Goal: Task Accomplishment & Management: Complete application form

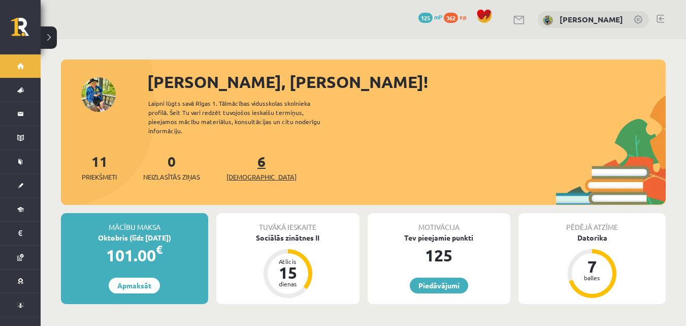
click at [250, 172] on span "[DEMOGRAPHIC_DATA]" at bounding box center [262, 177] width 70 height 10
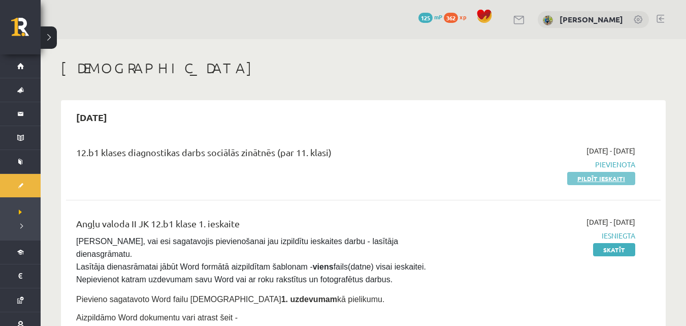
click at [586, 178] on link "Pildīt ieskaiti" at bounding box center [601, 178] width 68 height 13
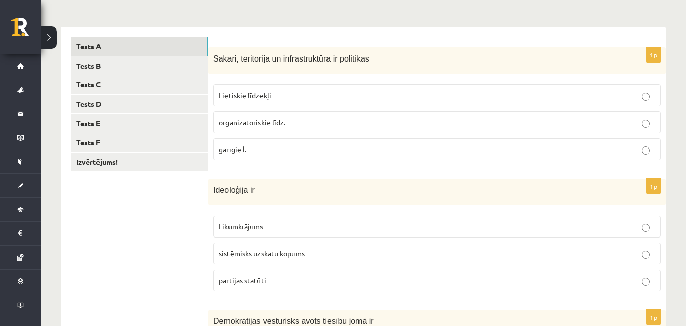
scroll to position [152, 0]
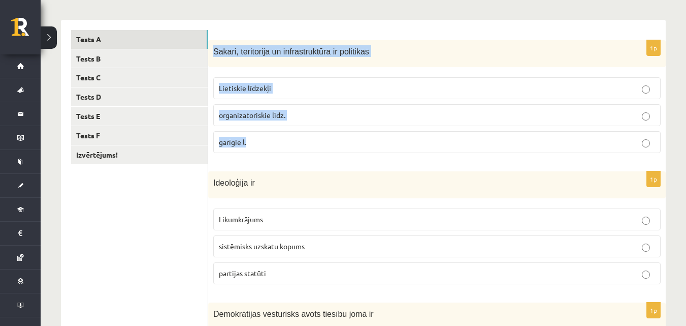
drag, startPoint x: 214, startPoint y: 49, endPoint x: 266, endPoint y: 133, distance: 97.8
click at [285, 144] on div "1p Sakari, teritorija un infrastruktūra ir politikas Lietiskie līdzekļi organiz…" at bounding box center [437, 100] width 458 height 121
copy div "Sakari, teritorija un infrastruktūra ir politikas Lietiskie līdzekļi organizato…"
drag, startPoint x: 214, startPoint y: 51, endPoint x: 327, endPoint y: 139, distance: 143.3
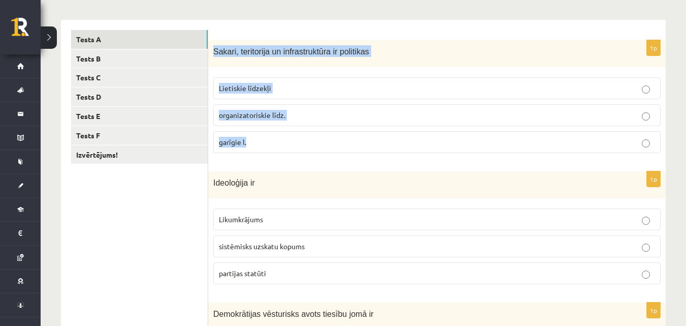
click at [327, 139] on div "1p Sakari, teritorija un infrastruktūra ir politikas Lietiskie līdzekļi organiz…" at bounding box center [437, 100] width 458 height 121
copy div "Sakari, teritorija un infrastruktūra ir politikas Lietiskie līdzekļi organizato…"
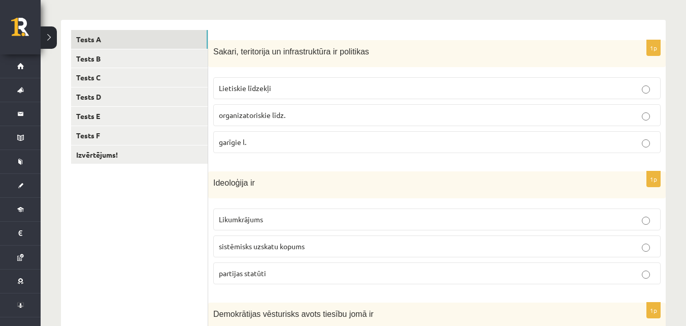
click at [620, 91] on p "Lietiskie līdzekļi" at bounding box center [437, 88] width 436 height 11
drag, startPoint x: 304, startPoint y: 90, endPoint x: 297, endPoint y: 121, distance: 32.2
click at [297, 121] on fieldset "Lietiskie līdzekļi organizatoriskie līdz. garīgie l." at bounding box center [436, 114] width 447 height 84
click at [409, 67] on div "Sakari, teritorija un infrastruktūra ir politikas" at bounding box center [437, 53] width 458 height 27
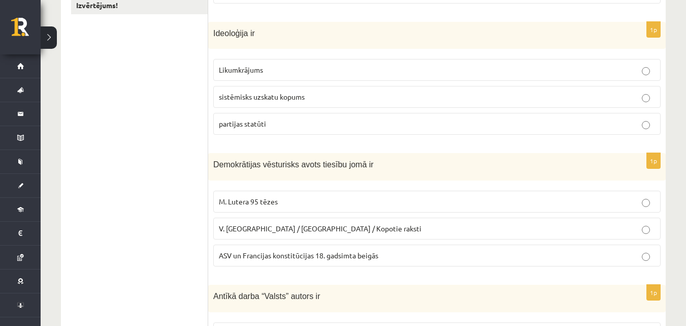
scroll to position [307, 0]
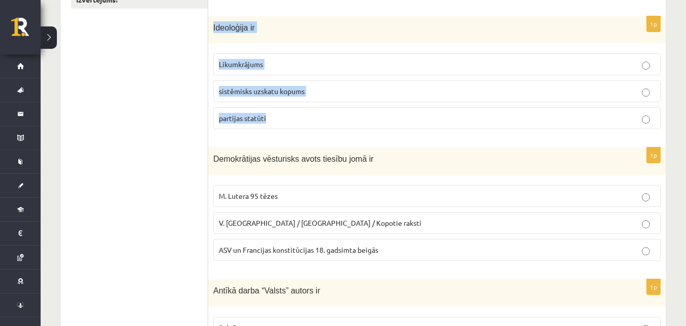
drag, startPoint x: 211, startPoint y: 25, endPoint x: 296, endPoint y: 117, distance: 125.5
click at [296, 117] on div "1p Ideoloģija ir Likumkrājums sistēmisks uzskatu kopums partijas statūti" at bounding box center [437, 76] width 458 height 121
copy div "Ideoloģija ir Likumkrājums sistēmisks uzskatu kopums partijas statūti"
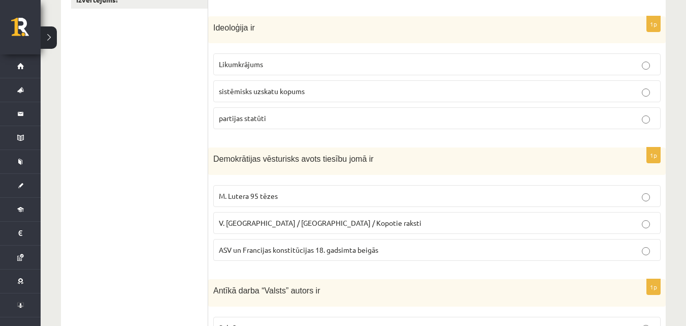
click at [188, 48] on ul "Tests A Tests B Tests C Tests D Tests E Tests F Izvērtējums!" at bounding box center [139, 203] width 137 height 657
click at [263, 90] on span "sistēmisks uzskatu kopums" at bounding box center [262, 90] width 86 height 9
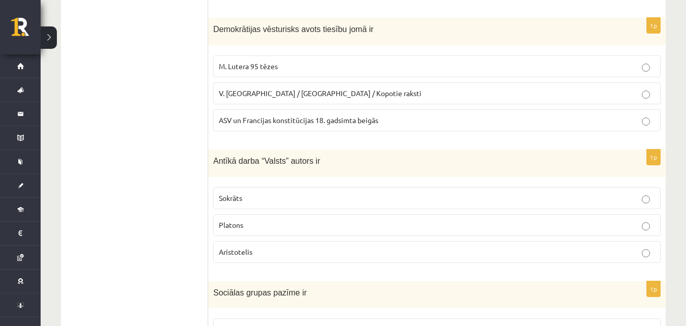
scroll to position [444, 0]
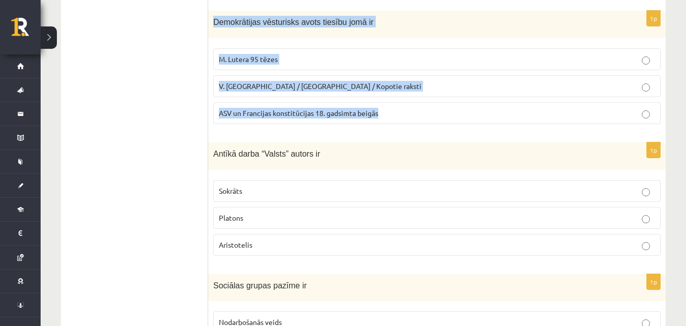
drag, startPoint x: 211, startPoint y: 24, endPoint x: 389, endPoint y: 118, distance: 201.1
click at [389, 118] on div "1p Demokrātijas vēsturisks avots tiesību jomā ir M. Lutera 95 tēzes V. Ļeņina /…" at bounding box center [437, 71] width 458 height 121
copy div "Demokrātijas vēsturisks avots tiesību jomā ir M. Lutera 95 tēzes V. Ļeņina / Uļ…"
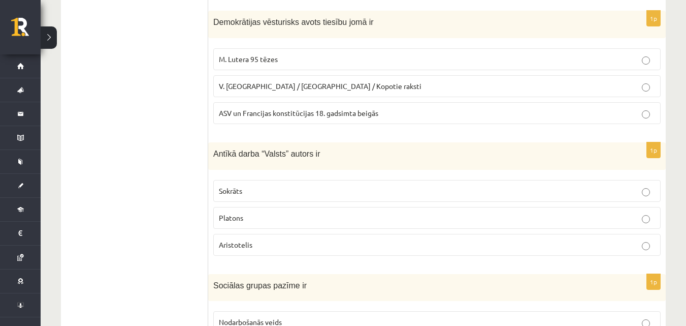
click at [174, 47] on ul "Tests A Tests B Tests C Tests D Tests E Tests F Izvērtējums!" at bounding box center [139, 66] width 137 height 657
click at [258, 110] on span "ASV un Francijas konstitūcijas 18. gadsimta beigās" at bounding box center [298, 112] width 159 height 9
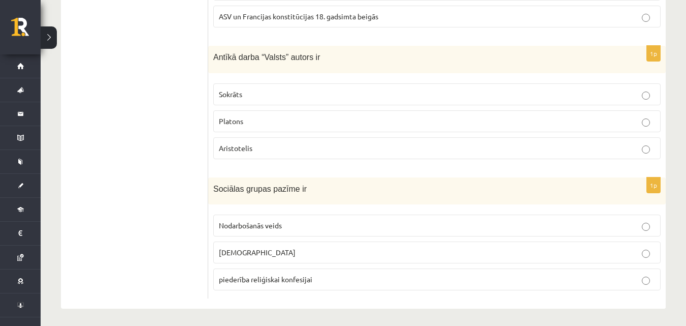
scroll to position [544, 0]
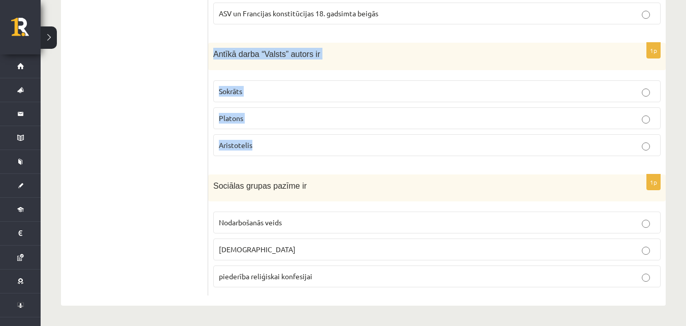
drag, startPoint x: 215, startPoint y: 53, endPoint x: 337, endPoint y: 150, distance: 156.5
click at [337, 152] on div "1p Antīkā darba “Valsts” autors ir Sokrāts Platons Aristotelis" at bounding box center [437, 104] width 458 height 122
copy div "Antīkā darba “Valsts” autors ir Sokrāts Platons Aristotelis"
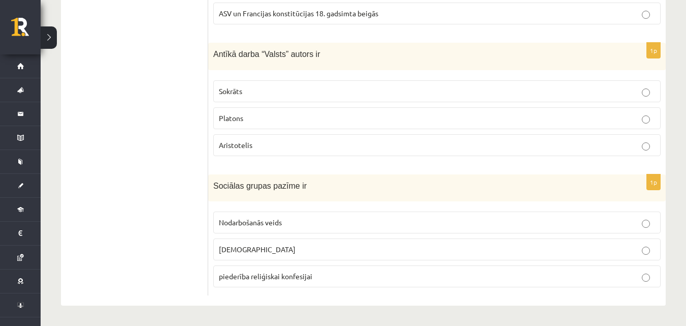
click at [268, 122] on p "Platons" at bounding box center [437, 118] width 436 height 11
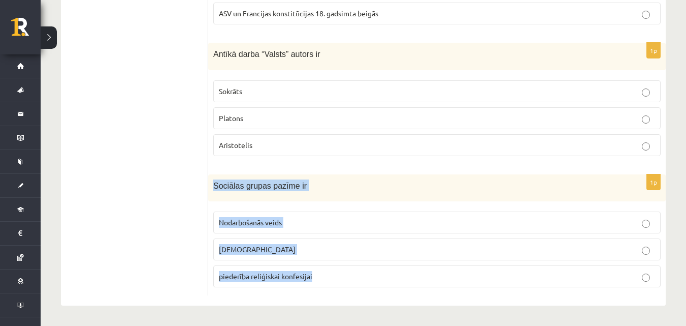
drag, startPoint x: 212, startPoint y: 183, endPoint x: 322, endPoint y: 273, distance: 141.8
click at [322, 273] on div "1p Sociālas grupas pazīme ir Nodarbošanās veids individuālisms piederība reliģi…" at bounding box center [437, 234] width 458 height 121
copy div "Sociālas grupas pazīme ir Nodarbošanās veids individuālisms piederība reliģiska…"
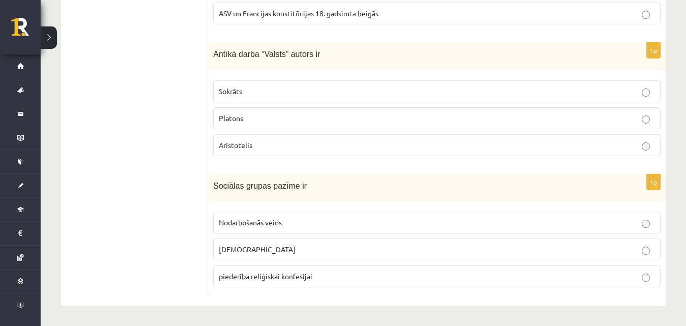
click at [370, 222] on p "Nodarbošanās veids" at bounding box center [437, 222] width 436 height 11
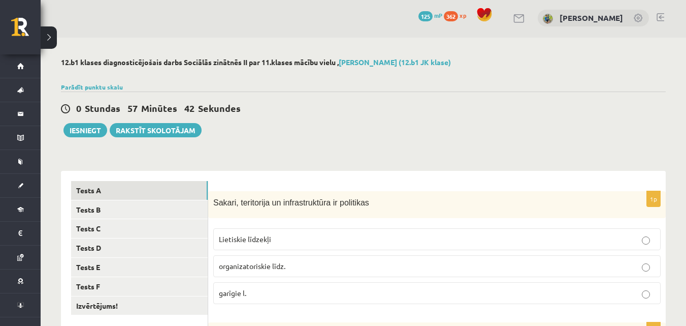
scroll to position [0, 0]
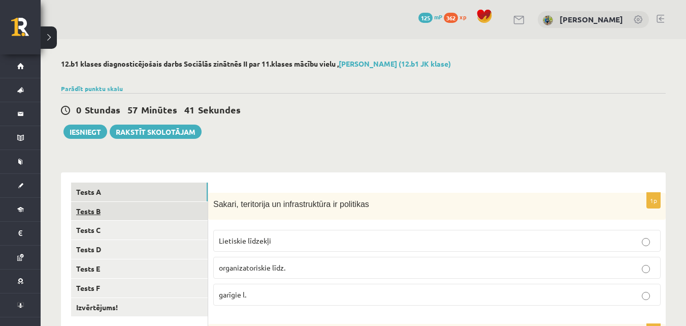
click at [95, 212] on link "Tests B" at bounding box center [139, 211] width 137 height 19
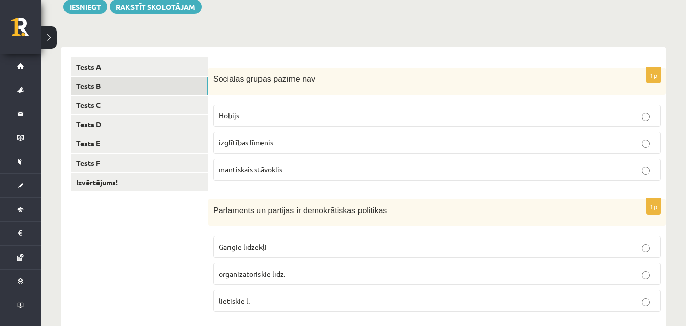
scroll to position [138, 0]
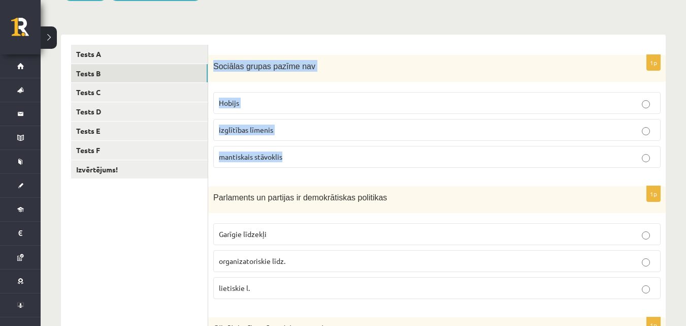
drag, startPoint x: 213, startPoint y: 66, endPoint x: 299, endPoint y: 160, distance: 128.4
click at [299, 160] on div "1p Sociālas grupas pazīme nav Hobijs izglītības līmenis mantiskais stāvoklis" at bounding box center [437, 115] width 458 height 121
copy div "Sociālas grupas pazīme nav Hobijs izglītības līmenis mantiskais stāvoklis"
click at [330, 63] on p "Sociālas grupas pazīme nav" at bounding box center [411, 66] width 397 height 12
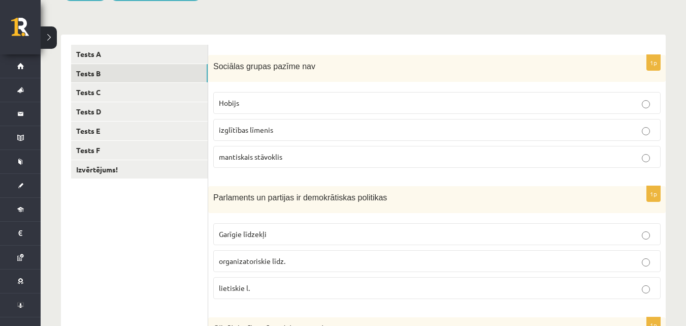
click at [284, 100] on p "Hobijs" at bounding box center [437, 103] width 436 height 11
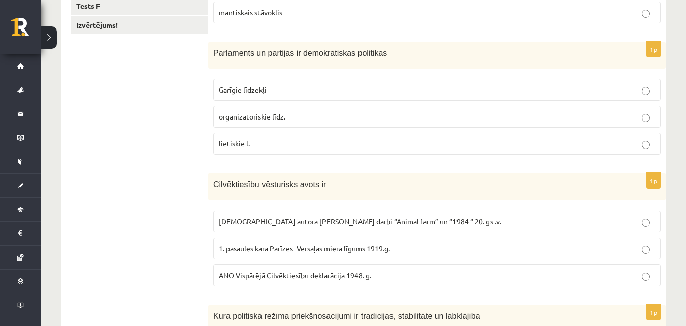
scroll to position [290, 0]
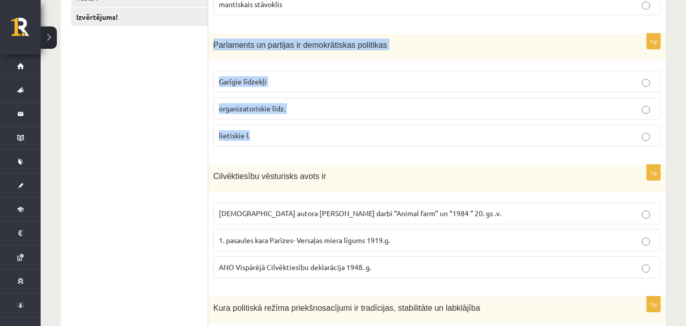
drag, startPoint x: 211, startPoint y: 41, endPoint x: 310, endPoint y: 134, distance: 135.8
click at [310, 134] on div "1p Parlaments un partijas ir demokrātiskas politikas Garīgie līdzekļi organizat…" at bounding box center [437, 94] width 458 height 121
copy div "Parlaments un partijas ir demokrātiskas politikas Garīgie līdzekļi organizatori…"
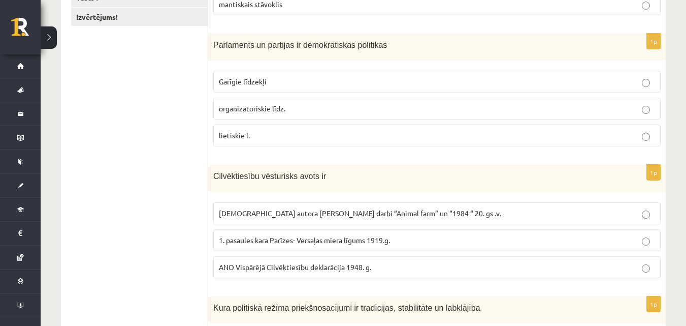
click at [171, 60] on ul "Tests A Tests B Tests C Tests D Tests E Tests F Izvērtējums!" at bounding box center [139, 220] width 137 height 657
click at [282, 102] on label "organizatoriskie līdz." at bounding box center [436, 109] width 447 height 22
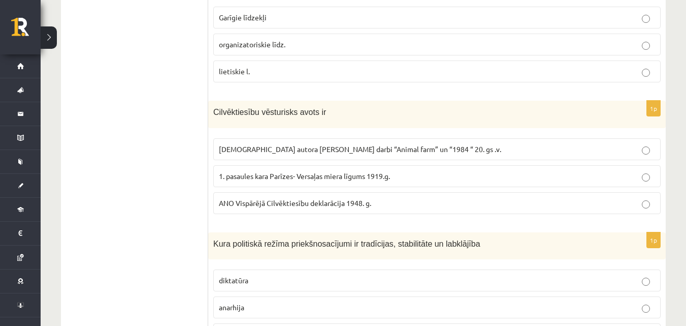
scroll to position [392, 0]
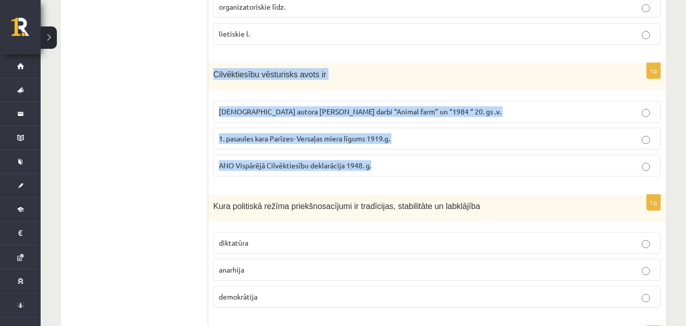
drag, startPoint x: 214, startPoint y: 73, endPoint x: 418, endPoint y: 171, distance: 226.5
click at [418, 171] on div "1p Cilvēktiesību vēsturisks avots ir Angļu autora George Orwell darbi “Animal f…" at bounding box center [437, 123] width 458 height 121
copy div "Cilvēktiesību vēsturisks avots ir Angļu autora George Orwell darbi “Animal farm…"
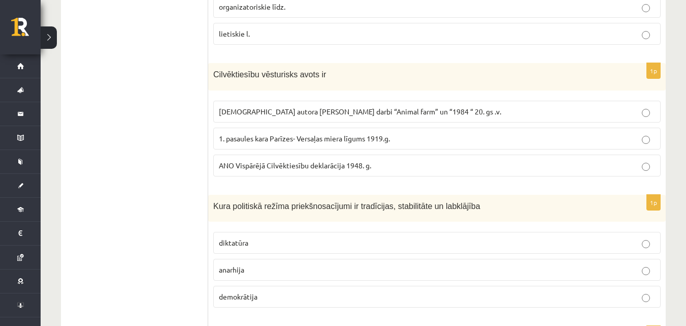
click at [170, 54] on ul "Tests A Tests B Tests C Tests D Tests E Tests F Izvērtējums!" at bounding box center [139, 119] width 137 height 657
click at [293, 163] on span "ANO Vispārējā Cilvēktiesību deklarācija 1948. g." at bounding box center [295, 164] width 152 height 9
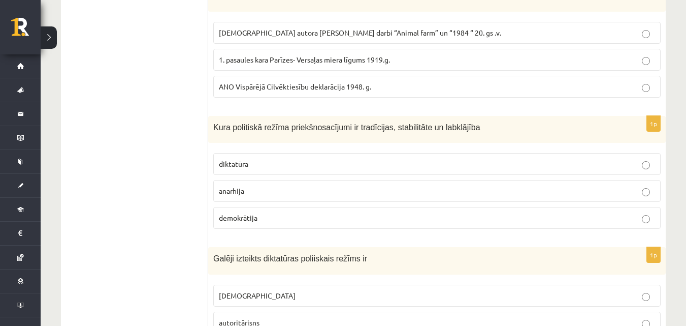
scroll to position [493, 0]
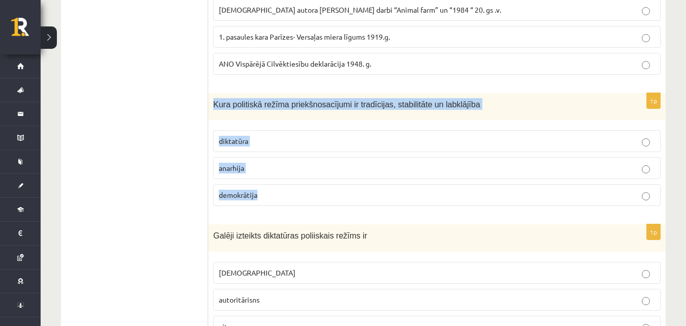
drag, startPoint x: 214, startPoint y: 104, endPoint x: 312, endPoint y: 190, distance: 130.6
click at [312, 190] on div "1p Kura politiskā režīma priekšnosacījumi ir tradīcijas, stabilitāte un labklāj…" at bounding box center [437, 153] width 458 height 121
copy div "Kura politiskā režīma priekšnosacījumi ir tradīcijas, stabilitāte un labklājība…"
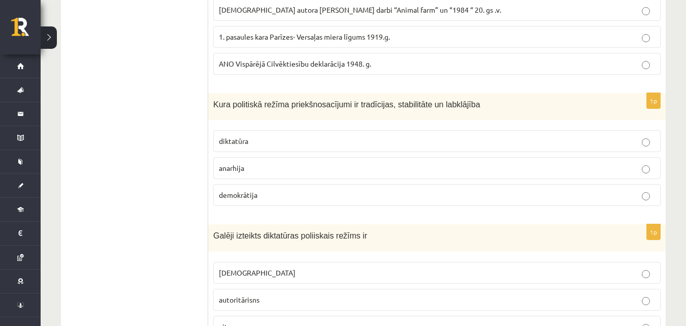
click at [178, 118] on ul "Tests A Tests B Tests C Tests D Tests E Tests F Izvērtējums!" at bounding box center [139, 17] width 137 height 657
click at [268, 195] on p "demokrātija" at bounding box center [437, 194] width 436 height 11
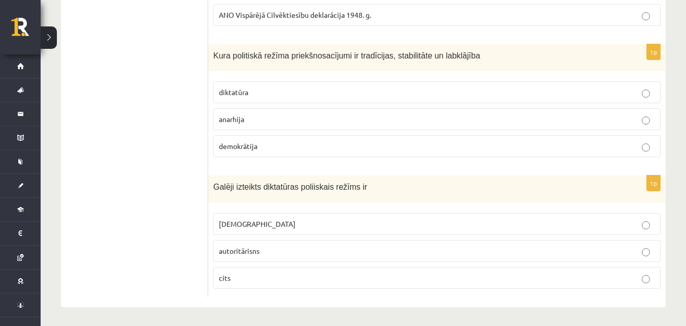
scroll to position [544, 0]
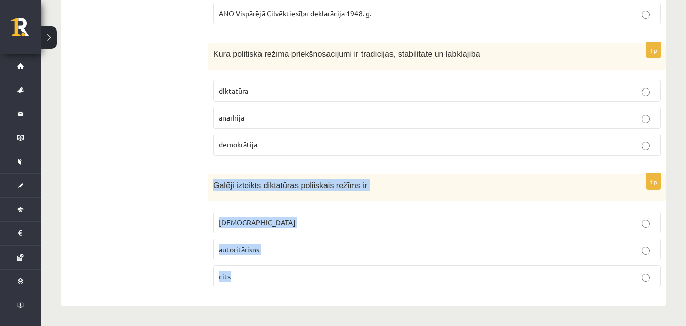
drag, startPoint x: 213, startPoint y: 184, endPoint x: 351, endPoint y: 273, distance: 165.0
click at [351, 274] on div "1p Galēji izteikts diktatūras poliiskais režīms ir totalitārisms autoritārisns …" at bounding box center [437, 235] width 458 height 122
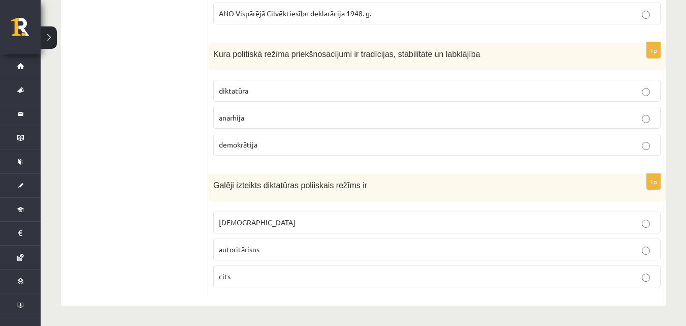
click at [264, 223] on p "totalitārisms" at bounding box center [437, 222] width 436 height 11
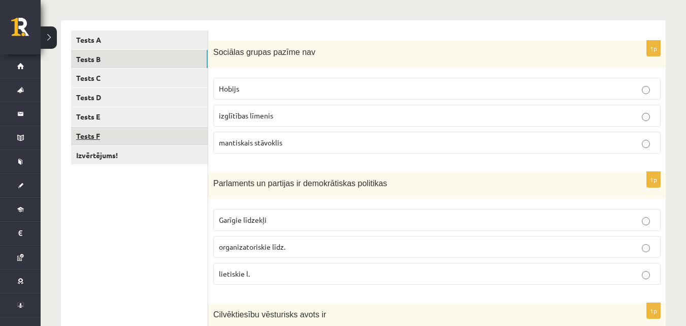
scroll to position [152, 0]
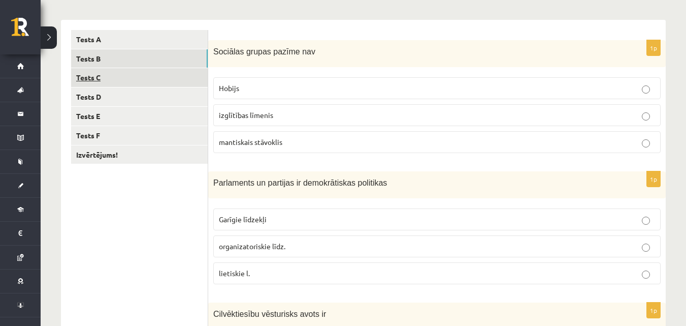
click at [89, 73] on link "Tests C" at bounding box center [139, 77] width 137 height 19
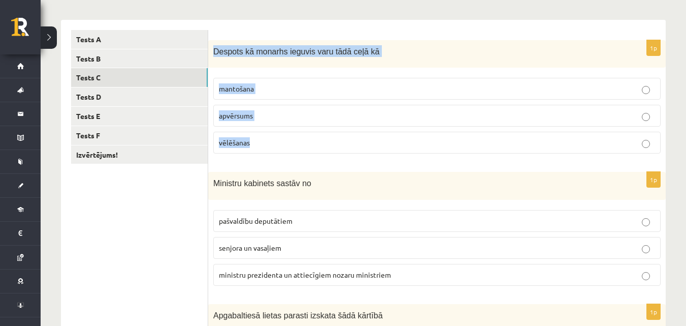
drag, startPoint x: 213, startPoint y: 48, endPoint x: 299, endPoint y: 137, distance: 123.2
click at [299, 140] on div "1p Despots kā monarhs ieguvis varu tādā ceļā kā mantošana apvērsums vēlēšanas" at bounding box center [437, 101] width 458 height 122
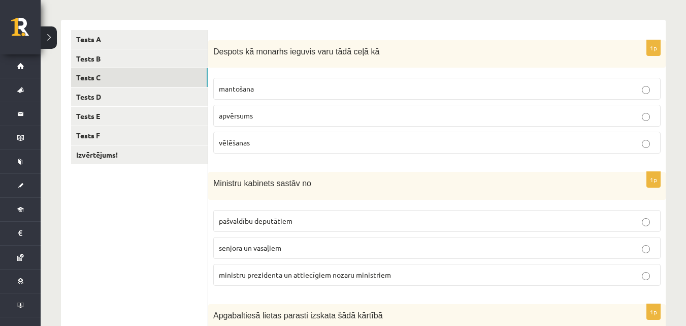
click at [261, 116] on p "apvērsums" at bounding box center [437, 115] width 436 height 11
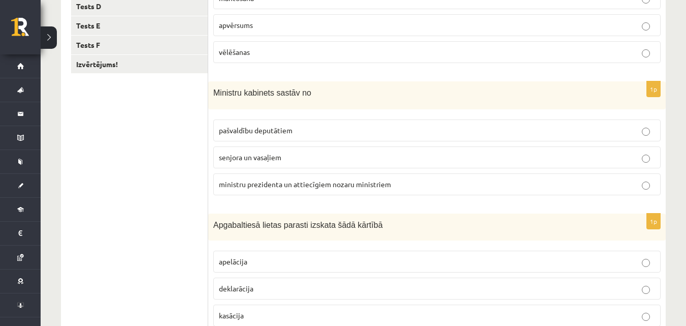
scroll to position [254, 0]
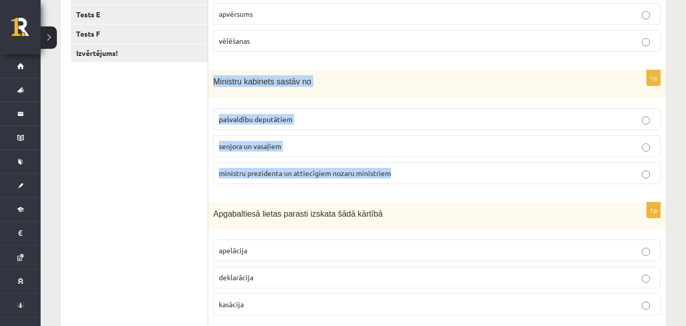
drag, startPoint x: 210, startPoint y: 78, endPoint x: 405, endPoint y: 174, distance: 217.8
click at [405, 177] on div "1p Ministru kabinets sastāv no pašvaldību deputātiem senjora un vasaļiem minist…" at bounding box center [437, 131] width 458 height 122
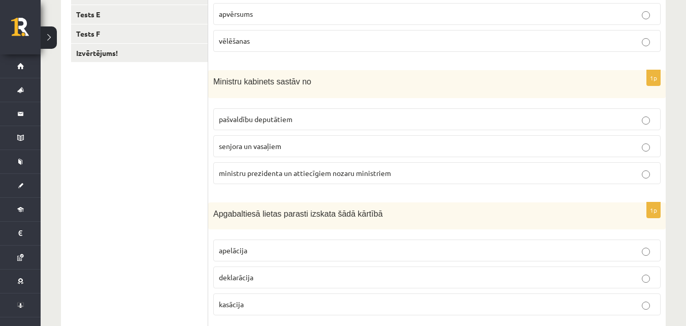
click at [194, 97] on ul "Tests A Tests B Tests C Tests D Tests E Tests F Izvērtējums!" at bounding box center [139, 256] width 137 height 657
click at [249, 174] on span "ministru prezidenta un attiecīgiem nozaru ministriem" at bounding box center [305, 172] width 172 height 9
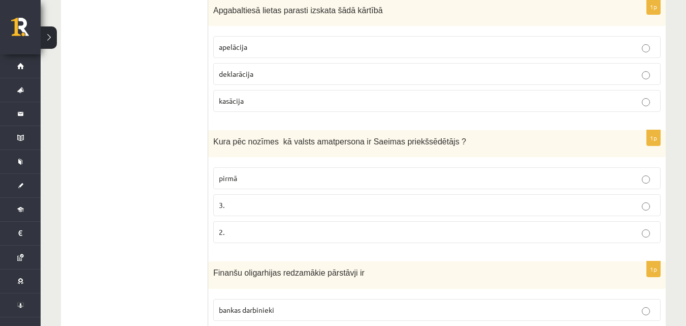
scroll to position [406, 0]
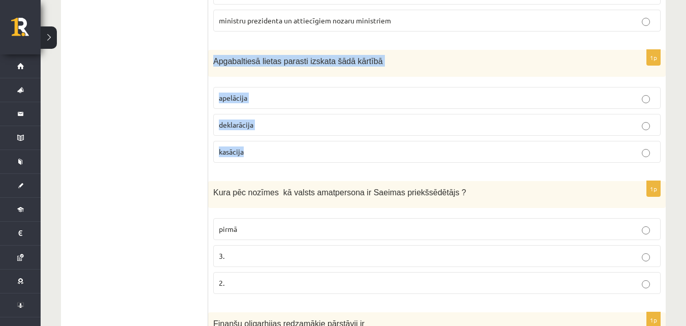
drag, startPoint x: 212, startPoint y: 59, endPoint x: 297, endPoint y: 164, distance: 134.7
click at [297, 164] on div "1p Apgabaltiesā lietas parasti izskata šādā kārtībā apelācija deklarācija kasāc…" at bounding box center [437, 110] width 458 height 121
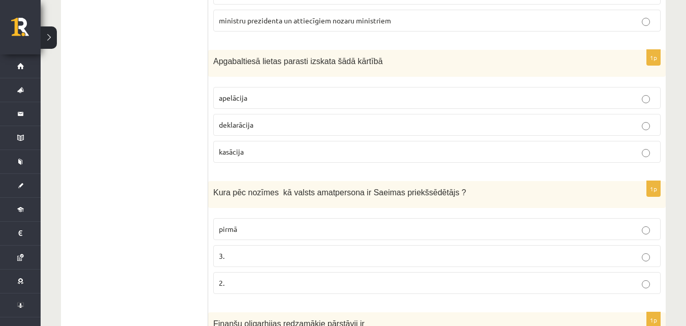
click at [164, 56] on ul "Tests A Tests B Tests C Tests D Tests E Tests F Izvērtējums!" at bounding box center [139, 104] width 137 height 657
click at [248, 103] on p "apelācija" at bounding box center [437, 97] width 436 height 11
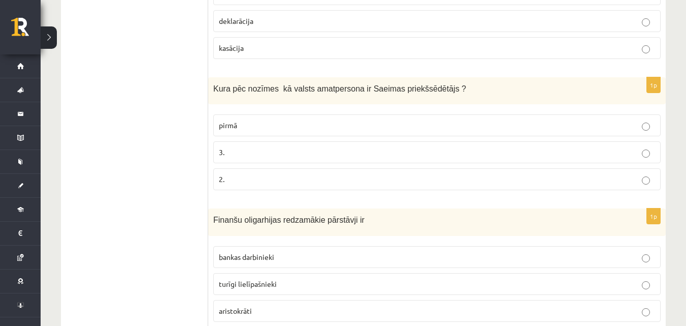
scroll to position [545, 0]
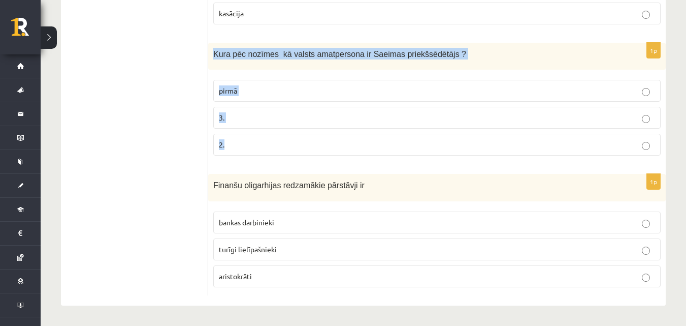
drag, startPoint x: 212, startPoint y: 53, endPoint x: 317, endPoint y: 130, distance: 130.2
click at [322, 147] on div "1p Kura pēc nozīmes kā valsts amatpersona ir Saeimas priekšsēdētājs ? pirmā 3. …" at bounding box center [437, 103] width 458 height 121
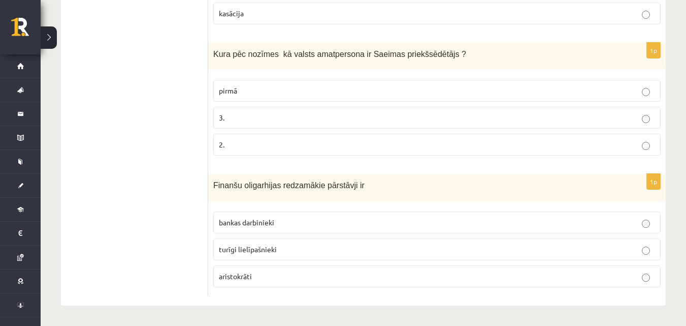
click at [240, 142] on p "2." at bounding box center [437, 144] width 436 height 11
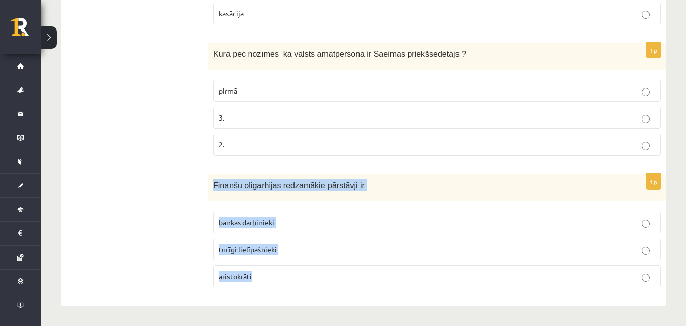
drag, startPoint x: 210, startPoint y: 183, endPoint x: 313, endPoint y: 280, distance: 140.8
click at [313, 282] on div "1p Finanšu oligarhijas redzamākie pārstāvji ir bankas darbinieki turīgi lielīpa…" at bounding box center [437, 234] width 458 height 121
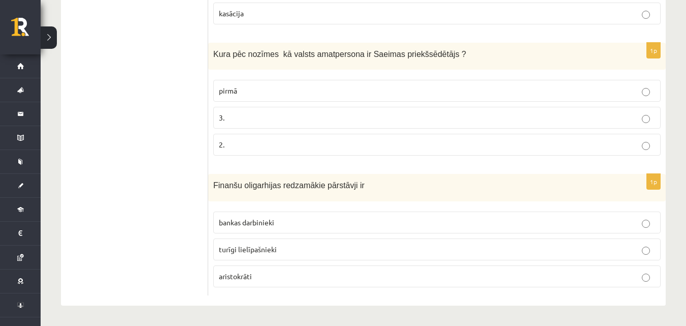
click at [270, 248] on span "turīgi lielīpašnieki" at bounding box center [248, 248] width 58 height 9
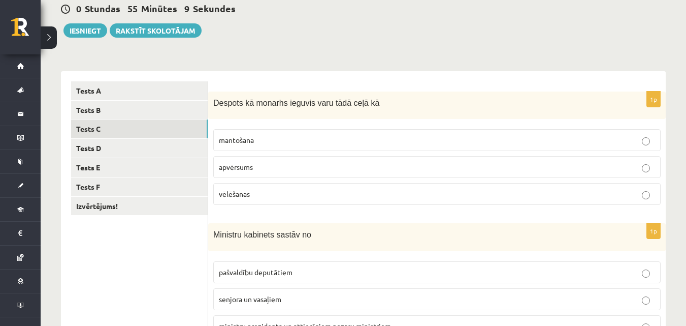
scroll to position [102, 0]
click at [87, 148] on link "Tests D" at bounding box center [139, 147] width 137 height 19
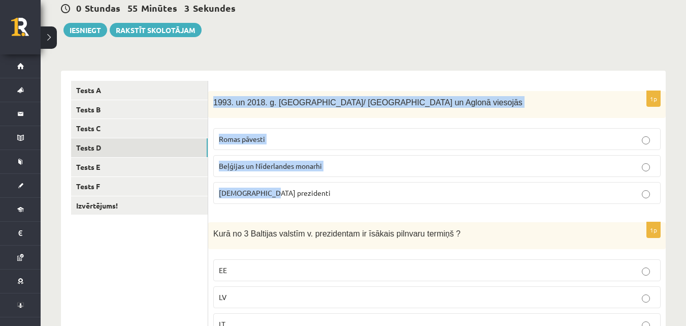
drag, startPoint x: 213, startPoint y: 101, endPoint x: 331, endPoint y: 195, distance: 151.0
click at [331, 195] on div "1p 1993. un 2018. g. Latvijā/ Rīgā un Aglonā viesojās Romas pāvesti Beļģijas un…" at bounding box center [437, 151] width 458 height 121
click at [405, 99] on p "1993. un 2018. g. Latvijā/ Rīgā un Aglonā viesojās" at bounding box center [411, 102] width 397 height 12
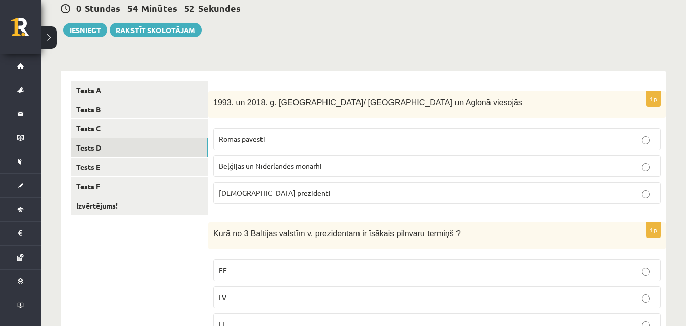
click at [276, 143] on p "Romas pāvesti" at bounding box center [437, 139] width 436 height 11
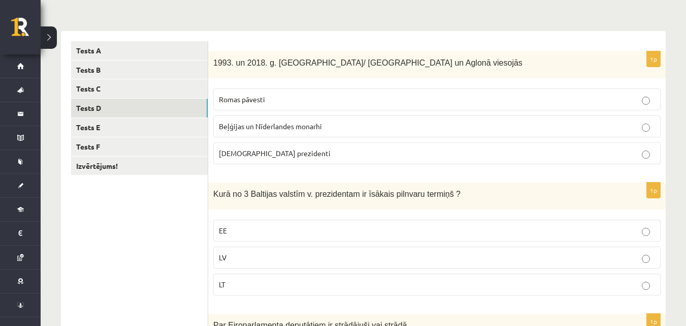
scroll to position [203, 0]
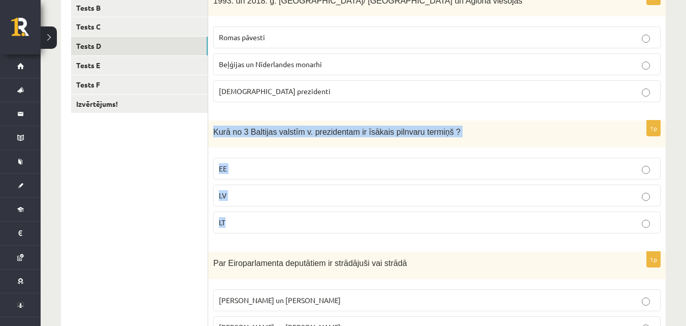
drag, startPoint x: 213, startPoint y: 131, endPoint x: 322, endPoint y: 226, distance: 144.3
click at [322, 226] on div "1p Kurā no 3 Baltijas valstīm v. prezidentam ir īsākais pilnvaru termiņš ? EE L…" at bounding box center [437, 180] width 458 height 121
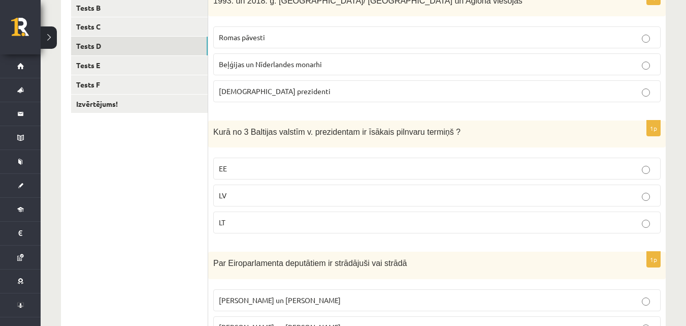
click at [141, 184] on ul "Tests A Tests B Tests C Tests D Tests E Tests F Izvērtējums!" at bounding box center [139, 307] width 137 height 656
click at [286, 205] on label "LV" at bounding box center [436, 195] width 447 height 22
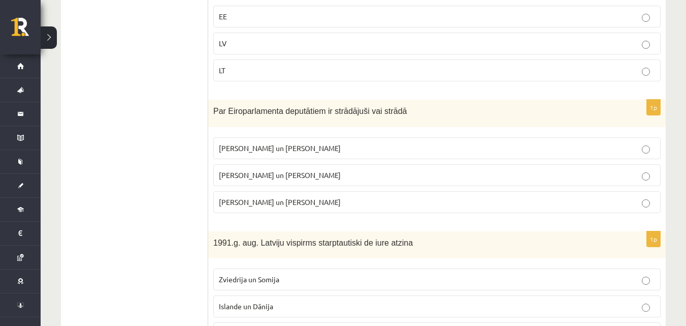
scroll to position [356, 0]
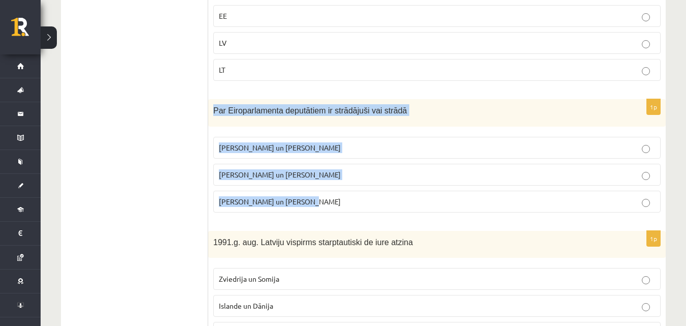
drag, startPoint x: 211, startPoint y: 109, endPoint x: 338, endPoint y: 210, distance: 162.6
click at [338, 210] on div "1p Par Eiroparlamenta deputātiem ir strādājuši vai strādā V. Koziols un A. Kalv…" at bounding box center [437, 159] width 458 height 121
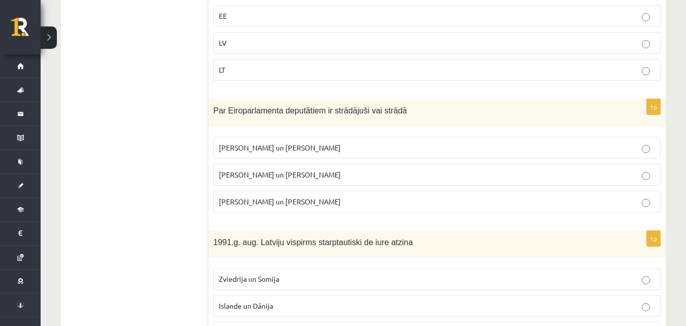
click at [171, 118] on ul "Tests A Tests B Tests C Tests D Tests E Tests F Izvērtējums!" at bounding box center [139, 155] width 137 height 656
click at [319, 172] on p "I. Vaidere un N. Ušakovs" at bounding box center [437, 174] width 436 height 11
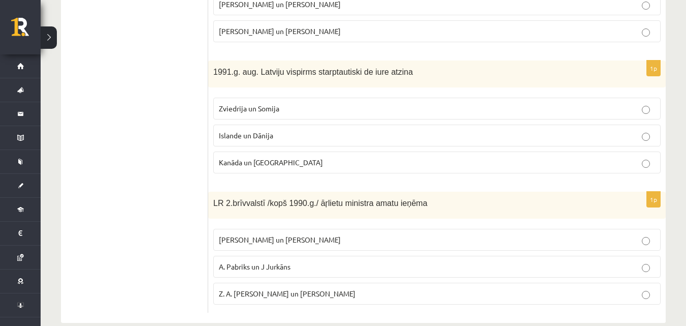
scroll to position [543, 0]
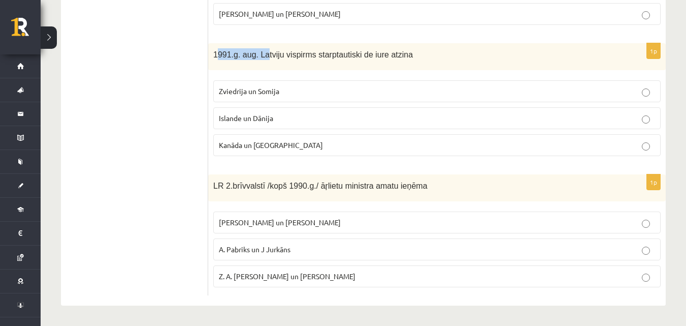
drag, startPoint x: 216, startPoint y: 56, endPoint x: 262, endPoint y: 62, distance: 46.1
click at [262, 62] on div "1991.g. aug. Latviju vispirms starptautiski de iure atzina" at bounding box center [437, 56] width 458 height 27
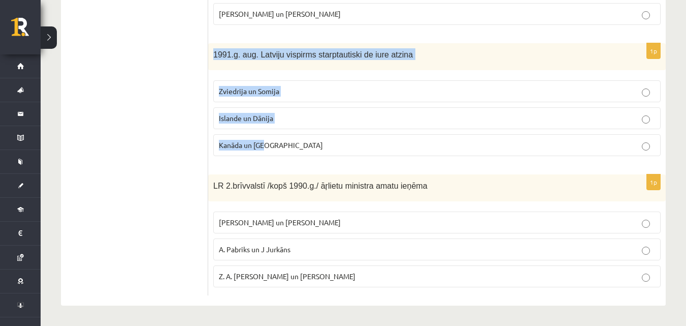
drag, startPoint x: 213, startPoint y: 52, endPoint x: 349, endPoint y: 115, distance: 150.0
click at [348, 158] on div "1p 1991.g. aug. Latviju vispirms starptautiski de iure atzina Zviedrija un Somi…" at bounding box center [437, 103] width 458 height 121
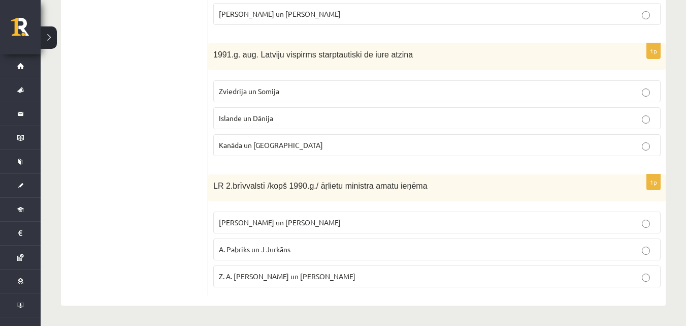
click at [265, 118] on span "Islande un Dānija" at bounding box center [246, 117] width 54 height 9
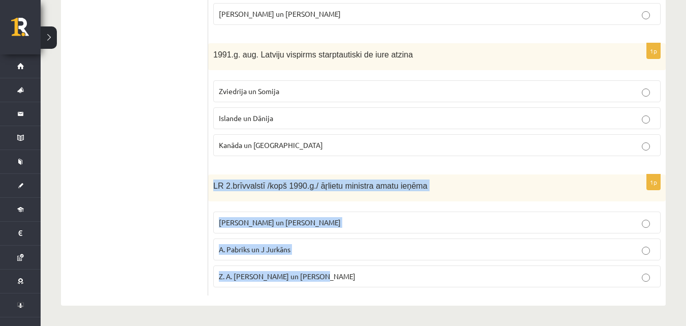
drag, startPoint x: 212, startPoint y: 184, endPoint x: 352, endPoint y: 269, distance: 164.1
click at [351, 277] on div "1p LR 2.brīvvalstī /kopš 1990.g./ āŗlietu ministra amatu ieņēma A. Pinočets un …" at bounding box center [437, 234] width 458 height 121
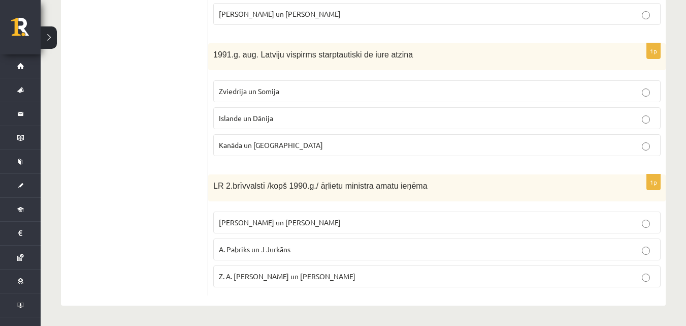
click at [294, 251] on p "A. Pabriks un J Jurkāns" at bounding box center [437, 249] width 436 height 11
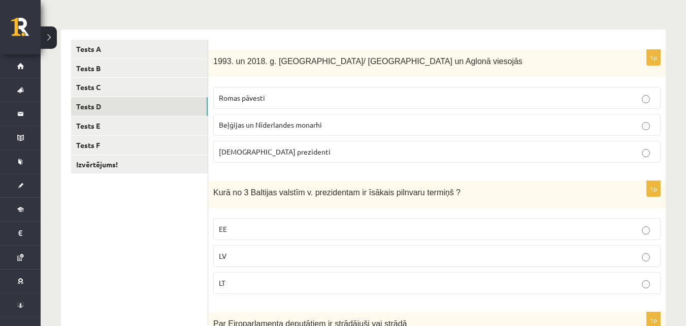
scroll to position [86, 0]
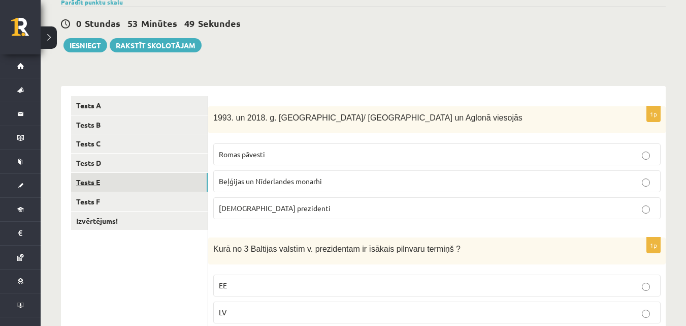
click at [91, 186] on link "Tests E" at bounding box center [139, 182] width 137 height 19
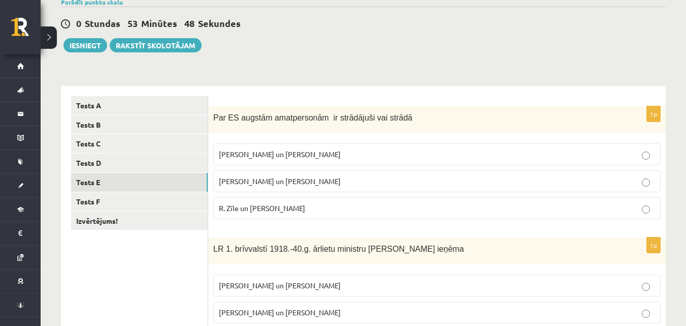
scroll to position [137, 0]
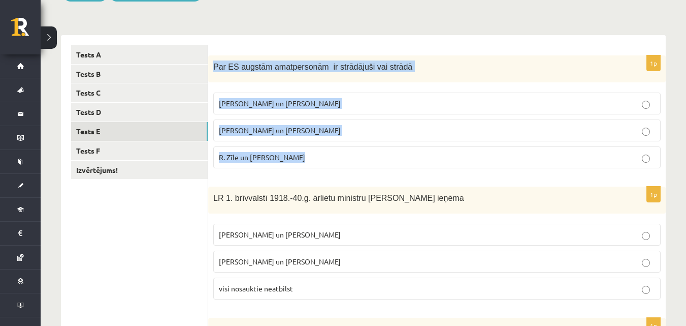
drag, startPoint x: 213, startPoint y: 64, endPoint x: 364, endPoint y: 155, distance: 176.4
click at [364, 155] on div "1p Par ES augstām amatpersonām ir strādājuši vai strādā M. Zālīte un Z. Liepiņš…" at bounding box center [437, 115] width 458 height 121
click at [428, 77] on div "Par ES augstām amatpersonām ir strādājuši vai strādā" at bounding box center [437, 68] width 458 height 27
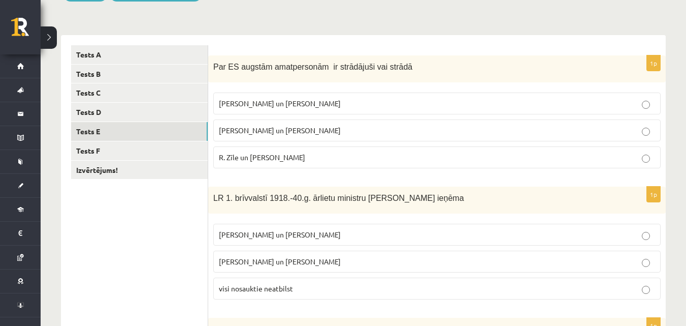
click at [316, 158] on p "R. Zīle un V.Dombrovskis" at bounding box center [437, 157] width 436 height 11
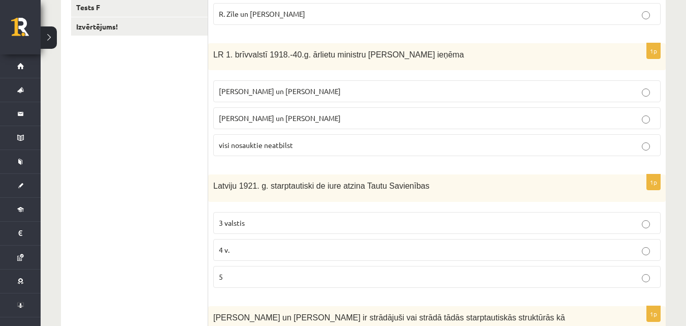
scroll to position [290, 0]
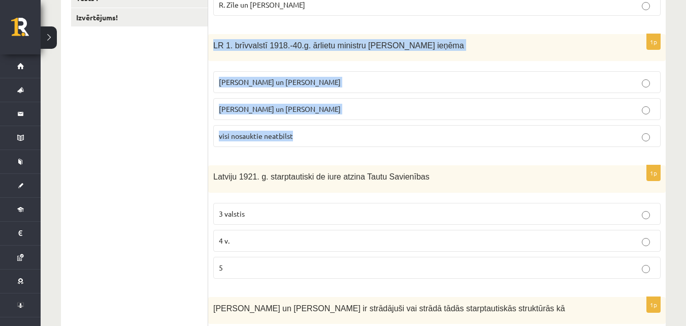
drag, startPoint x: 214, startPoint y: 43, endPoint x: 365, endPoint y: 136, distance: 177.2
click at [365, 136] on div "1p LR 1. brīvvalstī 1918.-40.g. ārlietu ministru amatu ieņēma Z. Meierovics un …" at bounding box center [437, 94] width 458 height 121
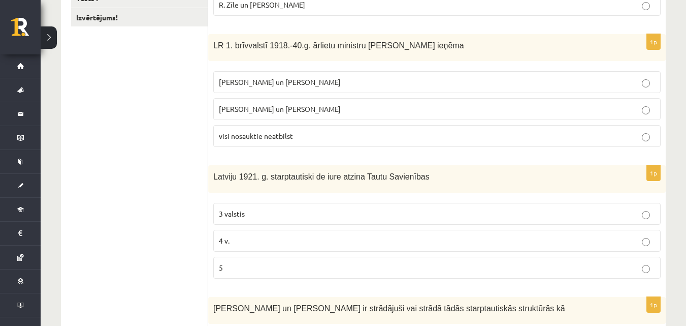
click at [191, 65] on ul "Tests A Tests B Tests C Tests D Tests E Tests F Izvērtējums!" at bounding box center [139, 221] width 137 height 656
click at [304, 86] on span "Z. Meierovics un V. Munters" at bounding box center [280, 81] width 122 height 9
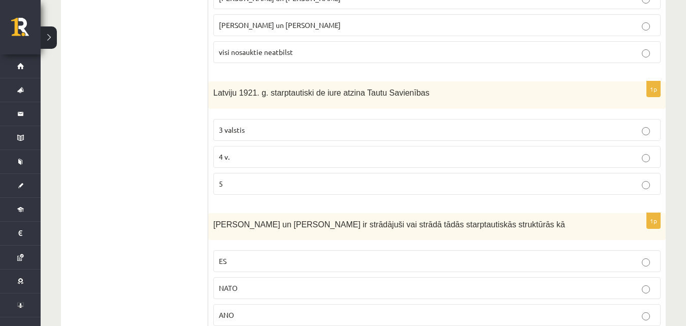
scroll to position [391, 0]
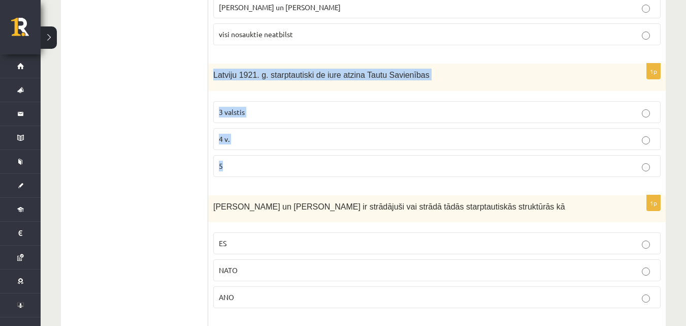
drag, startPoint x: 208, startPoint y: 74, endPoint x: 366, endPoint y: 170, distance: 184.6
click at [366, 170] on div "1p Latviju 1921. g. starptautiski de iure atzina Tautu Savienības 3 valstis 4 v…" at bounding box center [437, 123] width 458 height 121
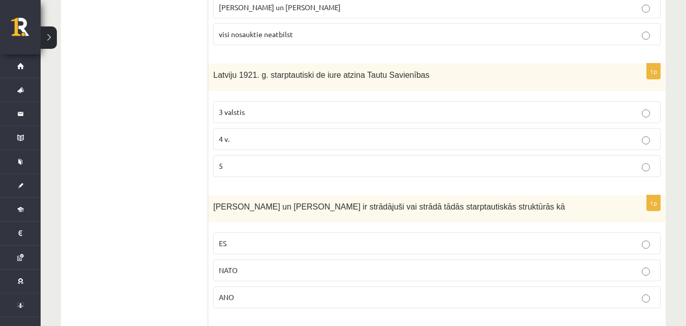
click at [197, 100] on ul "Tests A Tests B Tests C Tests D Tests E Tests F Izvērtējums!" at bounding box center [139, 119] width 137 height 656
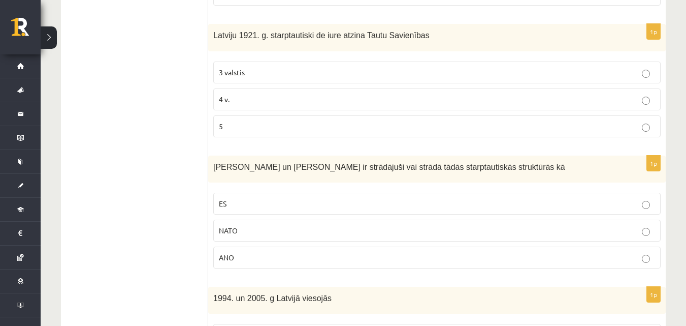
scroll to position [442, 0]
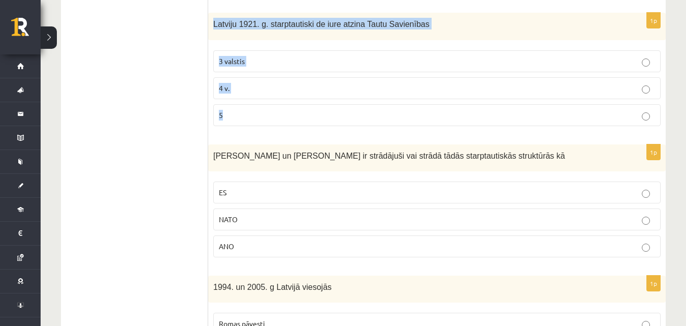
drag, startPoint x: 211, startPoint y: 26, endPoint x: 338, endPoint y: 120, distance: 158.3
click at [340, 122] on div "1p Latviju 1921. g. starptautiski de iure atzina Tautu Savienības 3 valstis 4 v…" at bounding box center [437, 73] width 458 height 121
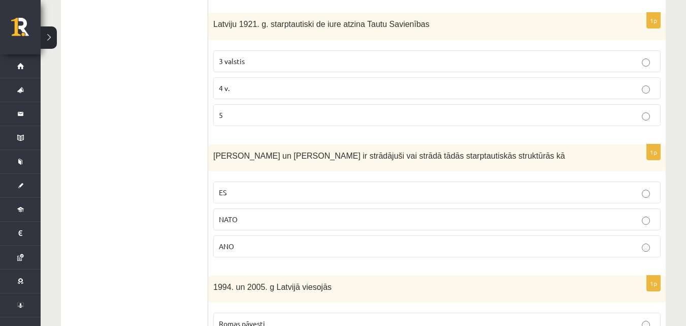
click at [166, 135] on ul "Tests A Tests B Tests C Tests D Tests E Tests F Izvērtējums!" at bounding box center [139, 68] width 137 height 656
click at [255, 120] on p "5" at bounding box center [437, 115] width 436 height 11
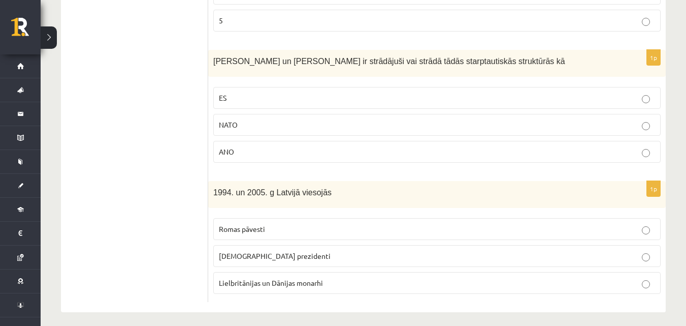
scroll to position [493, 0]
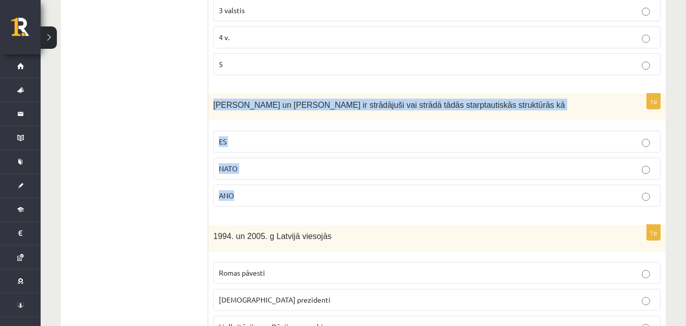
drag, startPoint x: 213, startPoint y: 104, endPoint x: 327, endPoint y: 205, distance: 151.8
click at [327, 205] on div "1p S. Kalniete un V. Dombrovskis ir strādājuši vai strādā tādās starptautiskās …" at bounding box center [437, 153] width 458 height 121
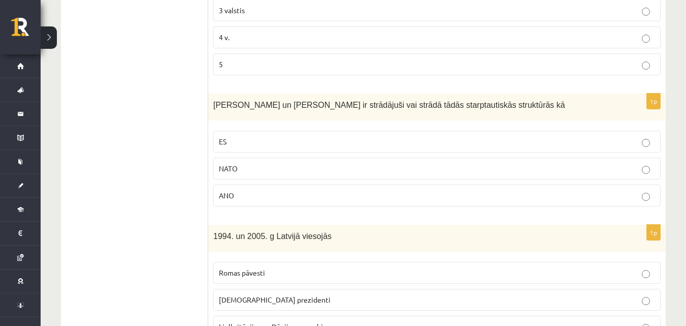
click at [181, 131] on ul "Tests A Tests B Tests C Tests D Tests E Tests F Izvērtējums!" at bounding box center [139, 18] width 137 height 656
click at [307, 137] on p "ES" at bounding box center [437, 141] width 436 height 11
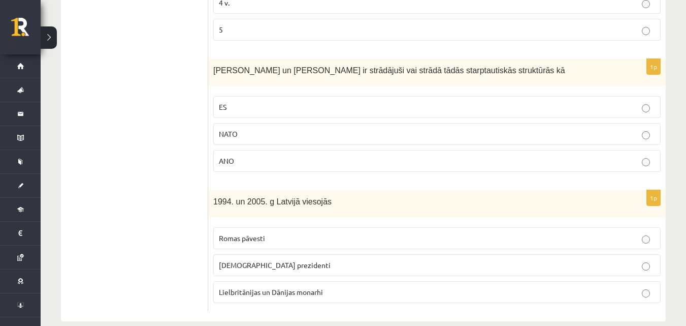
scroll to position [543, 0]
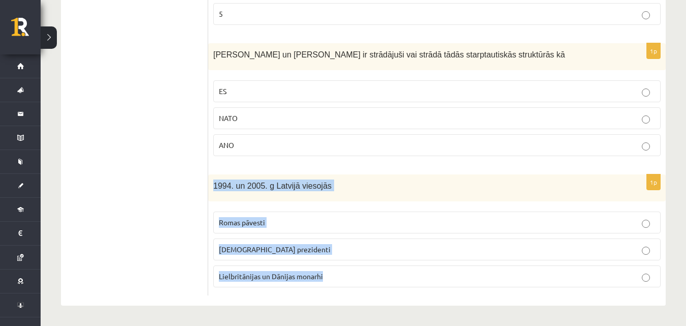
drag, startPoint x: 212, startPoint y: 182, endPoint x: 336, endPoint y: 275, distance: 155.2
click at [336, 275] on div "1p 1994. un 2005. g Latvijā viesojās Romas pāvesti ASV prezidenti Lielbritānija…" at bounding box center [437, 234] width 458 height 121
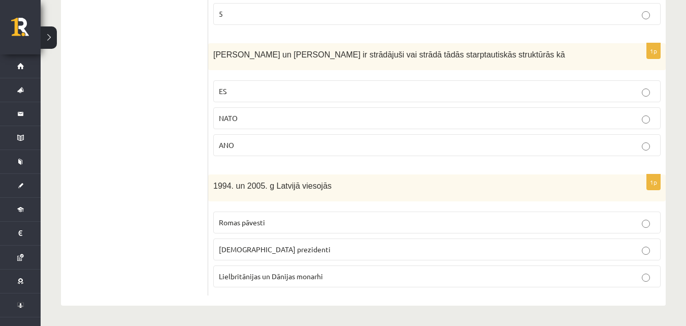
click at [274, 254] on p "ASV prezidenti" at bounding box center [437, 249] width 436 height 11
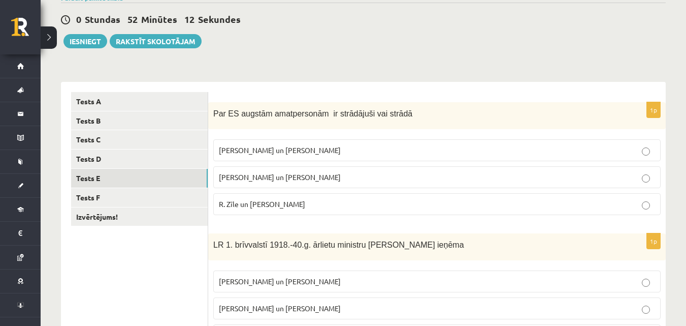
scroll to position [86, 0]
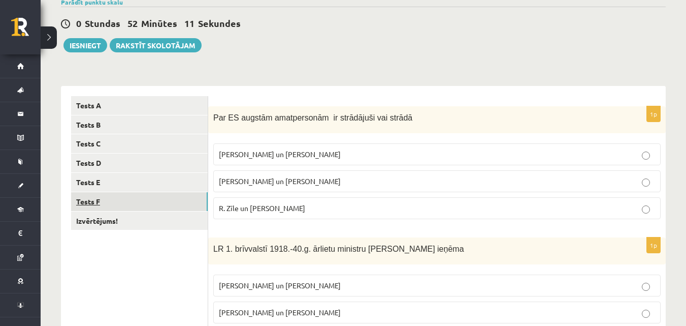
click at [99, 205] on link "Tests F" at bounding box center [139, 201] width 137 height 19
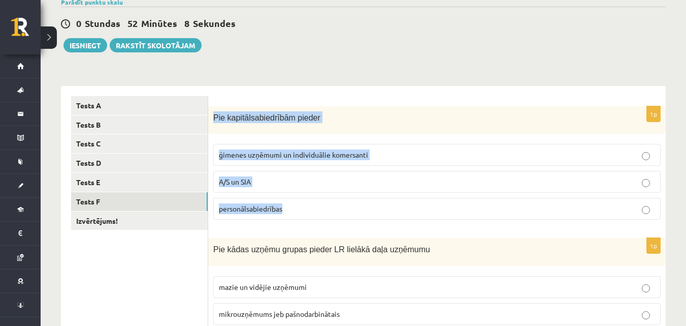
drag, startPoint x: 215, startPoint y: 115, endPoint x: 367, endPoint y: 215, distance: 181.9
click at [367, 215] on div "1p Pie kapitālsabiedrībām pieder ģimenes uzņēmumi un individuālie komersanti A/…" at bounding box center [437, 167] width 458 height 122
click at [365, 122] on p "Pie kapitālsabiedrībām pieder" at bounding box center [411, 117] width 397 height 12
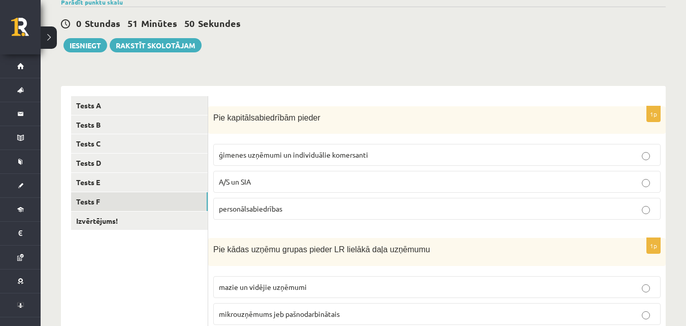
click at [246, 179] on span "A/S un SIA" at bounding box center [235, 181] width 32 height 9
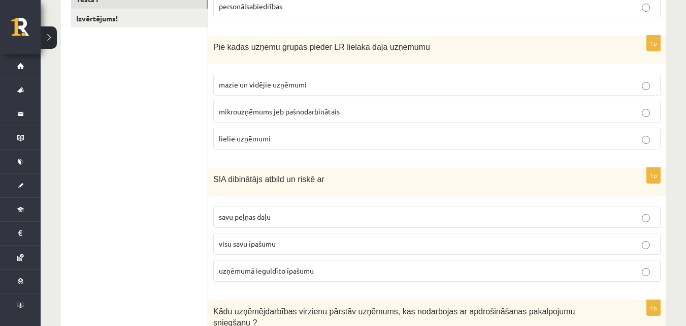
scroll to position [290, 0]
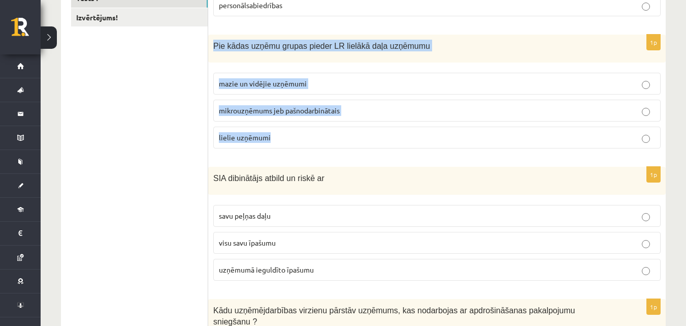
drag, startPoint x: 213, startPoint y: 46, endPoint x: 343, endPoint y: 138, distance: 158.5
click at [343, 138] on div "1p Pie kādas uzņēmu grupas pieder LR lielākā daļa uzņēmumu mazie un vidējie uzņ…" at bounding box center [437, 96] width 458 height 122
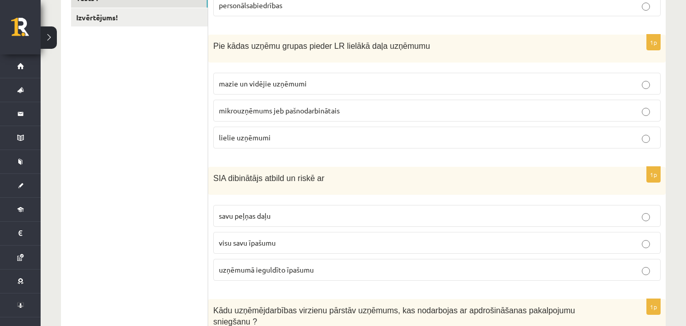
click at [175, 134] on ul "Tests A Tests B Tests C Tests D Tests E Tests F Izvērtējums!" at bounding box center [139, 228] width 137 height 671
click at [381, 89] on p "mazie un vidējie uzņēmumi" at bounding box center [437, 83] width 436 height 11
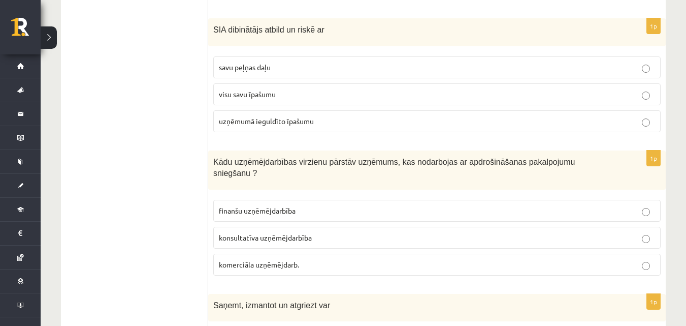
scroll to position [441, 0]
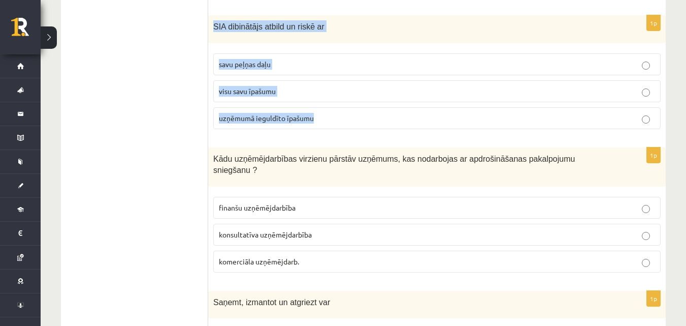
drag, startPoint x: 213, startPoint y: 26, endPoint x: 332, endPoint y: 113, distance: 147.5
click at [332, 113] on div "1p SIA dibinātājs atbild un riskē ar savu peļņas daļu visu savu īpašumu uzņēmum…" at bounding box center [437, 76] width 458 height 122
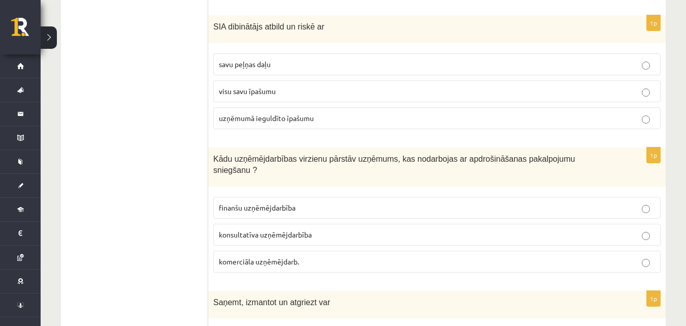
click at [150, 40] on ul "Tests A Tests B Tests C Tests D Tests E Tests F Izvērtējums!" at bounding box center [139, 76] width 137 height 671
click at [275, 118] on span "uzņēmumā ieguldīto īpašumu" at bounding box center [266, 117] width 95 height 9
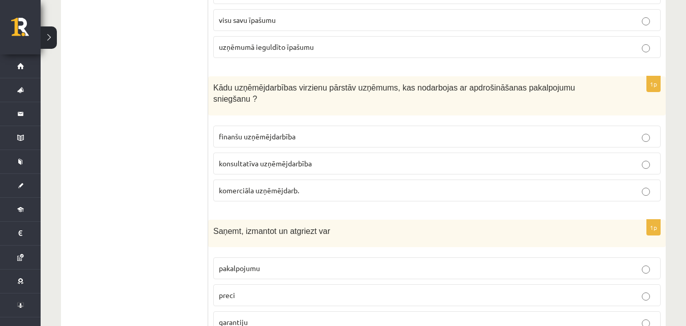
scroll to position [547, 0]
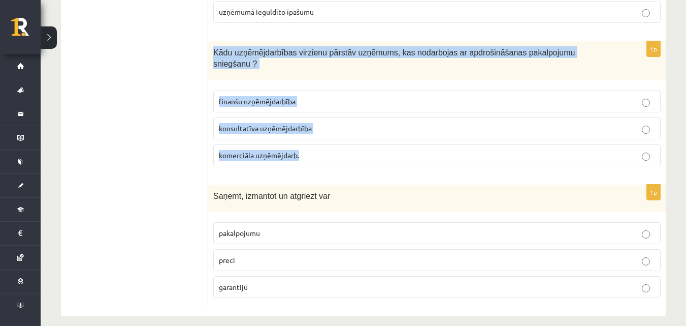
drag, startPoint x: 213, startPoint y: 53, endPoint x: 376, endPoint y: 140, distance: 184.7
click at [376, 141] on div "1p Kādu uzņēmējdarbības virzienu pārstāv uzņēmums, kas nodarbojas ar apdrošināš…" at bounding box center [437, 107] width 458 height 133
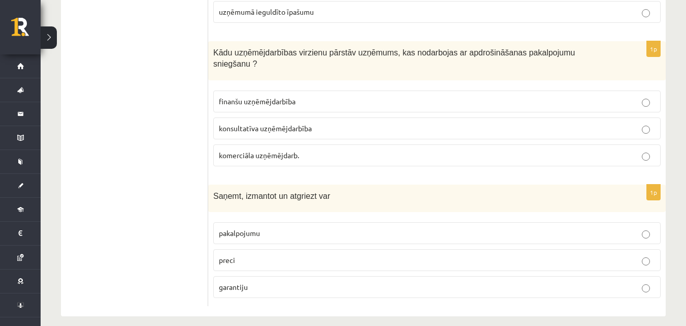
click at [278, 97] on span "finanšu uzņēmējdarbība" at bounding box center [257, 101] width 77 height 9
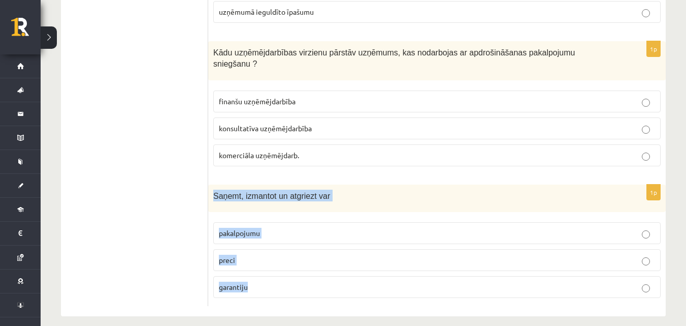
drag, startPoint x: 211, startPoint y: 181, endPoint x: 317, endPoint y: 272, distance: 139.4
click at [317, 272] on div "1p Saņemt, izmantot un atgriezt var pakalpojumu preci garantiju" at bounding box center [437, 245] width 458 height 122
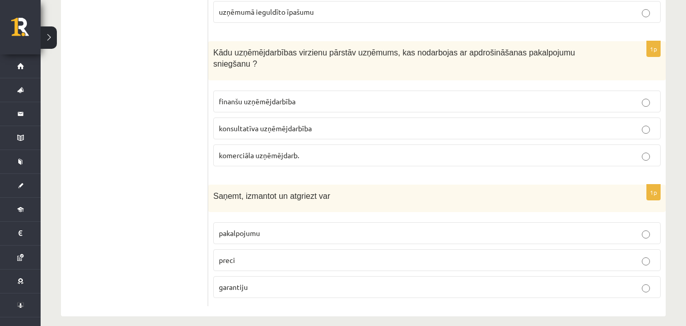
click at [246, 255] on label "preci" at bounding box center [436, 260] width 447 height 22
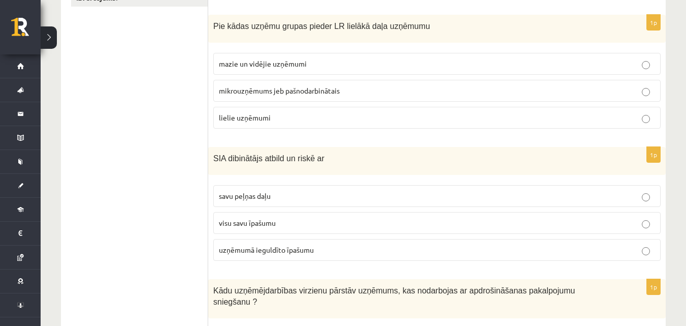
scroll to position [141, 0]
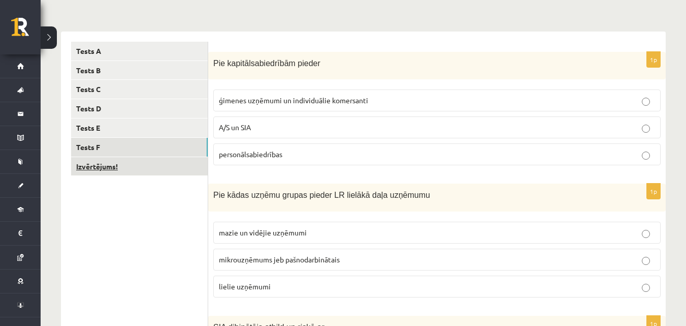
click at [91, 167] on link "Izvērtējums!" at bounding box center [139, 166] width 137 height 19
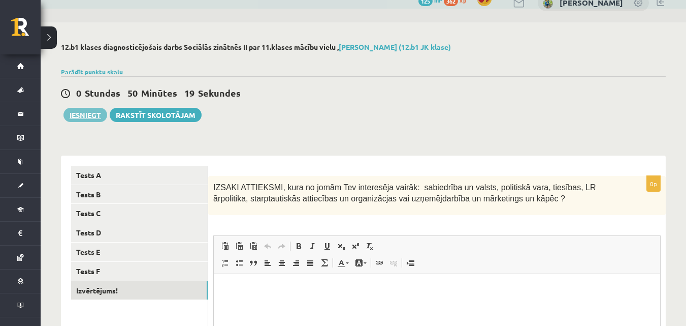
scroll to position [0, 0]
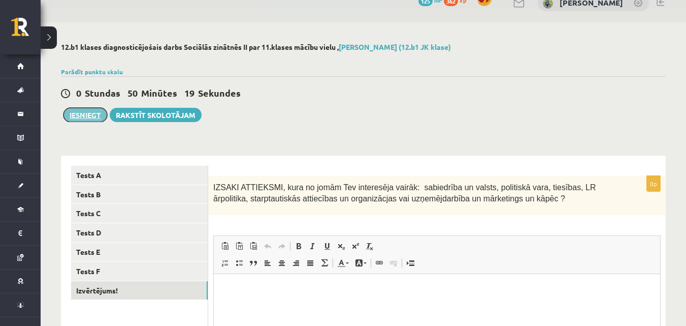
click at [92, 115] on button "Iesniegt" at bounding box center [85, 115] width 44 height 14
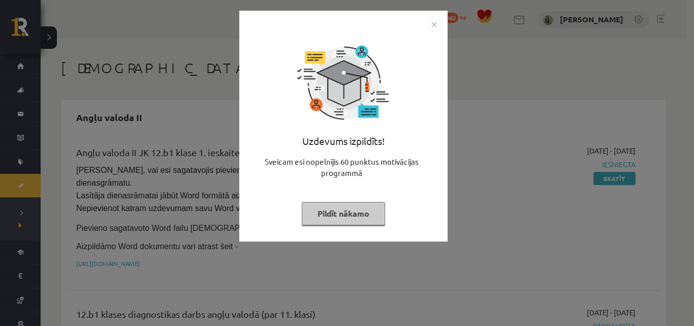
click at [365, 219] on button "Pildīt nākamo" at bounding box center [343, 213] width 83 height 23
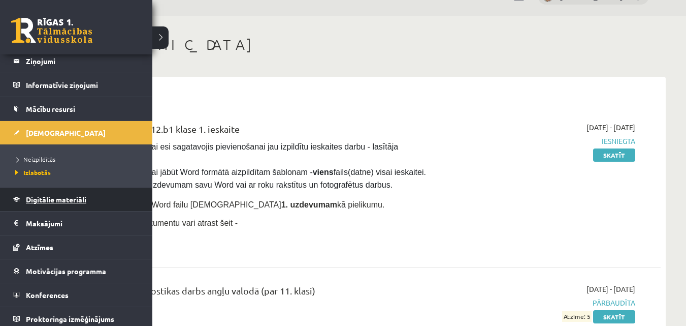
scroll to position [57, 0]
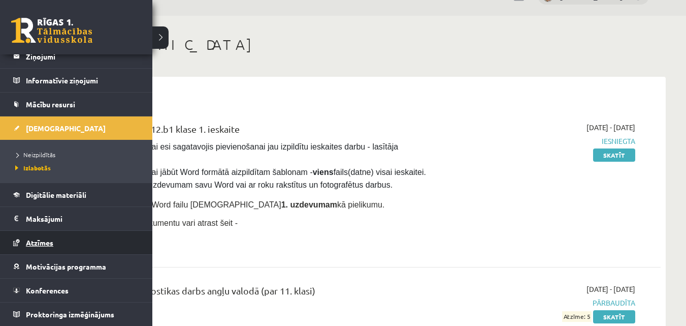
click at [41, 236] on link "Atzīmes" at bounding box center [76, 242] width 126 height 23
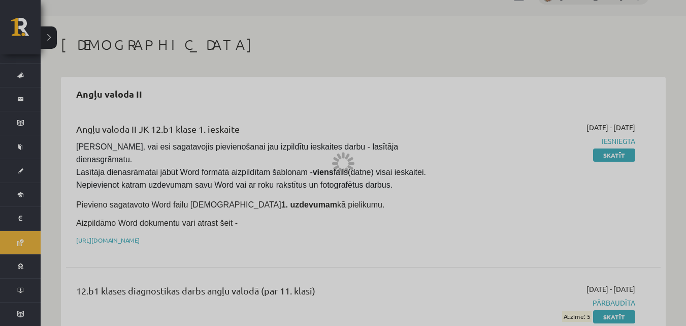
scroll to position [15, 0]
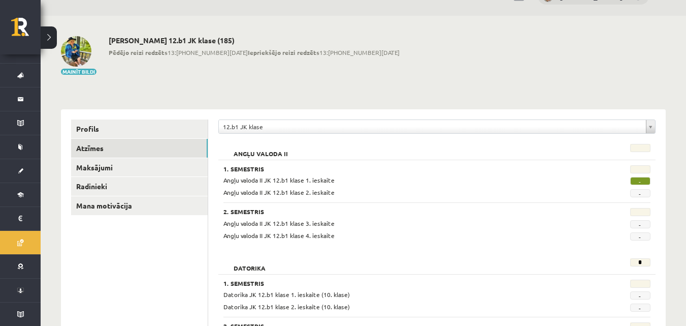
click at [55, 35] on button at bounding box center [49, 37] width 16 height 22
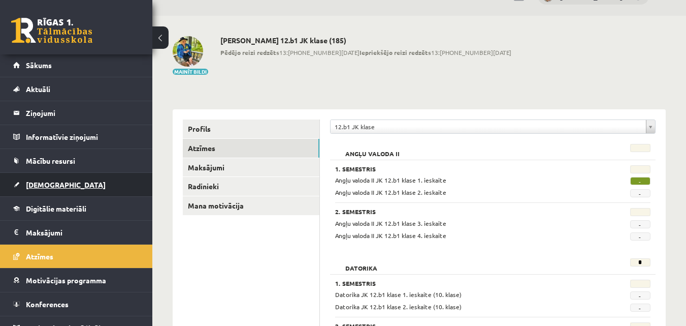
scroll to position [0, 0]
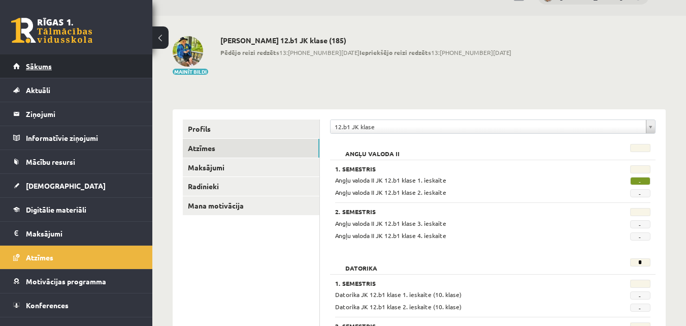
click at [44, 67] on span "Sākums" at bounding box center [39, 65] width 26 height 9
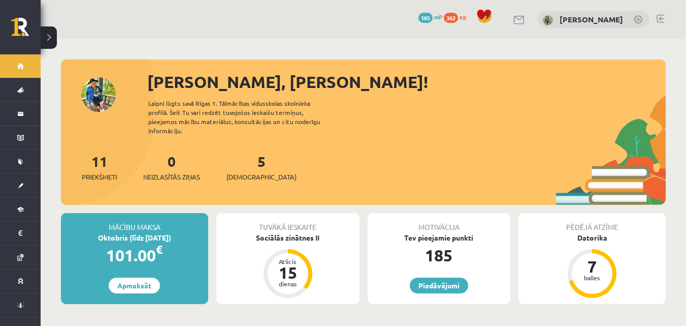
click at [642, 17] on link at bounding box center [639, 20] width 10 height 10
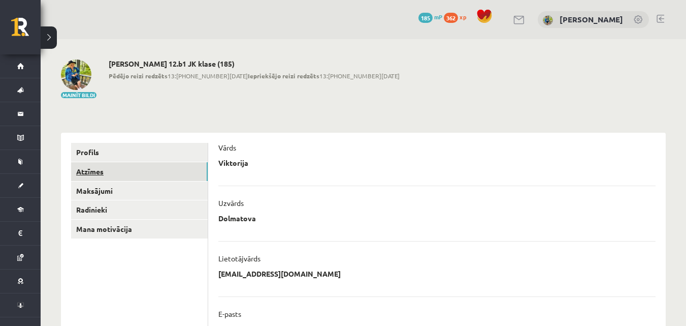
click at [97, 175] on link "Atzīmes" at bounding box center [139, 171] width 137 height 19
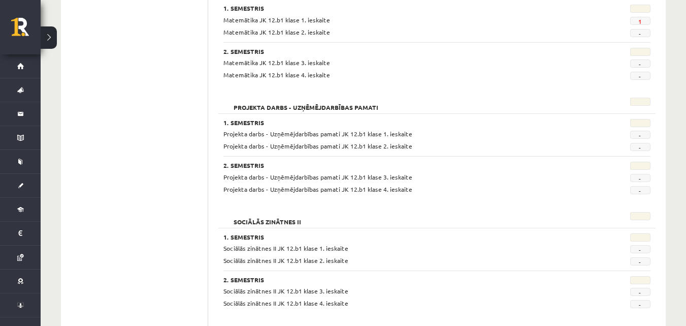
scroll to position [488, 0]
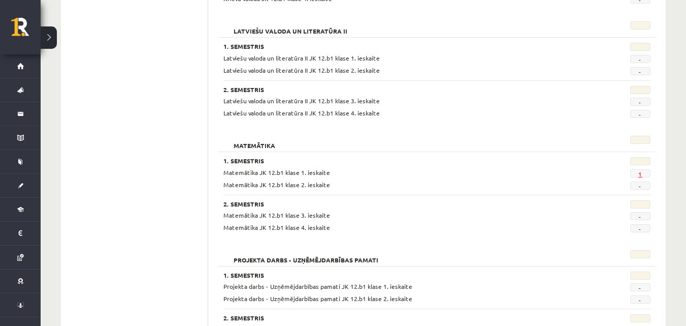
click at [640, 171] on link "1" at bounding box center [640, 174] width 4 height 8
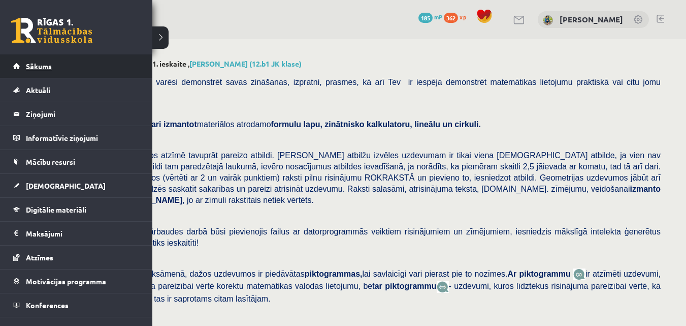
click at [44, 69] on span "Sākums" at bounding box center [39, 65] width 26 height 9
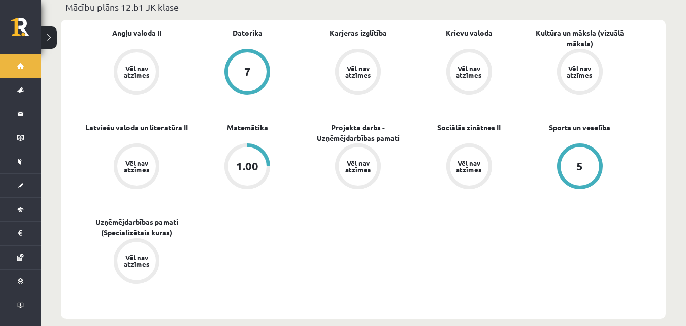
scroll to position [305, 0]
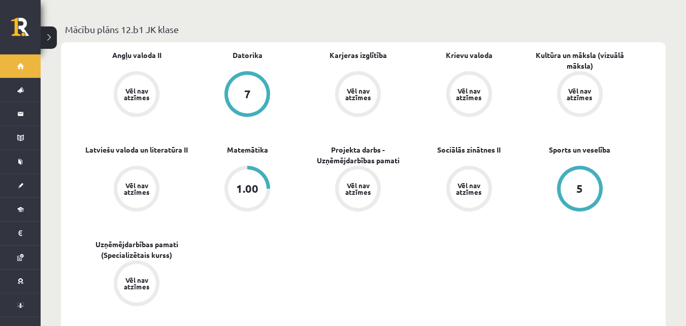
click at [465, 183] on div "Vēl nav atzīmes" at bounding box center [469, 188] width 28 height 13
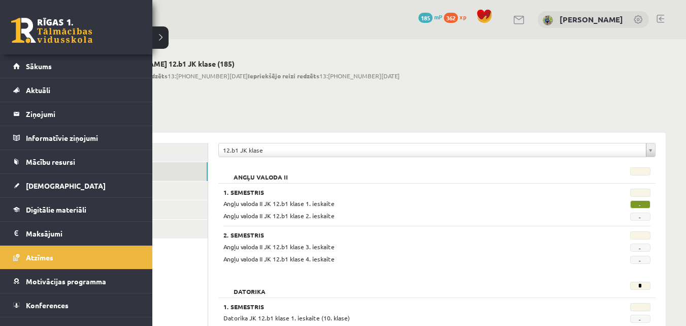
click at [21, 26] on link at bounding box center [51, 30] width 81 height 25
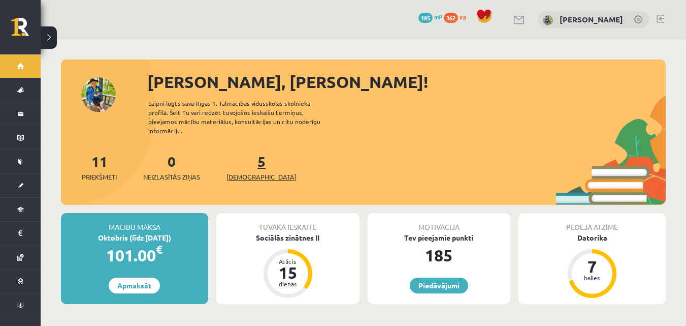
click at [247, 158] on link "5 [DEMOGRAPHIC_DATA]" at bounding box center [262, 167] width 70 height 30
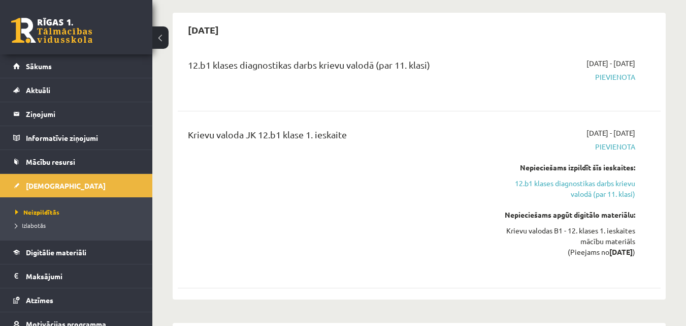
scroll to position [508, 0]
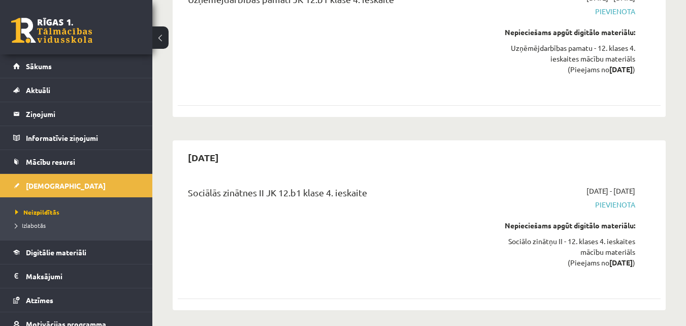
scroll to position [5890, 0]
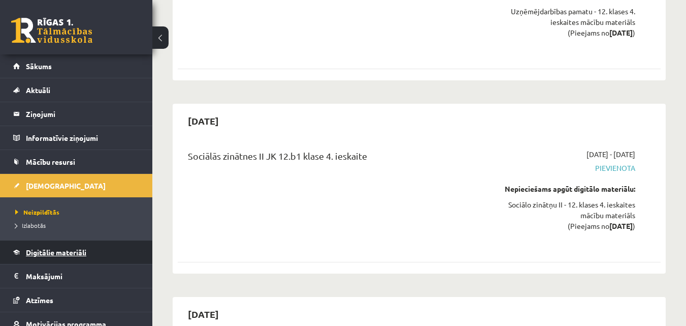
click at [44, 247] on link "Digitālie materiāli" at bounding box center [76, 251] width 126 height 23
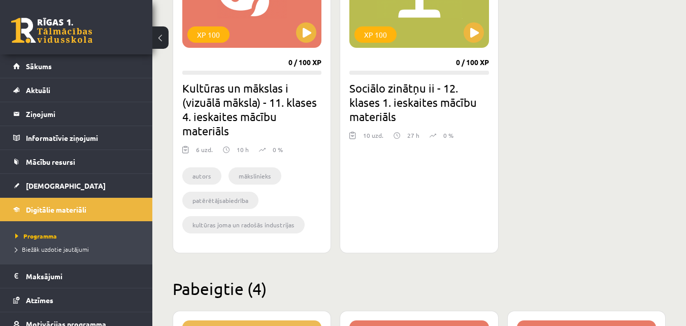
scroll to position [711, 0]
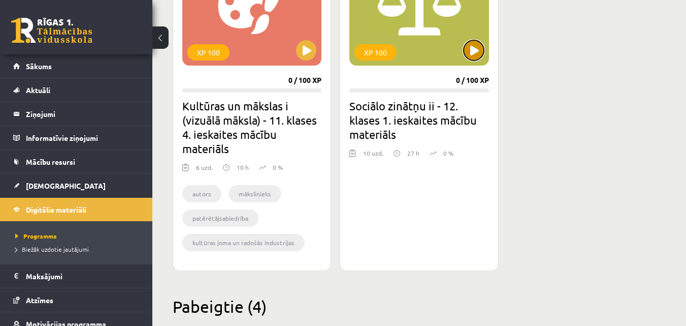
click at [479, 51] on button at bounding box center [474, 50] width 20 height 20
click at [164, 34] on button at bounding box center [160, 37] width 16 height 22
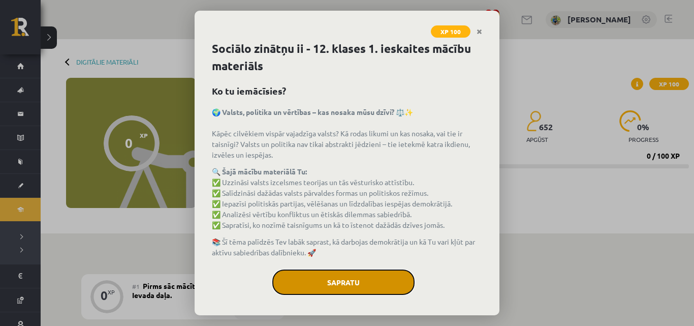
click at [348, 283] on button "Sapratu" at bounding box center [343, 281] width 142 height 25
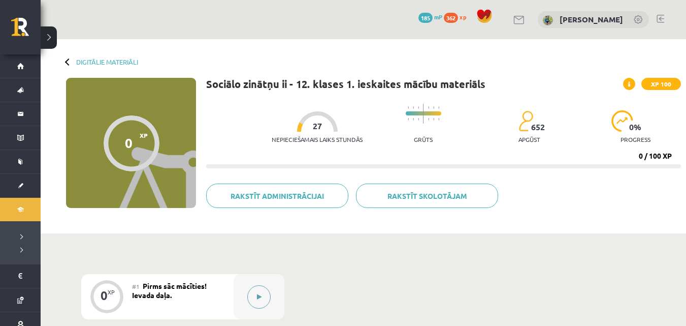
click at [259, 296] on icon at bounding box center [259, 297] width 5 height 6
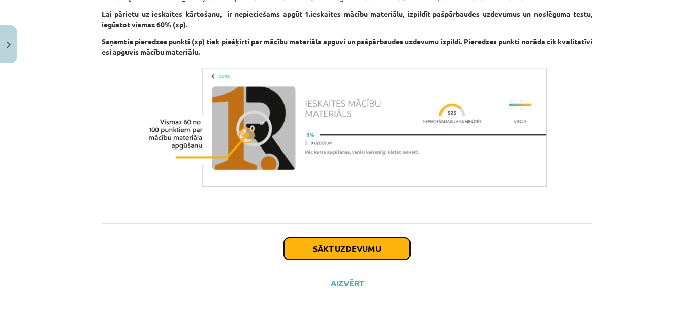
click at [356, 251] on button "Sākt uzdevumu" at bounding box center [347, 248] width 126 height 22
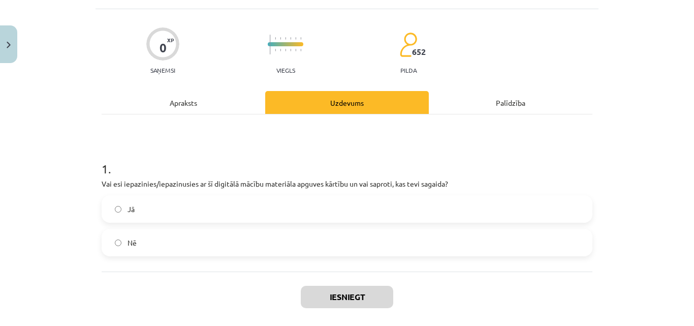
scroll to position [76, 0]
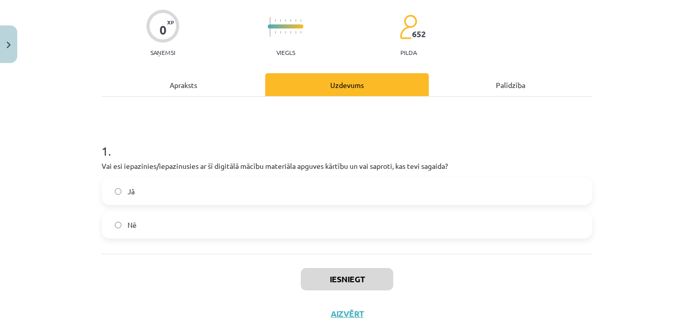
click at [235, 194] on label "Jā" at bounding box center [347, 190] width 489 height 25
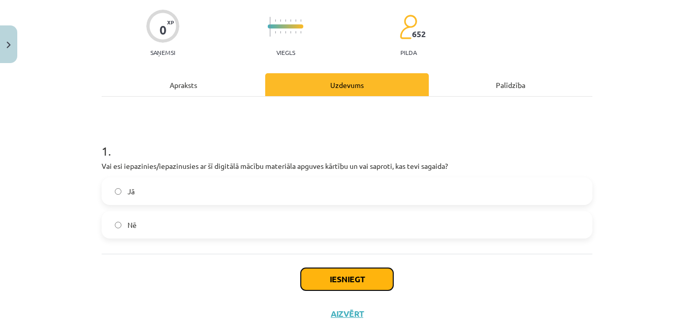
click at [337, 278] on button "Iesniegt" at bounding box center [347, 279] width 92 height 22
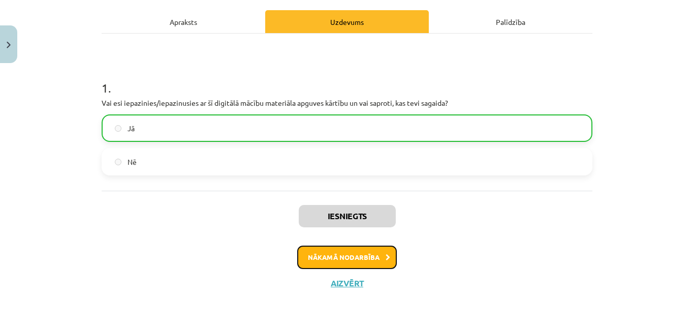
click at [359, 260] on button "Nākamā nodarbība" at bounding box center [347, 256] width 100 height 23
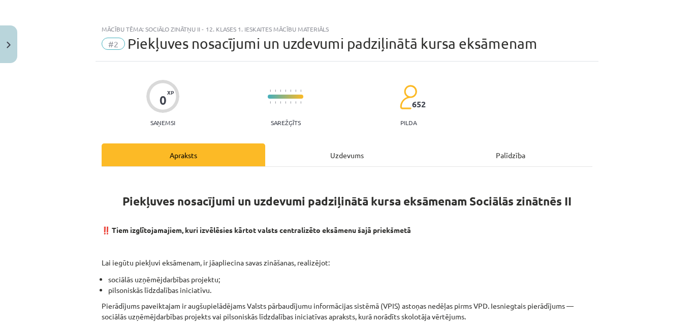
scroll to position [0, 0]
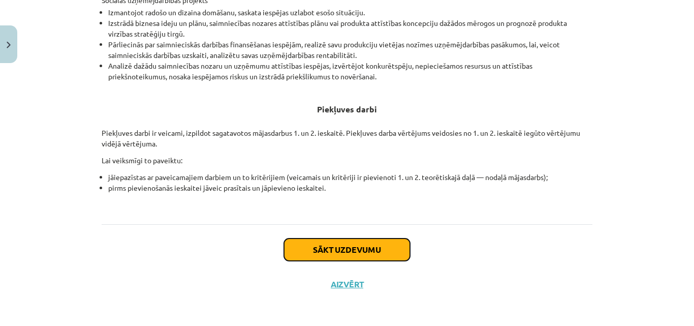
click at [361, 251] on button "Sākt uzdevumu" at bounding box center [347, 249] width 126 height 22
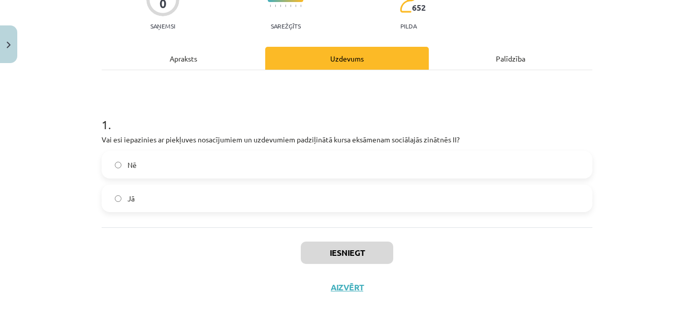
scroll to position [107, 0]
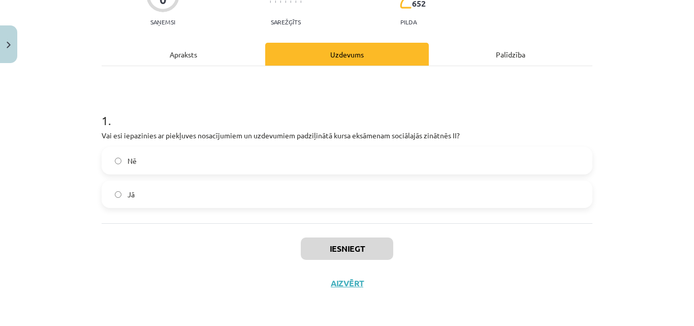
click at [309, 194] on label "Jā" at bounding box center [347, 193] width 489 height 25
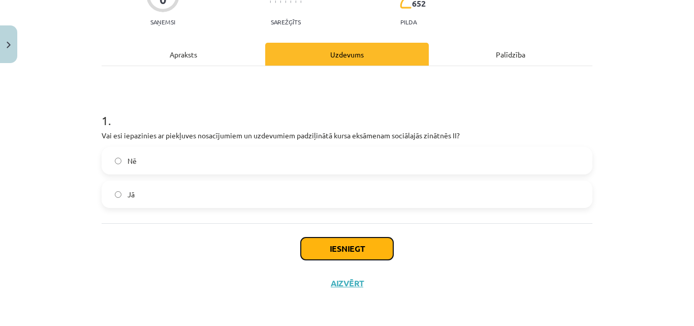
click at [341, 252] on button "Iesniegt" at bounding box center [347, 248] width 92 height 22
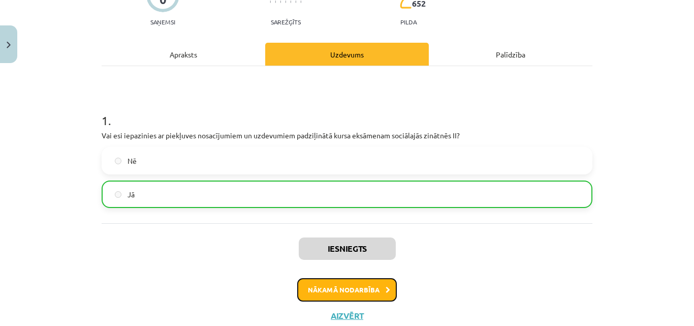
click at [351, 290] on button "Nākamā nodarbība" at bounding box center [347, 289] width 100 height 23
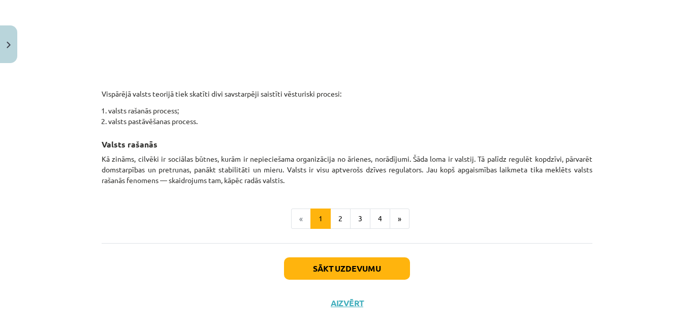
scroll to position [617, 0]
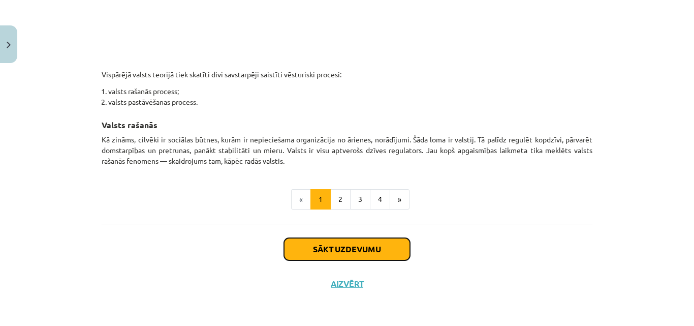
click at [354, 245] on button "Sākt uzdevumu" at bounding box center [347, 249] width 126 height 22
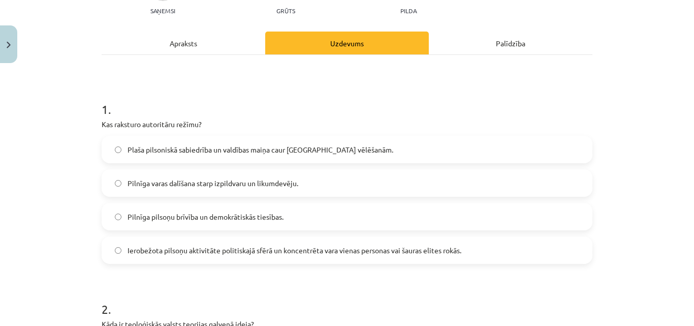
scroll to position [127, 0]
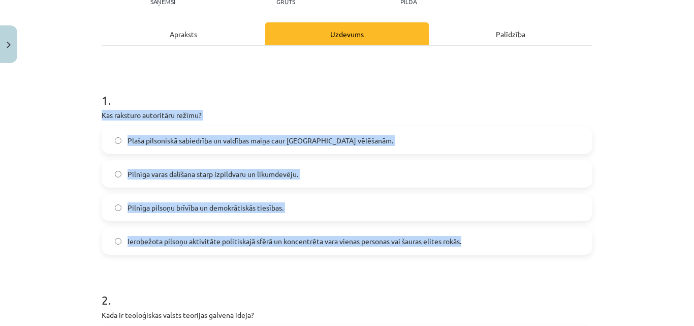
drag, startPoint x: 97, startPoint y: 114, endPoint x: 478, endPoint y: 246, distance: 404.3
copy div "Kas raksturo autoritāru režīmu? Plaša pilsoniskā sabiedrība un valdības maiņa c…"
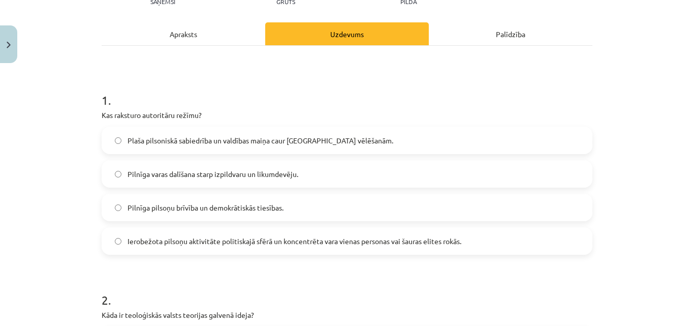
click at [172, 75] on h1 "1 ." at bounding box center [347, 90] width 491 height 31
click at [203, 237] on span "Ierobežota pilsoņu aktivitāte politiskajā sfērā un koncentrēta vara vienas pers…" at bounding box center [294, 241] width 334 height 11
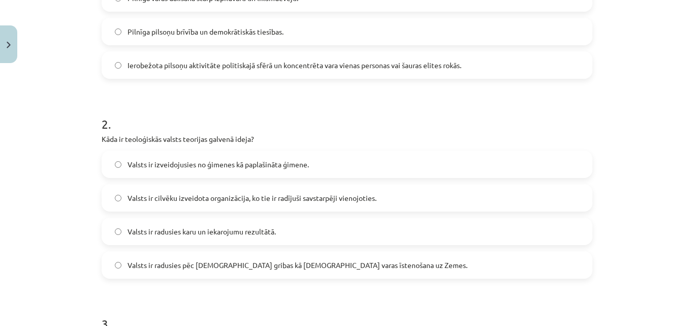
scroll to position [330, 0]
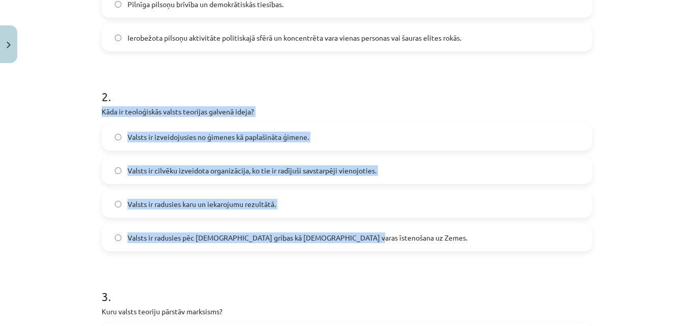
drag, startPoint x: 94, startPoint y: 110, endPoint x: 352, endPoint y: 238, distance: 287.8
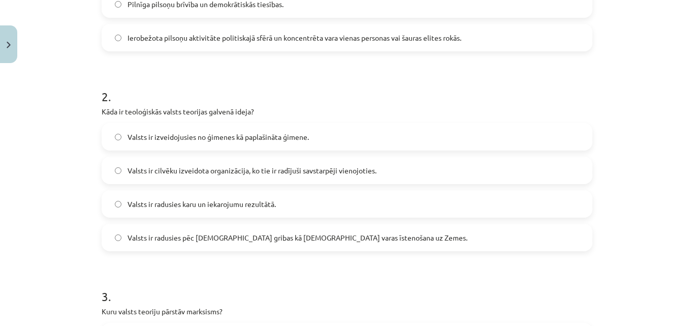
click at [249, 79] on h1 "2 ." at bounding box center [347, 87] width 491 height 31
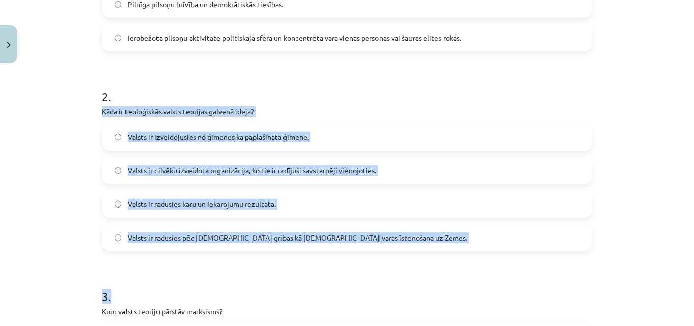
drag, startPoint x: 93, startPoint y: 110, endPoint x: 273, endPoint y: 158, distance: 186.2
copy form "Kāda ir teoloģiskās valsts teorijas galvenā ideja? Valsts ir izveidojusies no ģ…"
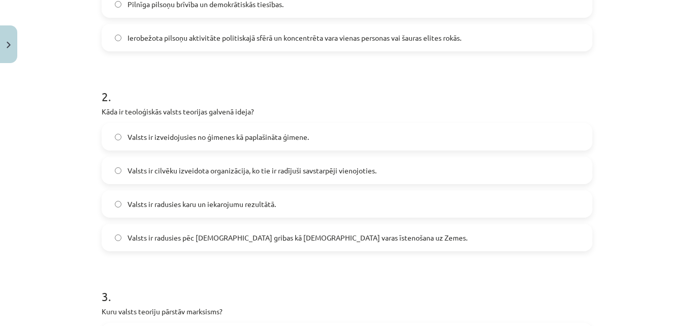
click at [13, 73] on div "Mācību tēma: Sociālo zinātņu ii - 12. klases 1. ieskaites mācību materiāls #3 1…" at bounding box center [347, 163] width 694 height 326
click at [227, 238] on span "Valsts ir radusies pēc Dieva gribas kā dievišķās varas īstenošana uz Zemes." at bounding box center [297, 237] width 340 height 11
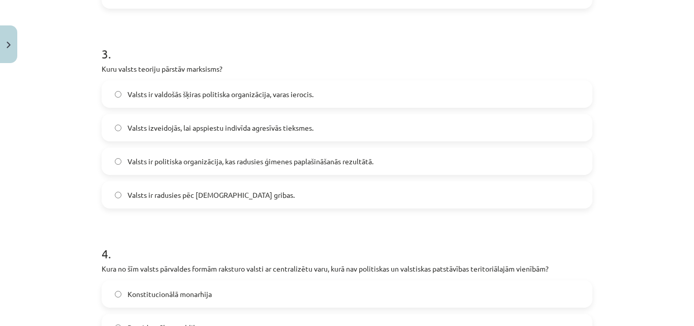
scroll to position [584, 0]
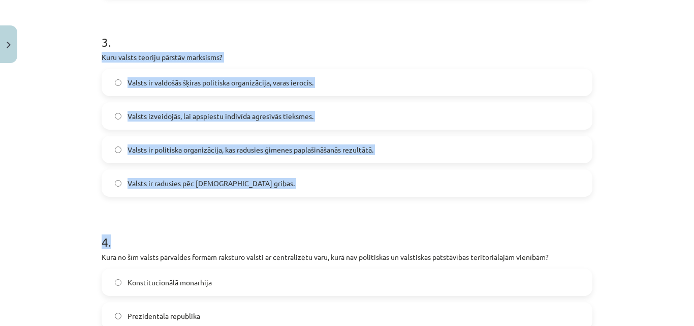
drag, startPoint x: 95, startPoint y: 56, endPoint x: 375, endPoint y: 202, distance: 315.8
click at [375, 202] on div "10 XP Saņemsi Grūts 652 pilda Apraksts Uzdevums Palīdzība 1 . Kas raksturo auto…" at bounding box center [346, 85] width 503 height 1205
click at [272, 50] on div "3 . Kuru valsts teoriju pārstāv marksisms? Valsts ir valdošās šķiras politiska …" at bounding box center [347, 106] width 491 height 179
drag, startPoint x: 94, startPoint y: 54, endPoint x: 360, endPoint y: 185, distance: 296.0
click at [361, 188] on div "10 XP Saņemsi Grūts 652 pilda Apraksts Uzdevums Palīdzība 1 . Kas raksturo auto…" at bounding box center [346, 85] width 503 height 1205
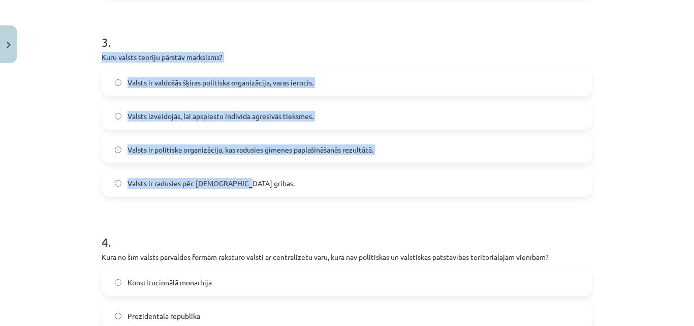
copy div "Kuru valsts teoriju pārstāv marksisms? Valsts ir valdošās šķiras politiska orga…"
click at [247, 50] on div "3 . Kuru valsts teoriju pārstāv marksisms? Valsts ir valdošās šķiras politiska …" at bounding box center [347, 106] width 491 height 179
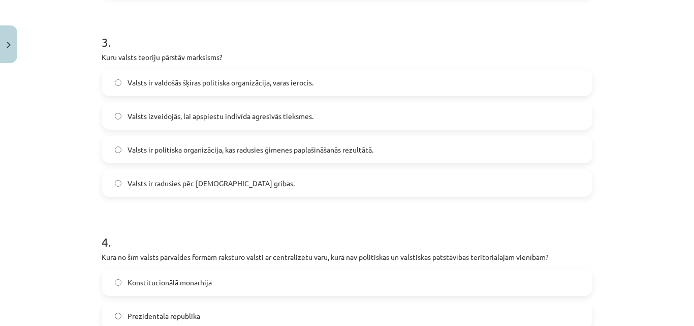
click at [196, 87] on span "Valsts ir valdošās šķiras politiska organizācija, varas ierocis." at bounding box center [220, 82] width 186 height 11
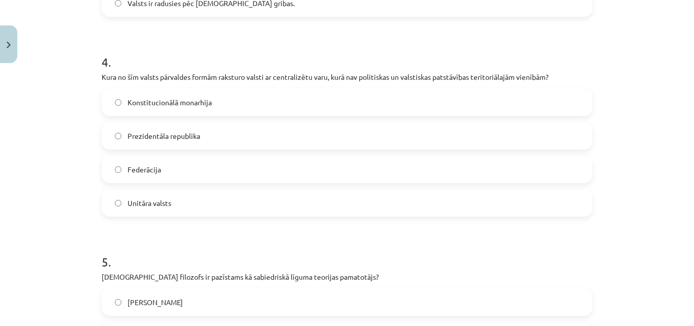
scroll to position [787, 0]
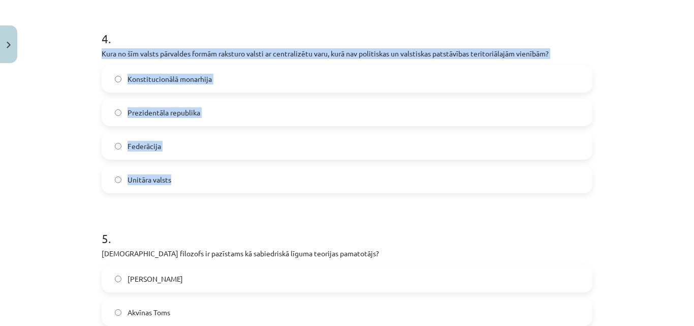
drag, startPoint x: 94, startPoint y: 50, endPoint x: 279, endPoint y: 174, distance: 222.3
copy div "Kura no šīm valsts pārvaldes formām raksturo valsti ar centralizētu varu, kurā …"
click at [30, 78] on div "Mācību tēma: Sociālo zinātņu ii - 12. klases 1. ieskaites mācību materiāls #3 1…" at bounding box center [347, 163] width 694 height 326
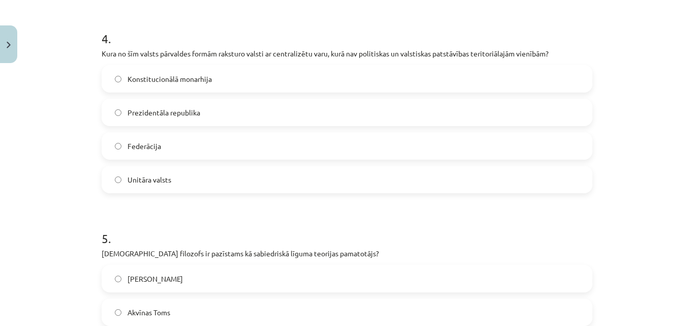
click at [172, 174] on label "Unitāra valsts" at bounding box center [347, 179] width 489 height 25
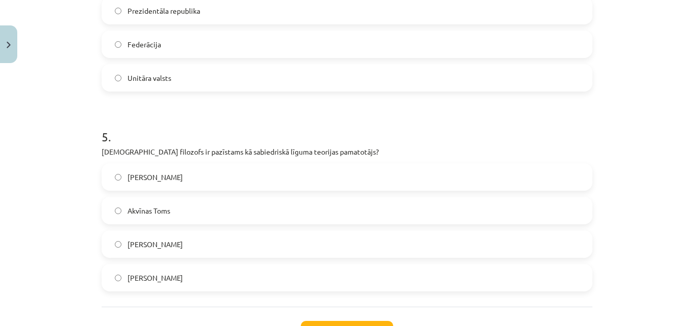
scroll to position [972, 0]
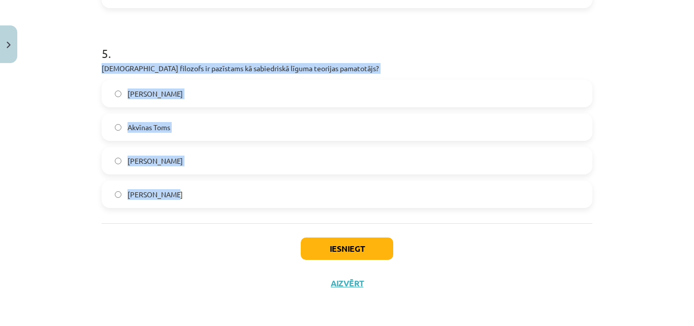
drag, startPoint x: 99, startPoint y: 66, endPoint x: 346, endPoint y: 205, distance: 284.5
click at [346, 205] on div "5 . Kurš filozofs ir pazīstams kā sabiedriskā līguma teorijas pamatotājs? Tomas…" at bounding box center [347, 117] width 491 height 179
copy div "Kurš filozofs ir pazīstams kā sabiedriskā līguma teorijas pamatotājs? Tomass Ho…"
drag, startPoint x: 62, startPoint y: 122, endPoint x: 140, endPoint y: 9, distance: 138.1
click at [62, 122] on div "Mācību tēma: Sociālo zinātņu ii - 12. klases 1. ieskaites mācību materiāls #3 1…" at bounding box center [347, 163] width 694 height 326
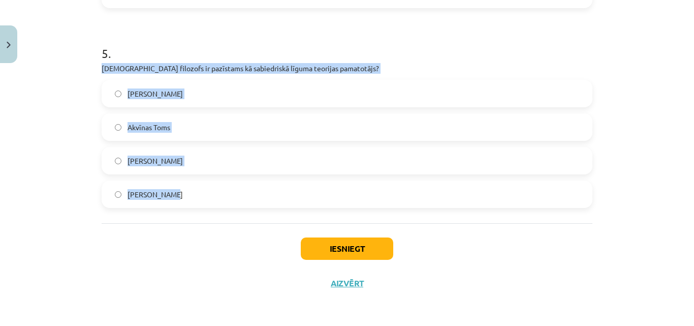
click at [64, 60] on div "Mācību tēma: Sociālo zinātņu ii - 12. klases 1. ieskaites mācību materiāls #3 1…" at bounding box center [347, 163] width 694 height 326
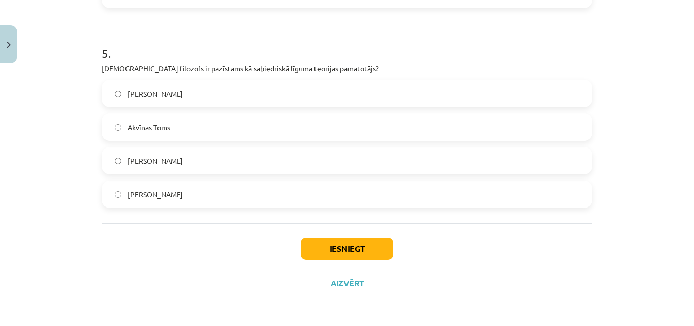
click at [169, 97] on span "Tomass Hobss" at bounding box center [154, 93] width 55 height 11
click at [340, 251] on button "Iesniegt" at bounding box center [347, 248] width 92 height 22
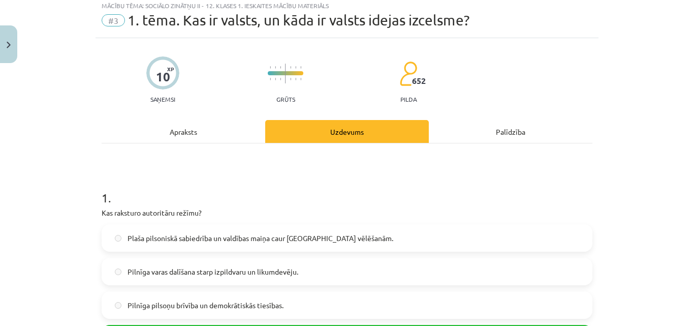
scroll to position [0, 0]
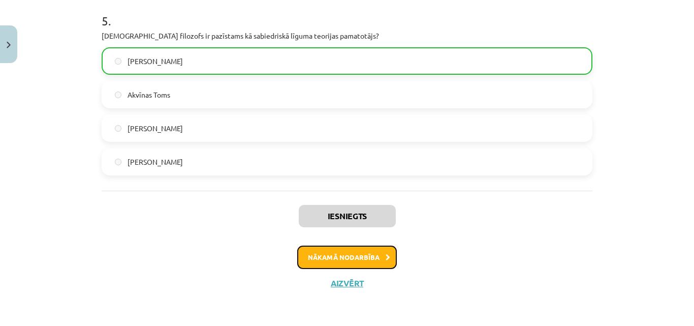
click at [340, 255] on button "Nākamā nodarbība" at bounding box center [347, 256] width 100 height 23
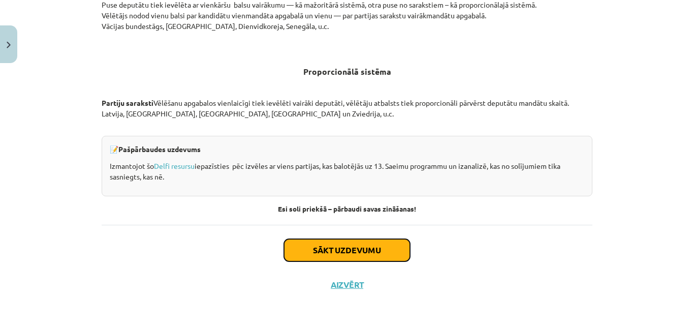
click at [340, 254] on button "Sākt uzdevumu" at bounding box center [347, 250] width 126 height 22
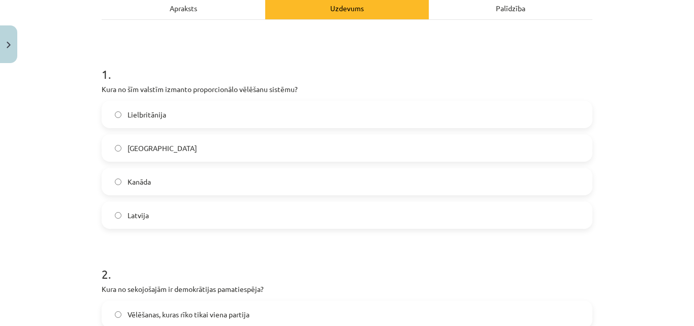
scroll to position [150, 0]
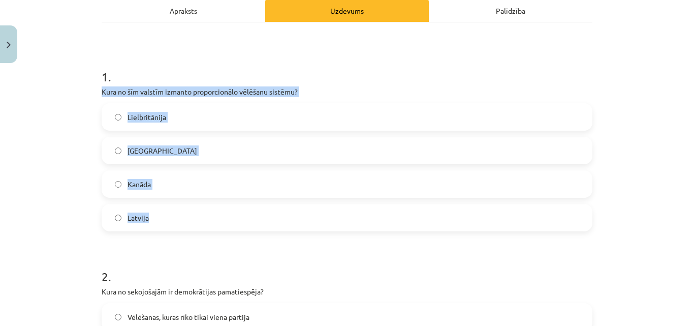
drag, startPoint x: 97, startPoint y: 88, endPoint x: 263, endPoint y: 219, distance: 210.8
copy div "Kura no šīm valstīm izmanto proporcionālo vēlēšanu sistēmu? Lielbritānija ASV K…"
click at [81, 113] on div "Mācību tēma: Sociālo zinātņu ii - 12. klases 1. ieskaites mācību materiāls #4 2…" at bounding box center [347, 163] width 694 height 326
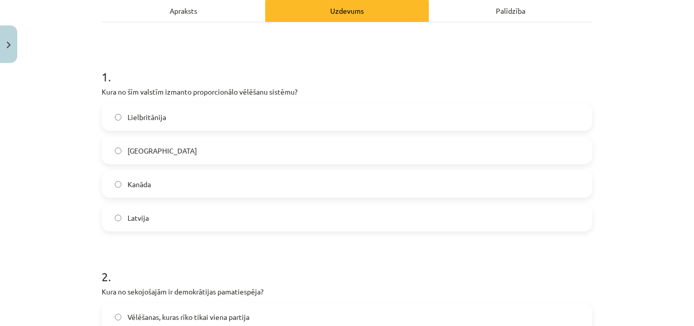
click at [170, 218] on label "Latvija" at bounding box center [347, 217] width 489 height 25
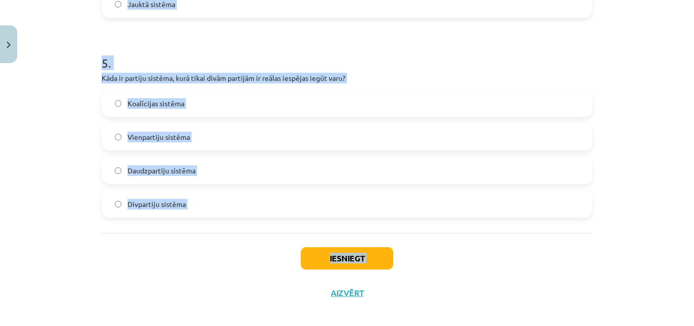
scroll to position [972, 0]
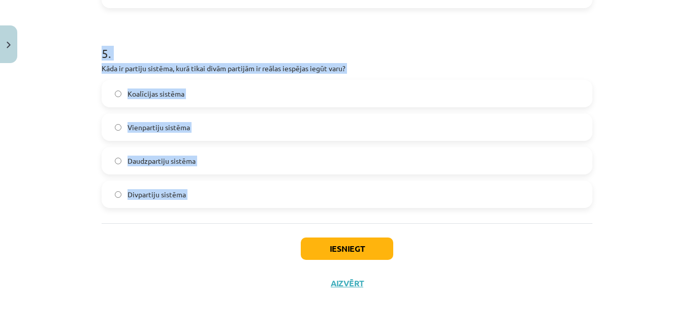
drag, startPoint x: 95, startPoint y: 16, endPoint x: 260, endPoint y: 242, distance: 278.9
copy form "Kura no sekojošajām ir demokrātijas pamatiespēja? Vēlēšanas, kuras rīko tikai v…"
click at [69, 115] on div "Mācību tēma: Sociālo zinātņu ii - 12. klases 1. ieskaites mācību materiāls #4 2…" at bounding box center [347, 163] width 694 height 326
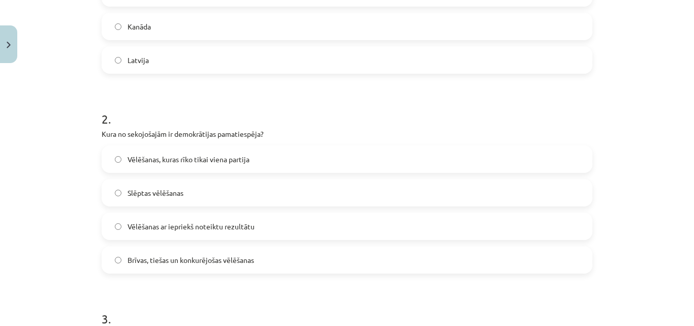
scroll to position [312, 0]
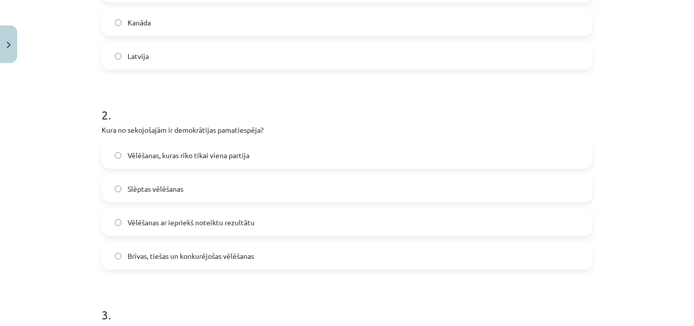
click at [214, 248] on label "Brīvas, tiešas un konkurējošas vēlēšanas" at bounding box center [347, 255] width 489 height 25
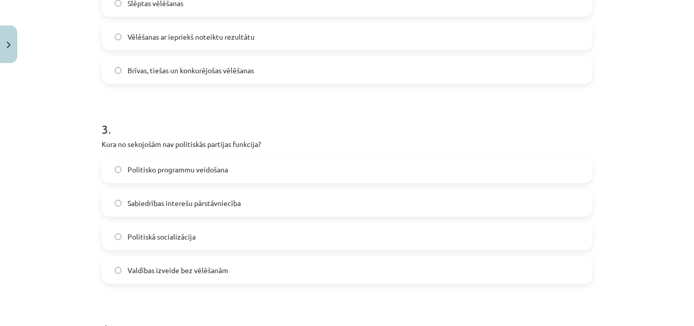
scroll to position [515, 0]
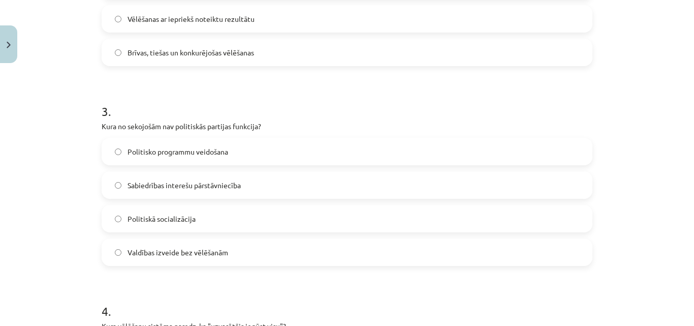
click at [217, 257] on span "Valdības izveide bez vēlēšanām" at bounding box center [177, 252] width 101 height 11
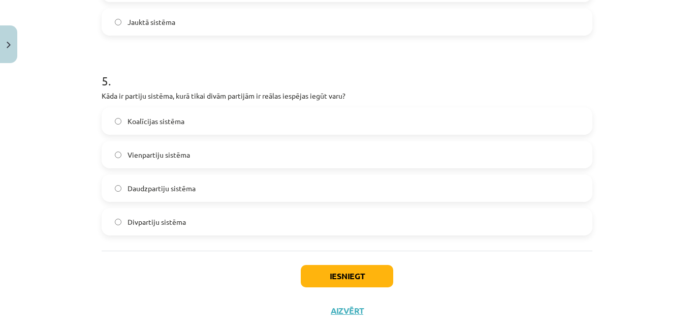
scroll to position [972, 0]
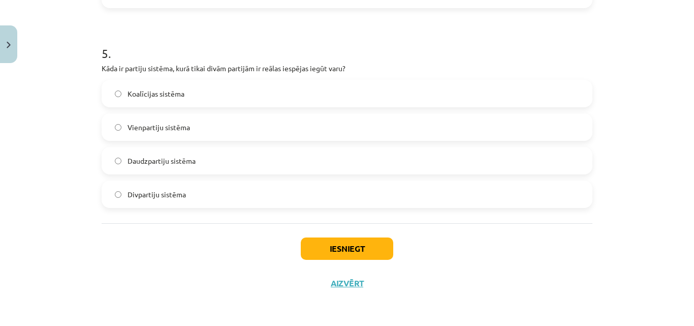
click at [203, 196] on label "Divpartiju sistēma" at bounding box center [347, 193] width 489 height 25
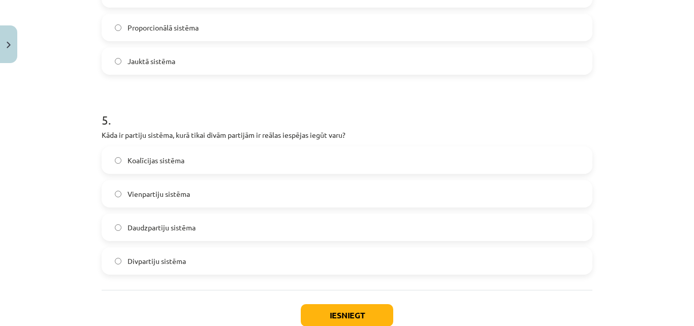
scroll to position [769, 0]
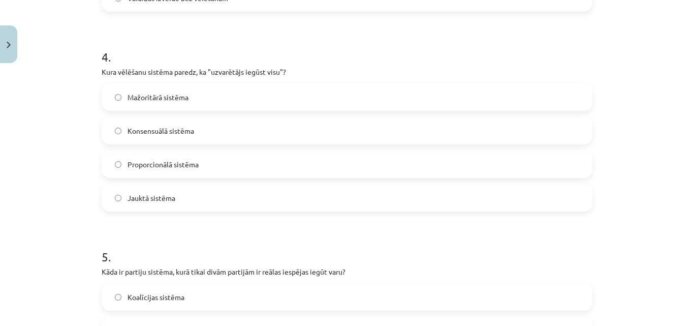
click at [172, 100] on span "Mažoritārā sistēma" at bounding box center [157, 97] width 61 height 11
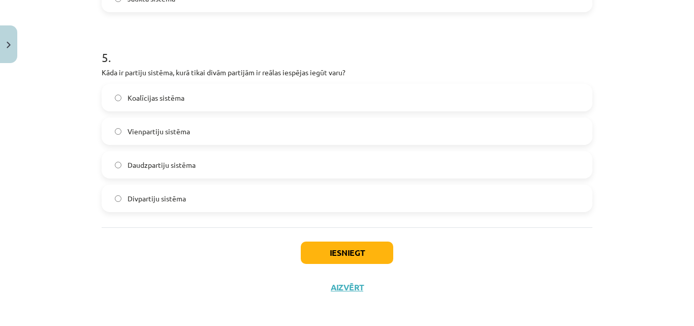
scroll to position [972, 0]
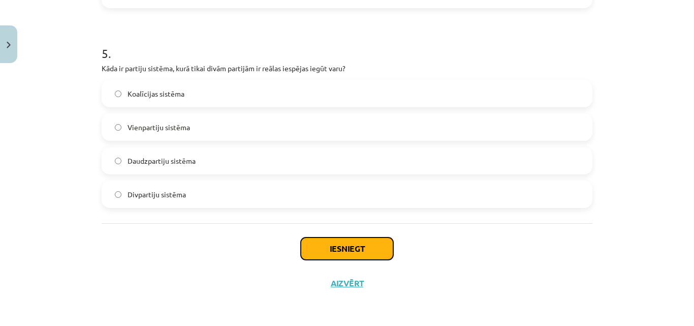
click at [325, 254] on button "Iesniegt" at bounding box center [347, 248] width 92 height 22
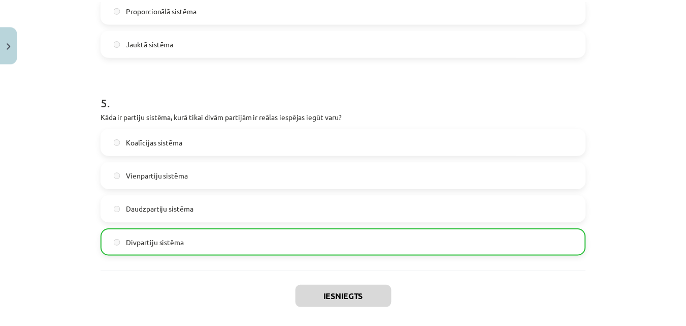
scroll to position [1005, 0]
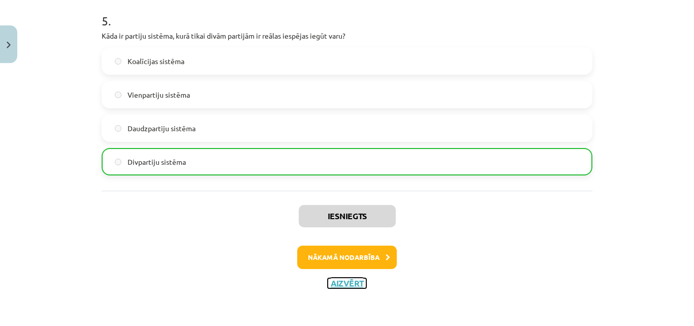
click at [350, 283] on button "Aizvērt" at bounding box center [347, 283] width 39 height 10
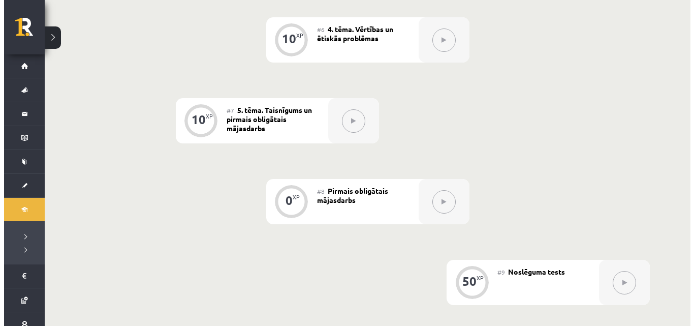
scroll to position [559, 0]
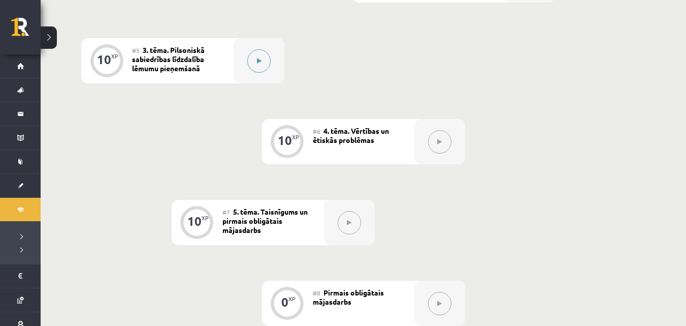
click at [268, 62] on button at bounding box center [258, 60] width 23 height 23
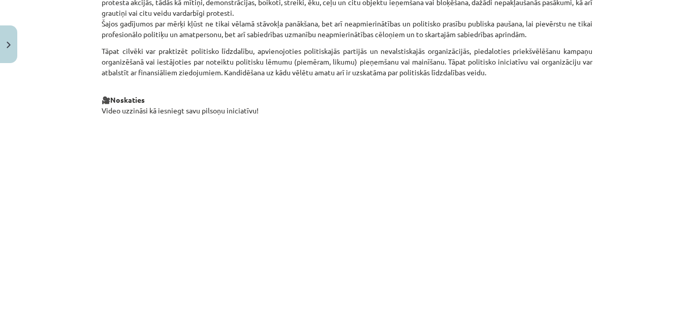
scroll to position [660, 0]
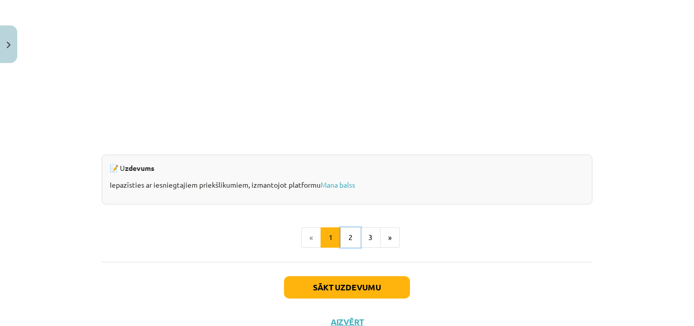
click at [345, 247] on button "2" at bounding box center [350, 237] width 20 height 20
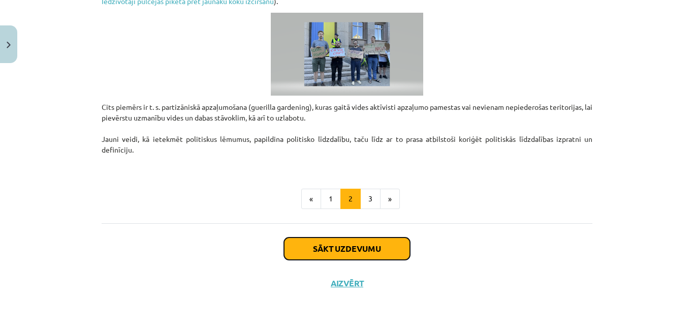
click at [352, 245] on button "Sākt uzdevumu" at bounding box center [347, 248] width 126 height 22
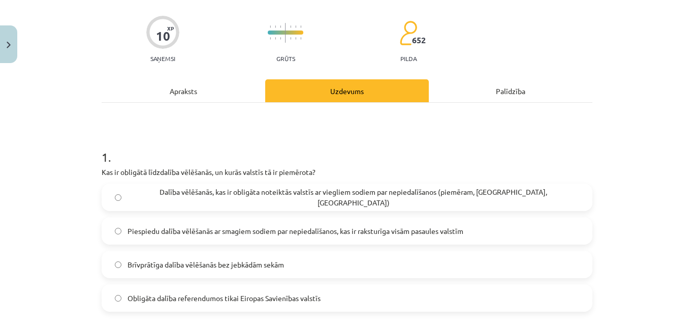
scroll to position [127, 0]
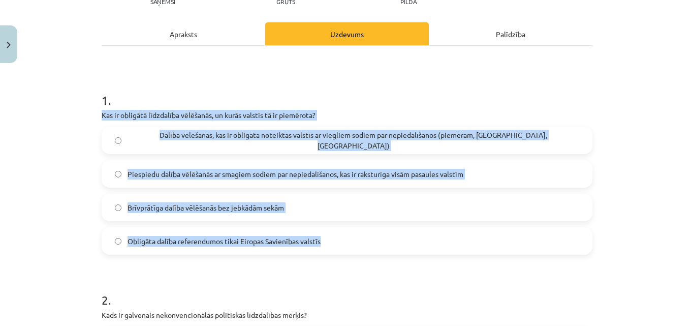
drag, startPoint x: 95, startPoint y: 114, endPoint x: 364, endPoint y: 249, distance: 301.2
copy div "Kas ir obligātā līdzdalība vēlēšanās, un kurās valstīs tā ir piemērota? Dalība …"
click at [78, 131] on div "Mācību tēma: Sociālo zinātņu ii - 12. klases 1. ieskaites mācību materiāls #5 3…" at bounding box center [347, 163] width 694 height 326
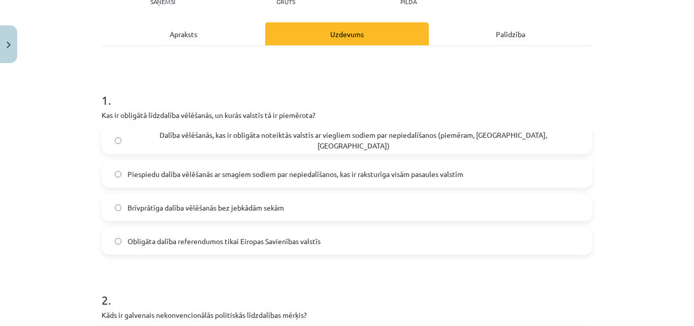
click at [340, 140] on span "Dalība vēlēšanās, kas ir obligāta noteiktās valstīs ar viegliem sodiem par nepi…" at bounding box center [353, 140] width 452 height 21
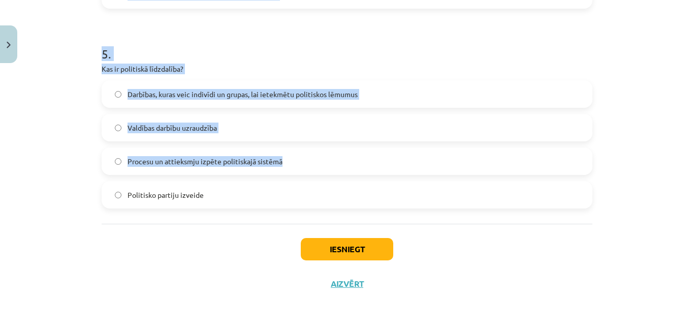
scroll to position [972, 0]
drag, startPoint x: 95, startPoint y: 46, endPoint x: 308, endPoint y: 191, distance: 257.2
copy form "Kāds ir galvenais nekonvencionālās politiskās līdzdalības mērķis? Palielināt da…"
click at [49, 105] on div "Mācību tēma: Sociālo zinātņu ii - 12. klases 1. ieskaites mācību materiāls #5 3…" at bounding box center [347, 163] width 694 height 326
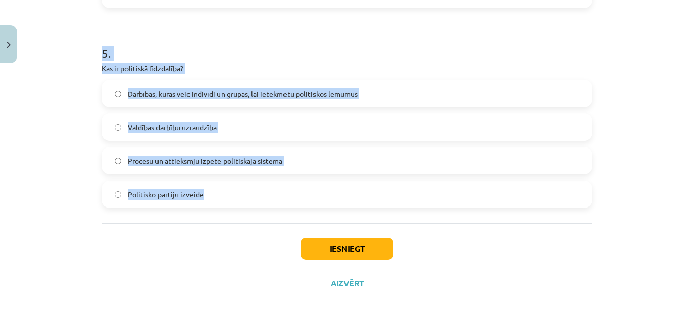
click at [81, 35] on div "Mācību tēma: Sociālo zinātņu ii - 12. klases 1. ieskaites mācību materiāls #5 3…" at bounding box center [347, 163] width 694 height 326
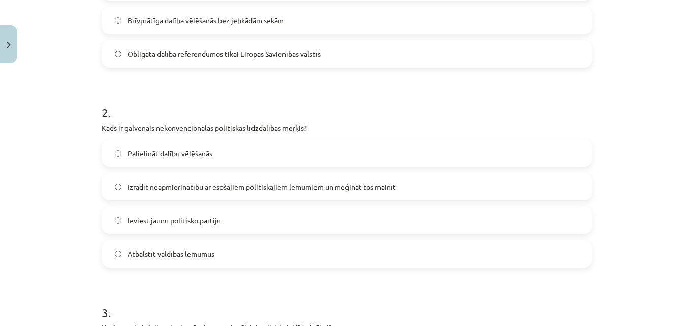
scroll to position [329, 0]
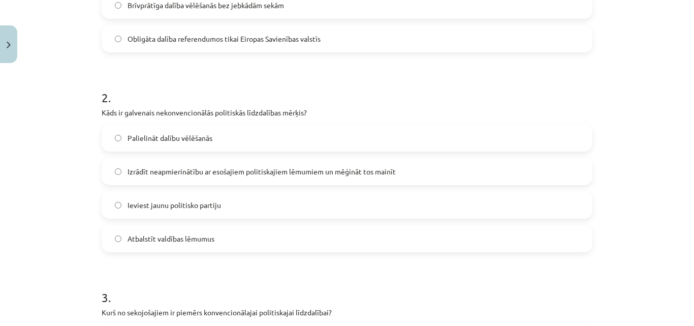
click at [516, 165] on label "Izrādīt neapmierinātību ar esošajiem politiskajiem lēmumiem un mēģināt tos main…" at bounding box center [347, 170] width 489 height 25
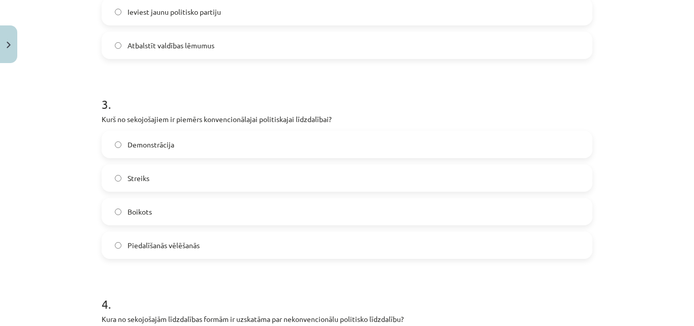
scroll to position [554, 0]
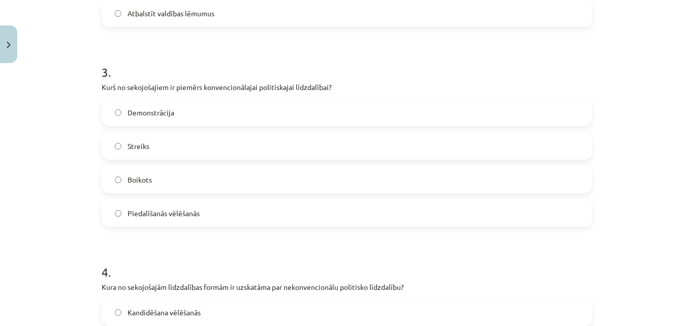
click at [193, 212] on span "Piedalīšanās vēlēšanās" at bounding box center [163, 213] width 72 height 11
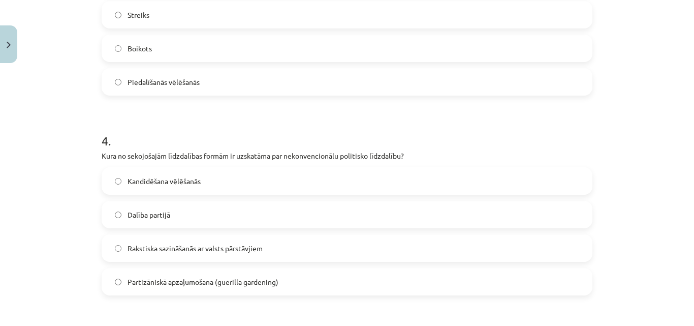
scroll to position [771, 0]
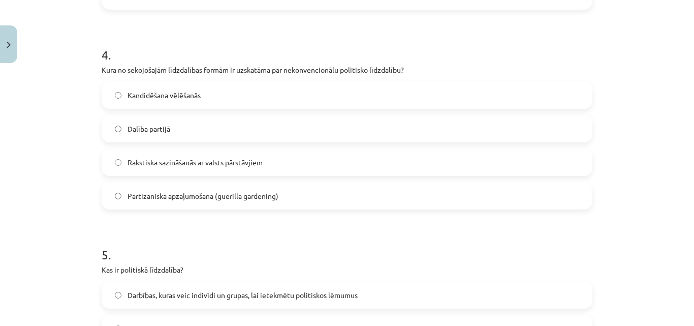
click at [252, 198] on span "Partizāniskā apzaļumošana (guerilla gardening)" at bounding box center [202, 195] width 151 height 11
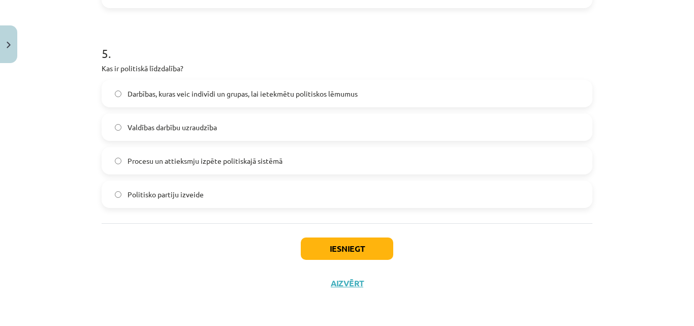
click at [322, 91] on span "Darbības, kuras veic indivīdi un grupas, lai ietekmētu politiskos lēmumus" at bounding box center [242, 93] width 230 height 11
click at [339, 251] on button "Iesniegt" at bounding box center [347, 248] width 92 height 22
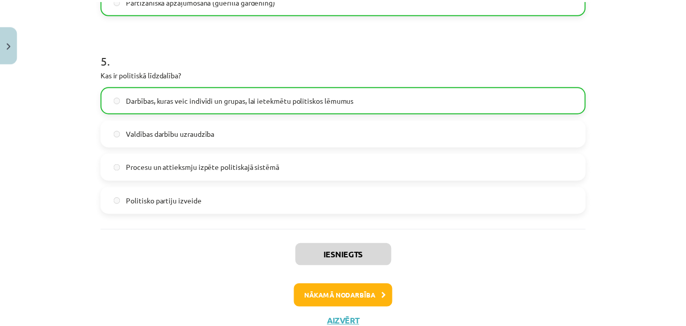
scroll to position [1005, 0]
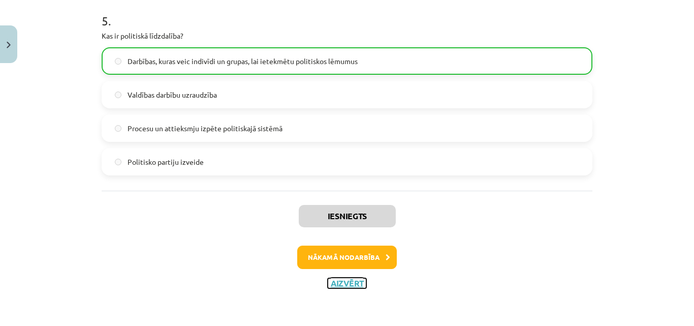
click at [341, 283] on button "Aizvērt" at bounding box center [347, 283] width 39 height 10
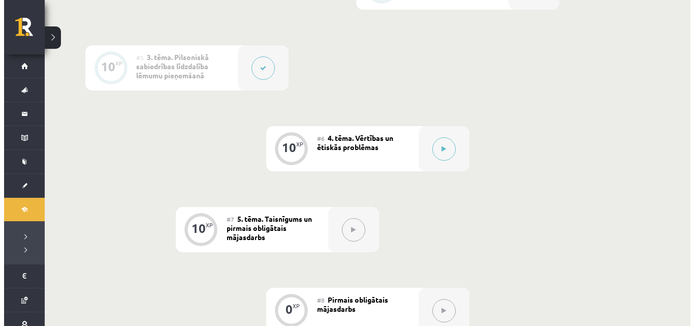
scroll to position [559, 0]
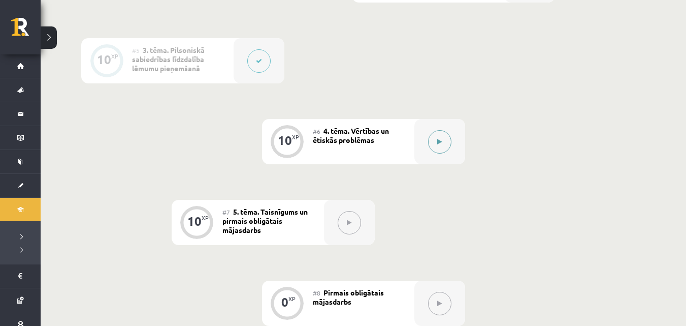
click at [438, 146] on button at bounding box center [439, 141] width 23 height 23
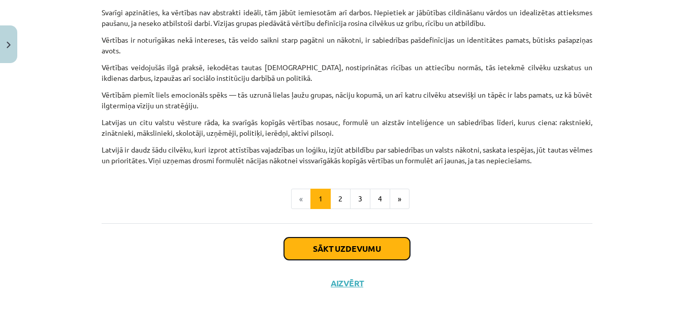
click at [381, 247] on button "Sākt uzdevumu" at bounding box center [347, 248] width 126 height 22
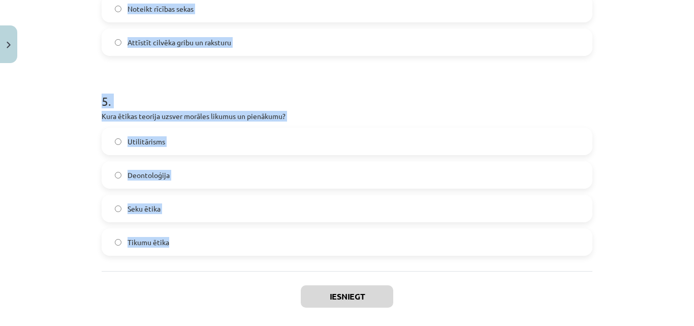
scroll to position [940, 0]
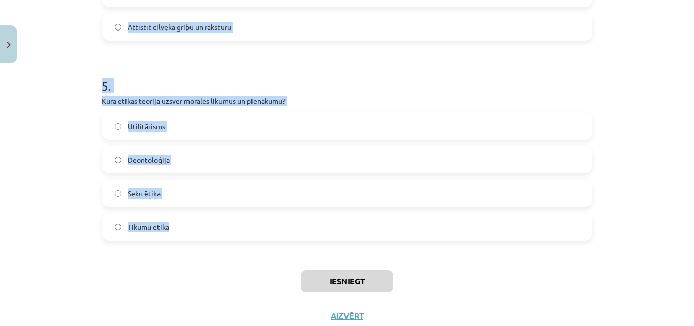
drag, startPoint x: 95, startPoint y: 203, endPoint x: 366, endPoint y: 250, distance: 274.3
copy form "1 . Kas raksturo postmateriālistiskās vērtības, saskaņā ar Inglehartu un Velcel…"
click at [47, 107] on div "Mācību tēma: Sociālo zinātņu ii - 12. klases 1. ieskaites mācību materiāls #6 4…" at bounding box center [347, 163] width 694 height 326
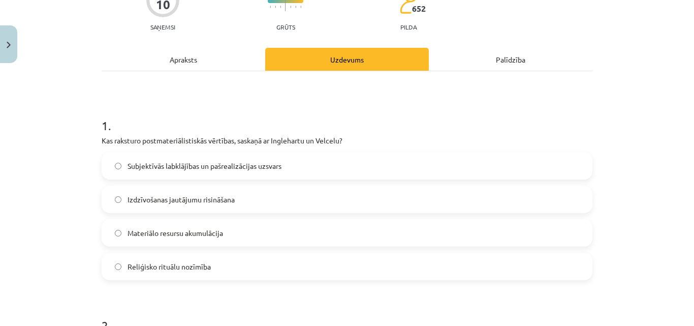
scroll to position [152, 0]
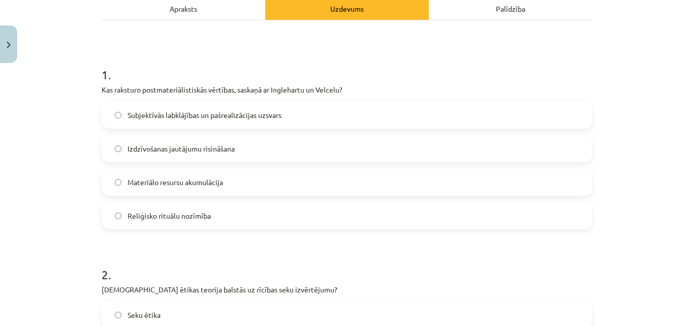
click at [237, 118] on span "Subjektīvās labklājības un pašrealizācijas uzsvars" at bounding box center [204, 115] width 154 height 11
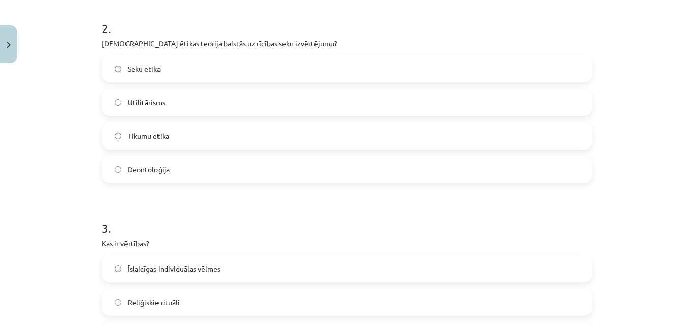
scroll to position [413, 0]
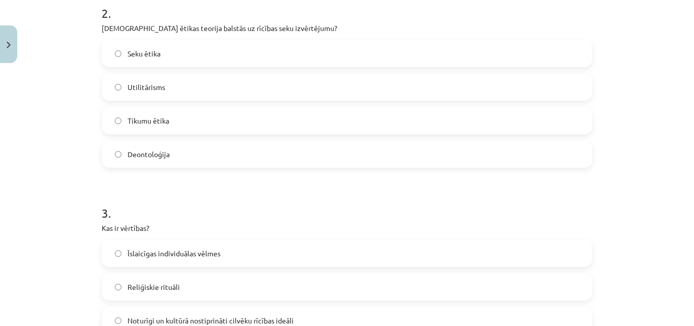
click at [170, 57] on label "Seku ētika" at bounding box center [347, 53] width 489 height 25
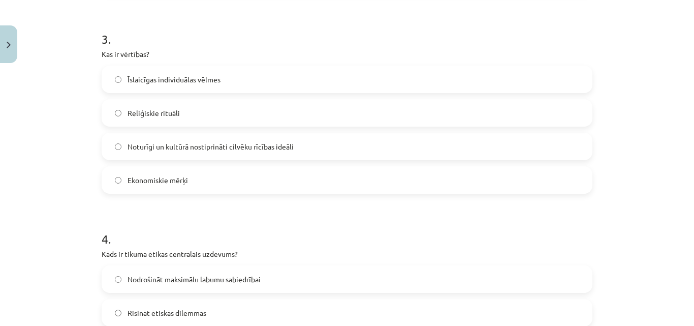
scroll to position [596, 0]
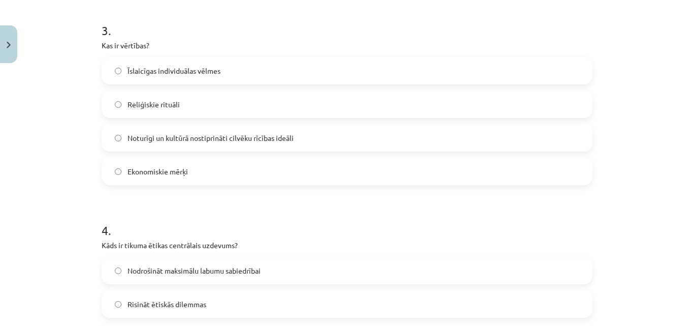
click at [204, 138] on span "Noturīgi un kultūrā nostiprināti cilvēku rīcības ideāli" at bounding box center [210, 138] width 166 height 11
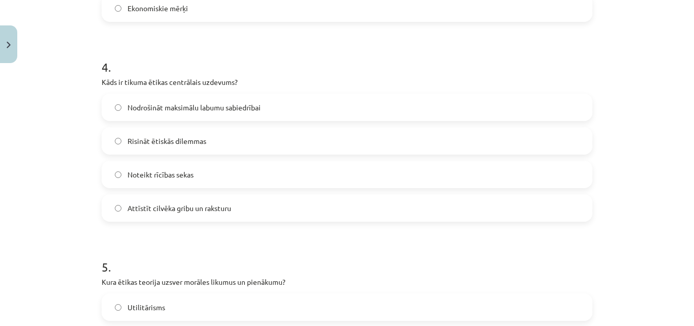
scroll to position [776, 0]
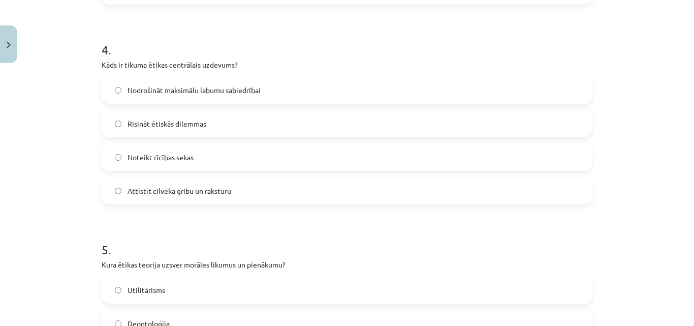
click at [244, 194] on label "Attīstīt cilvēka gribu un raksturu" at bounding box center [347, 190] width 489 height 25
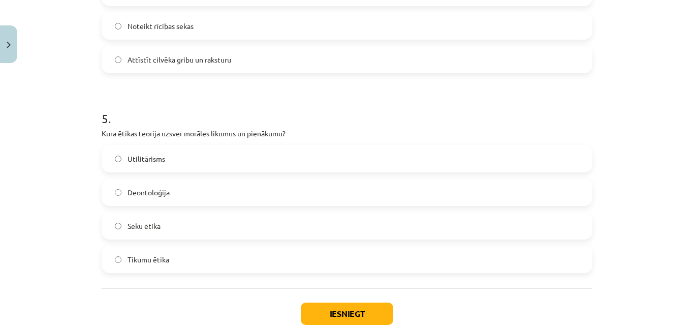
scroll to position [930, 0]
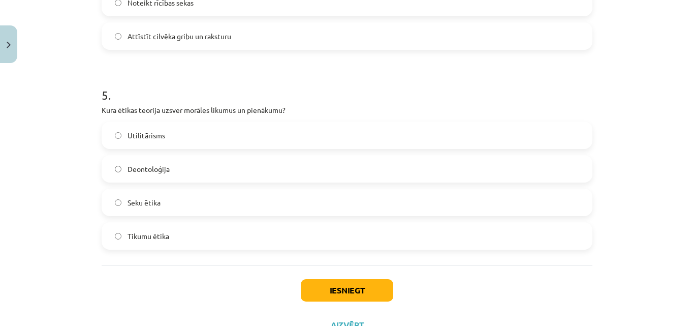
click at [174, 169] on label "Deontoloģija" at bounding box center [347, 168] width 489 height 25
click at [349, 290] on button "Iesniegt" at bounding box center [347, 290] width 92 height 22
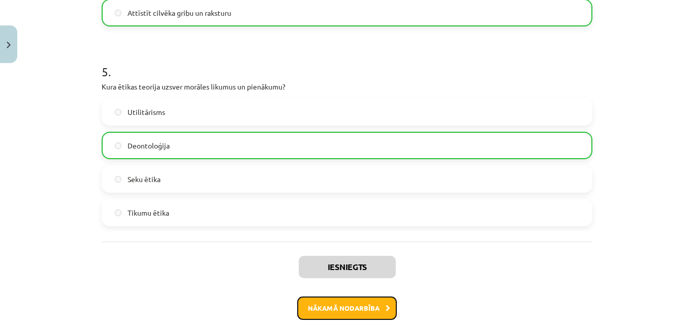
click at [351, 308] on button "Nākamā nodarbība" at bounding box center [347, 307] width 100 height 23
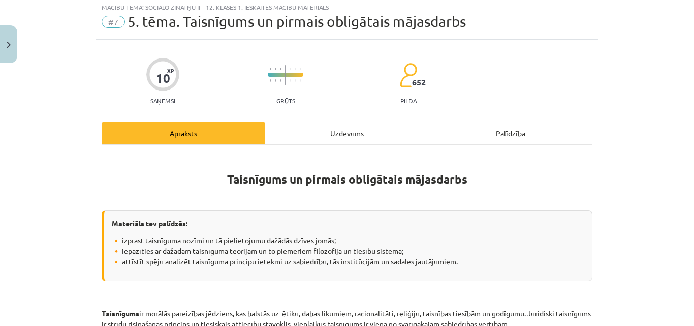
scroll to position [25, 0]
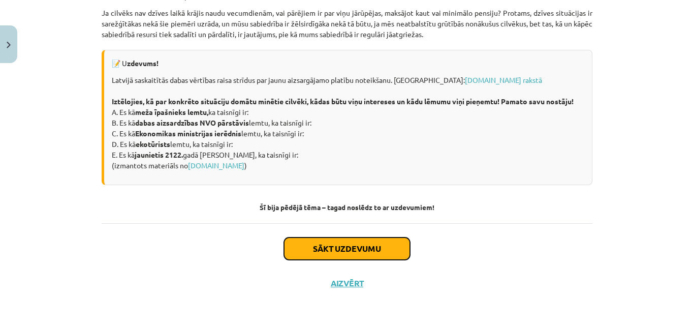
click at [380, 242] on button "Sākt uzdevumu" at bounding box center [347, 248] width 126 height 22
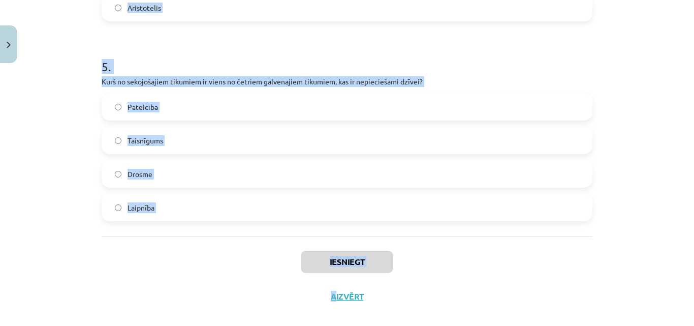
scroll to position [972, 0]
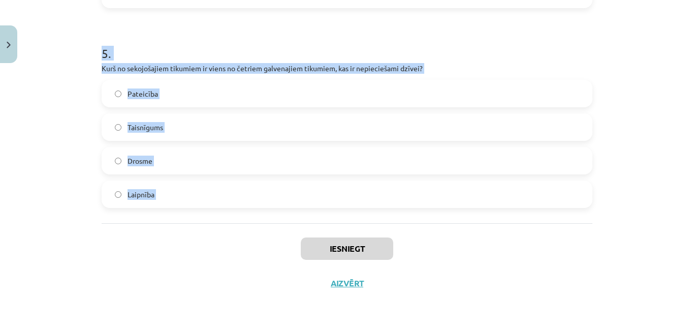
drag, startPoint x: 97, startPoint y: 210, endPoint x: 319, endPoint y: 235, distance: 223.3
click at [60, 82] on div "Mācību tēma: Sociālo zinātņu ii - 12. klases 1. ieskaites mācību materiāls #7 5…" at bounding box center [347, 163] width 694 height 326
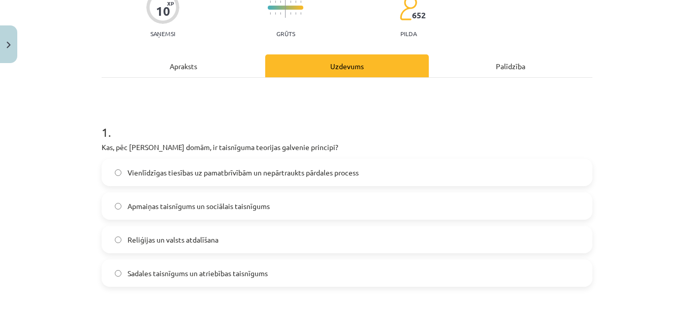
scroll to position [152, 0]
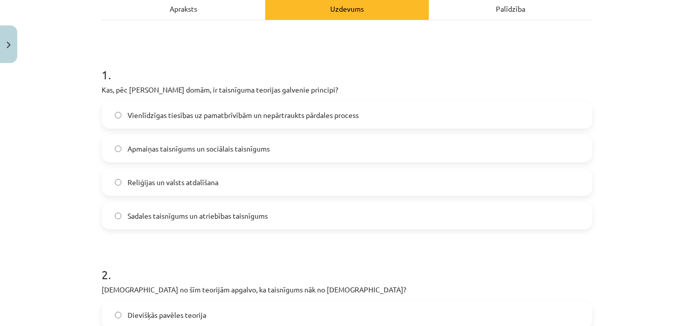
click at [173, 117] on span "Vienlīdzīgas tiesības uz pamatbrīvībām un nepārtraukts pārdales process" at bounding box center [242, 115] width 231 height 11
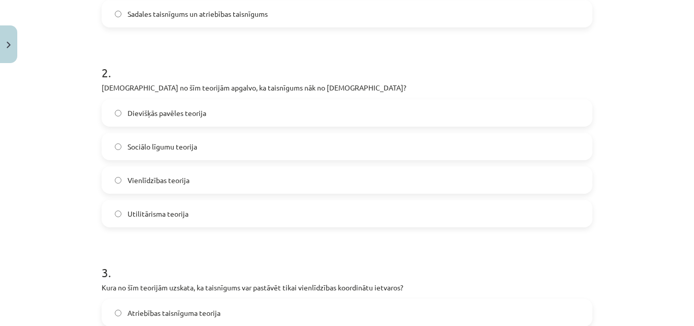
scroll to position [356, 0]
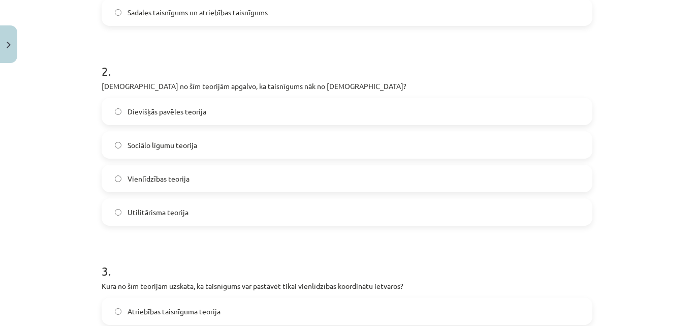
click at [209, 114] on label "Dievišķās pavēles teorija" at bounding box center [347, 111] width 489 height 25
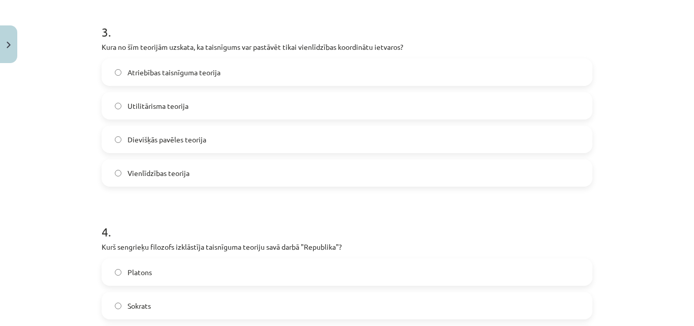
scroll to position [601, 0]
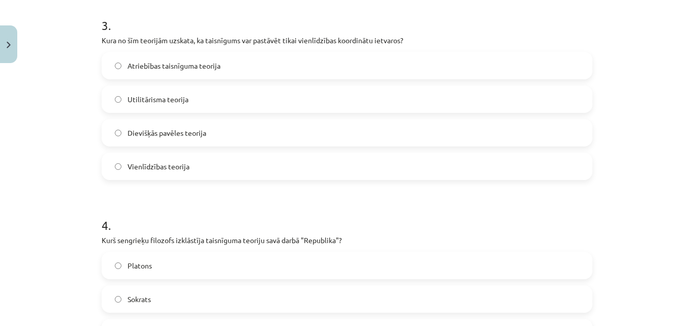
drag, startPoint x: 199, startPoint y: 174, endPoint x: 267, endPoint y: 176, distance: 68.1
click at [200, 174] on label "Vienlīdzības teorija" at bounding box center [347, 165] width 489 height 25
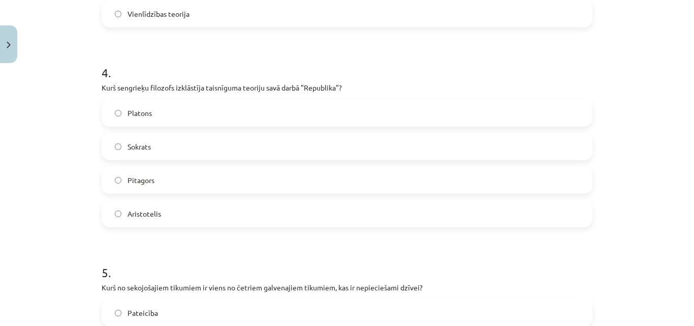
scroll to position [766, 0]
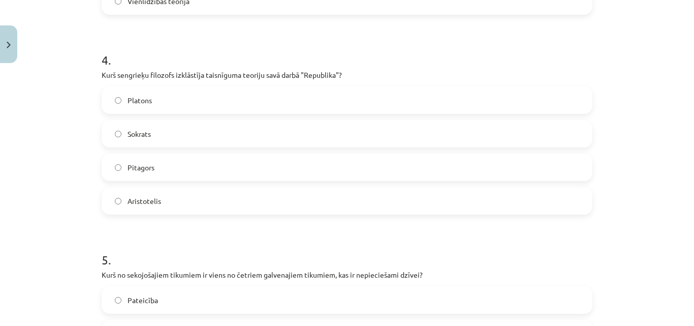
click at [167, 101] on label "Platons" at bounding box center [347, 99] width 489 height 25
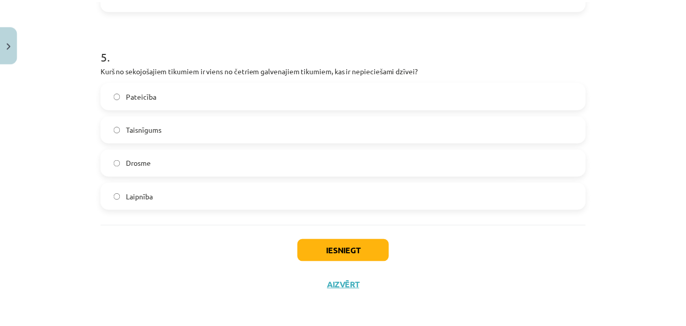
scroll to position [972, 0]
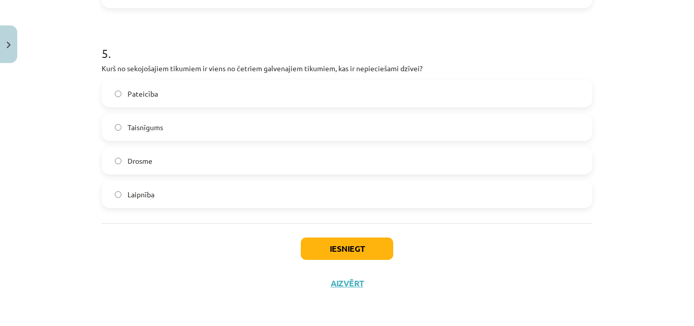
click at [181, 125] on label "Taisnīgums" at bounding box center [347, 126] width 489 height 25
click at [344, 257] on button "Iesniegt" at bounding box center [347, 248] width 92 height 22
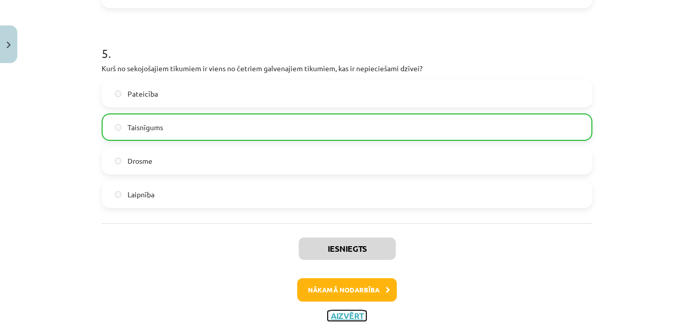
click at [337, 317] on button "Aizvērt" at bounding box center [347, 315] width 39 height 10
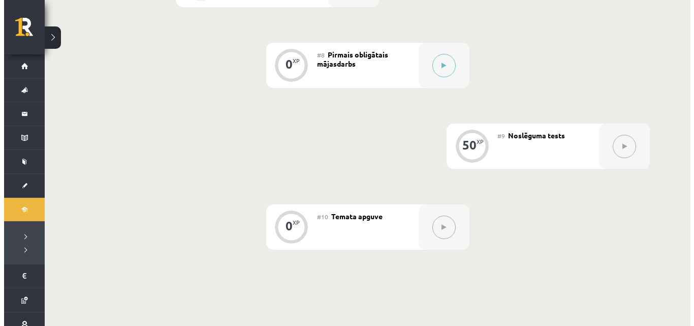
scroll to position [813, 0]
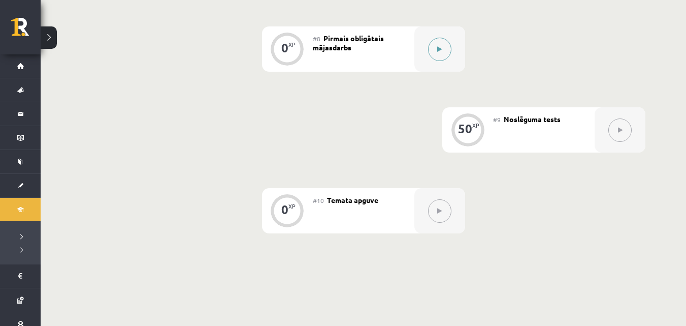
click at [440, 53] on button at bounding box center [439, 49] width 23 height 23
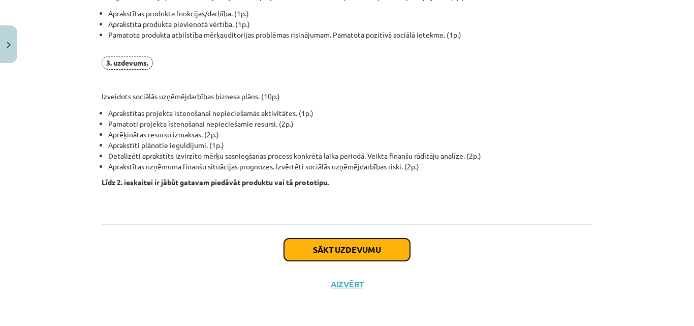
click at [358, 253] on button "Sākt uzdevumu" at bounding box center [347, 249] width 126 height 22
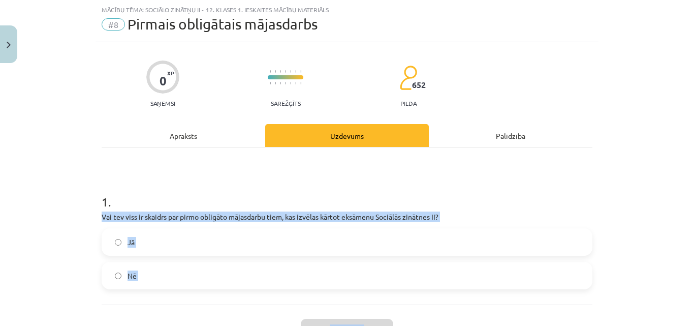
scroll to position [107, 0]
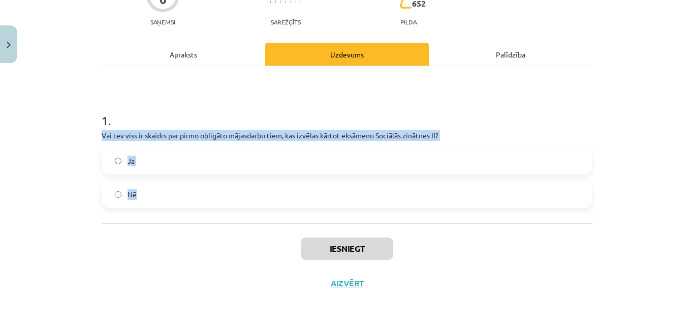
drag, startPoint x: 94, startPoint y: 213, endPoint x: 330, endPoint y: 199, distance: 236.1
click at [330, 199] on div "0 XP Saņemsi Sarežģīts 652 pilda Apraksts Uzdevums Palīdzība 1 . Vai tev viss i…" at bounding box center [346, 130] width 503 height 339
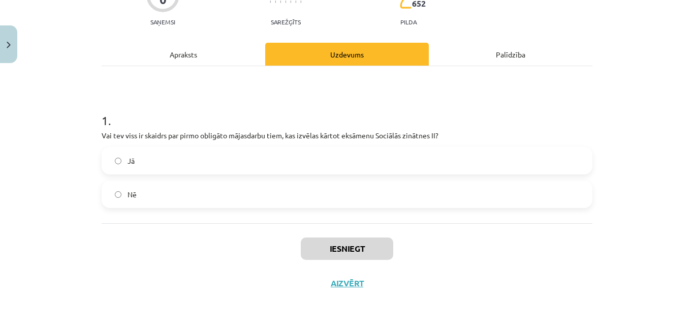
click at [126, 230] on div "Iesniegt Aizvērt" at bounding box center [347, 258] width 491 height 71
drag, startPoint x: 191, startPoint y: 159, endPoint x: 196, endPoint y: 169, distance: 11.1
click at [191, 159] on label "Jā" at bounding box center [347, 160] width 489 height 25
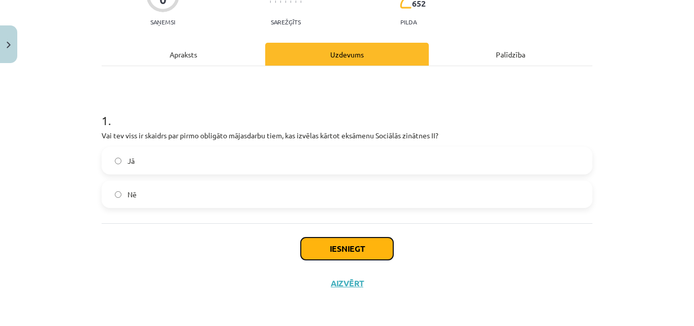
click at [357, 249] on button "Iesniegt" at bounding box center [347, 248] width 92 height 22
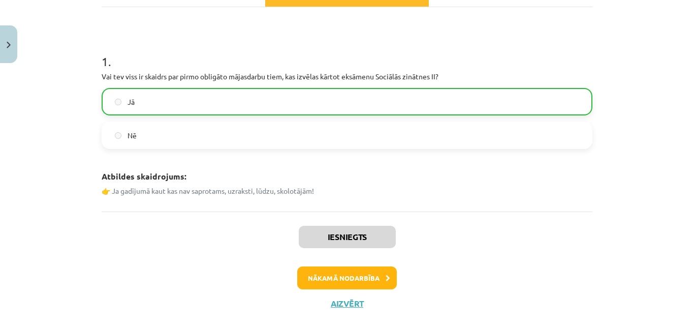
scroll to position [186, 0]
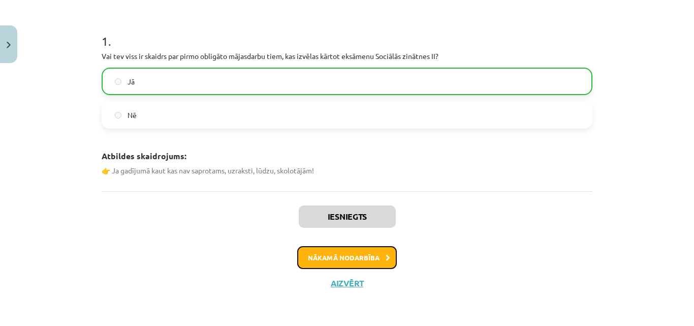
click at [377, 257] on button "Nākamā nodarbība" at bounding box center [347, 257] width 100 height 23
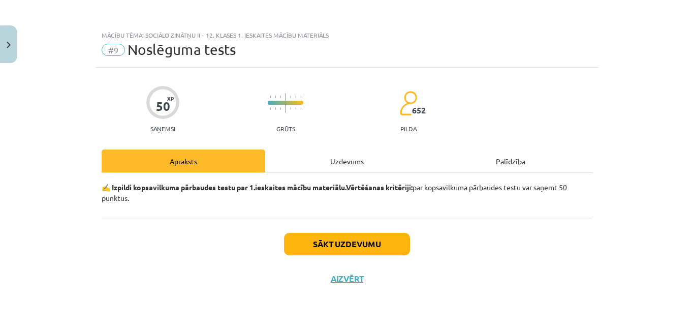
scroll to position [0, 0]
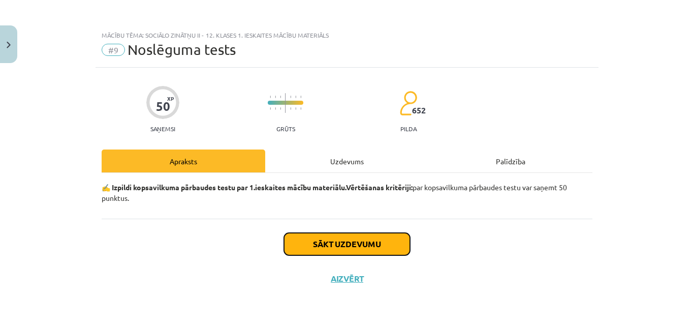
click at [373, 244] on button "Sākt uzdevumu" at bounding box center [347, 244] width 126 height 22
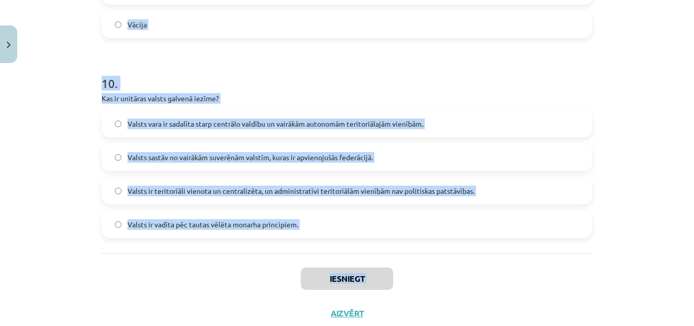
scroll to position [1970, 0]
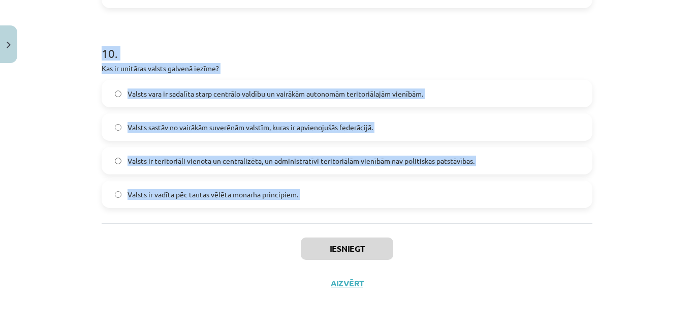
drag, startPoint x: 96, startPoint y: 188, endPoint x: 300, endPoint y: 231, distance: 208.7
click at [67, 107] on div "Mācību tēma: Sociālo zinātņu ii - 12. klases 1. ieskaites mācību materiāls #9 N…" at bounding box center [347, 163] width 694 height 326
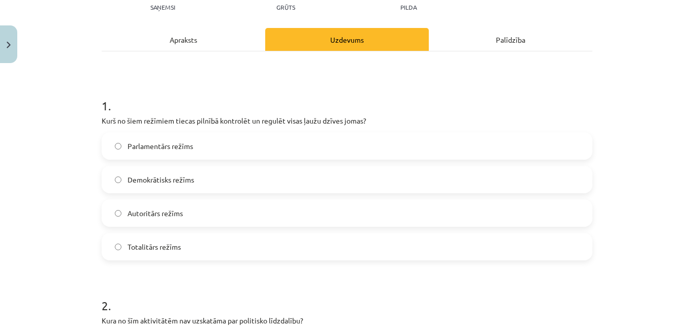
scroll to position [186, 0]
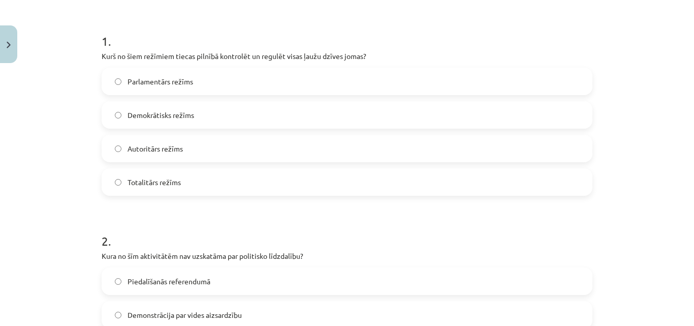
click at [185, 184] on label "Totalitārs režīms" at bounding box center [347, 181] width 489 height 25
click at [185, 183] on label "Totalitārs režīms" at bounding box center [347, 181] width 489 height 25
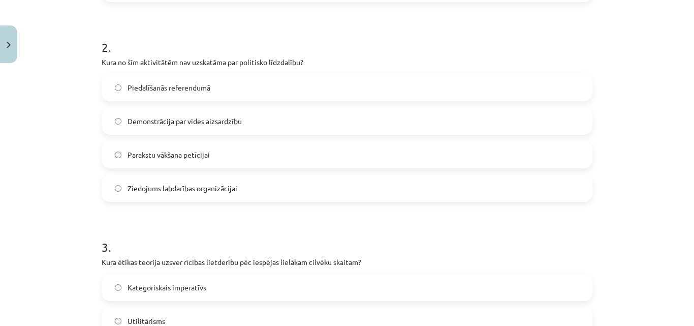
scroll to position [395, 0]
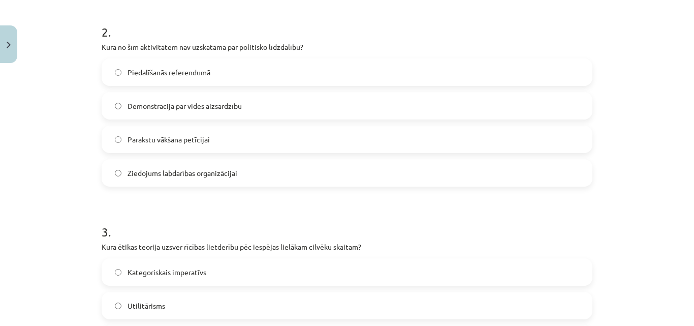
click at [216, 171] on span "Ziedojums labdarības organizācijai" at bounding box center [182, 173] width 110 height 11
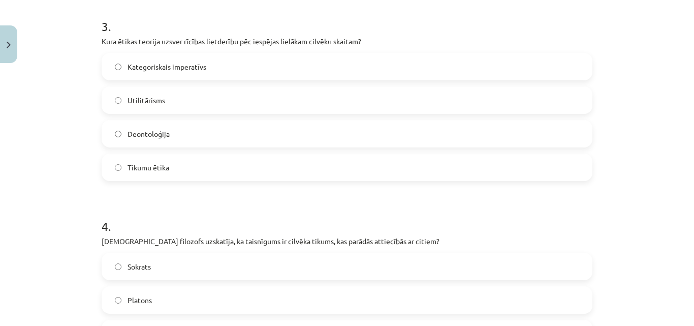
scroll to position [619, 0]
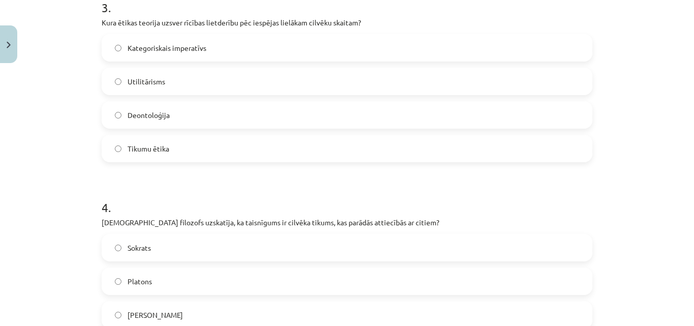
click at [215, 81] on label "Utilitārisms" at bounding box center [347, 81] width 489 height 25
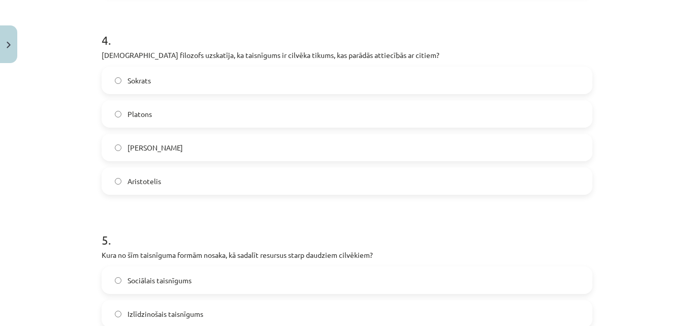
scroll to position [793, 0]
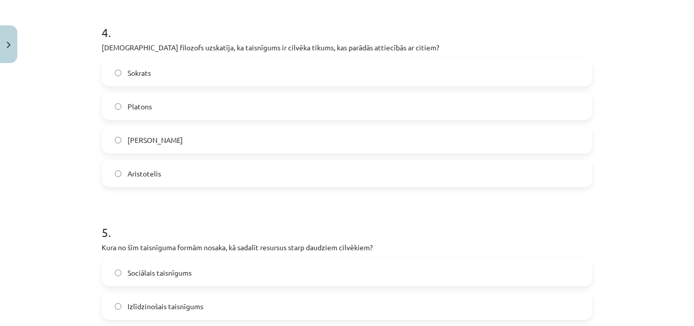
click at [176, 172] on label "Aristotelis" at bounding box center [347, 172] width 489 height 25
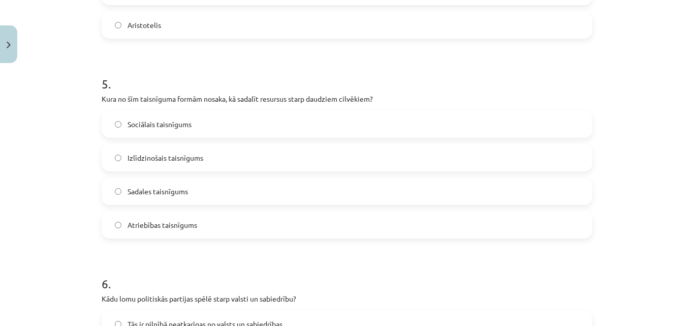
scroll to position [976, 0]
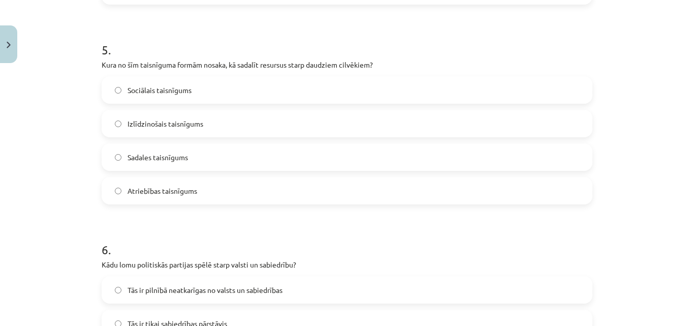
click at [190, 155] on label "Sadales taisnīgums" at bounding box center [347, 156] width 489 height 25
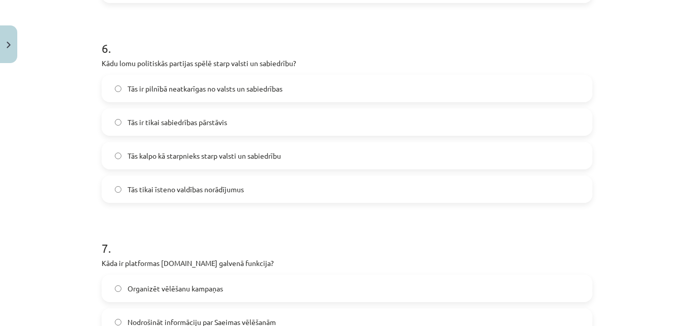
scroll to position [1203, 0]
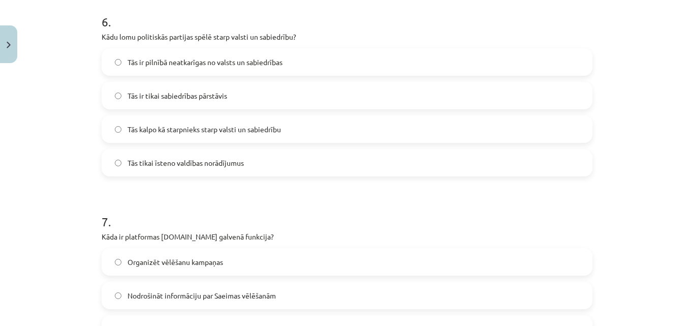
click at [235, 130] on span "Tās kalpo kā starpnieks starp valsti un sabiedrību" at bounding box center [203, 129] width 153 height 11
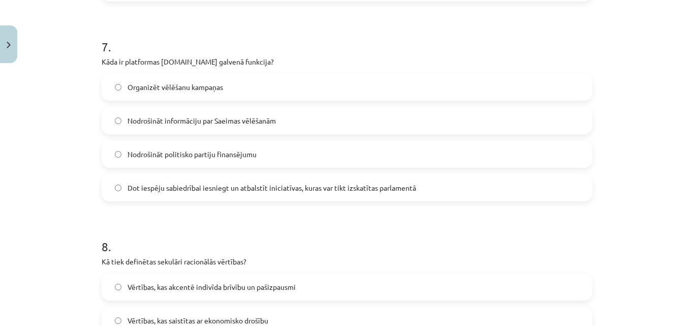
scroll to position [1393, 0]
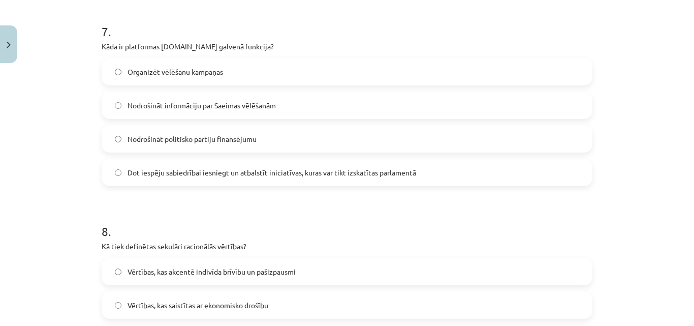
click at [243, 173] on span "Dot iespēju sabiedrībai iesniegt un atbalstīt iniciatīvas, kuras var tikt izska…" at bounding box center [271, 172] width 288 height 11
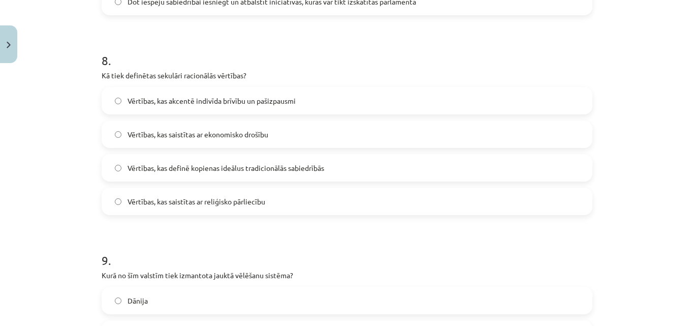
scroll to position [1576, 0]
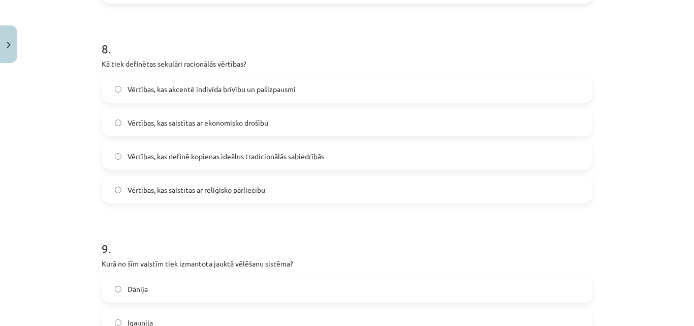
click at [305, 93] on label "Vērtības, kas akcentē indivīda brīvību un pašizpausmi" at bounding box center [347, 88] width 489 height 25
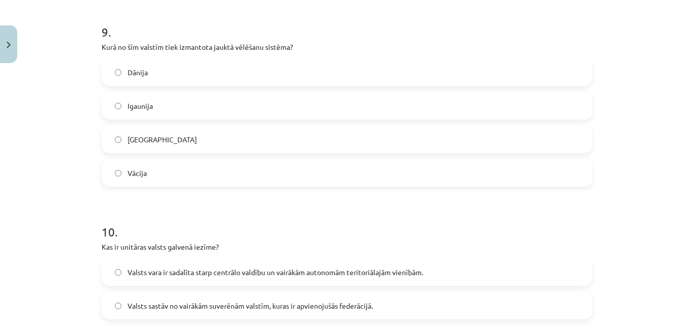
scroll to position [1795, 0]
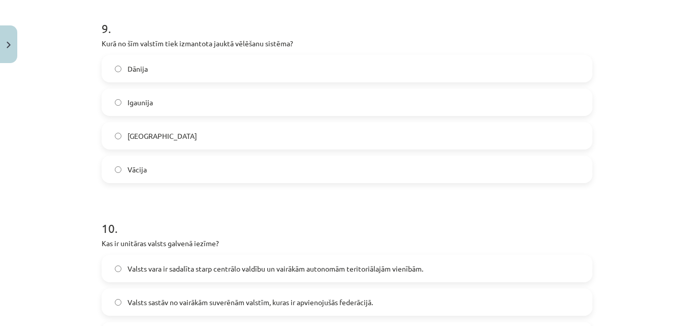
click at [168, 164] on label "Vācija" at bounding box center [347, 168] width 489 height 25
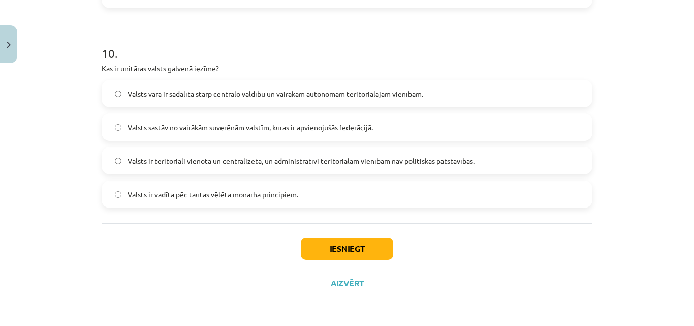
click at [425, 160] on span "Valsts ir teritoriāli vienota un centralizēta, un administratīvi teritoriālām v…" at bounding box center [300, 160] width 347 height 11
click at [368, 249] on button "Iesniegt" at bounding box center [347, 248] width 92 height 22
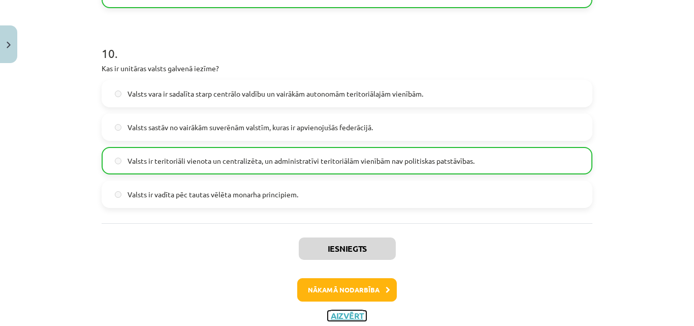
click at [351, 315] on button "Aizvērt" at bounding box center [347, 315] width 39 height 10
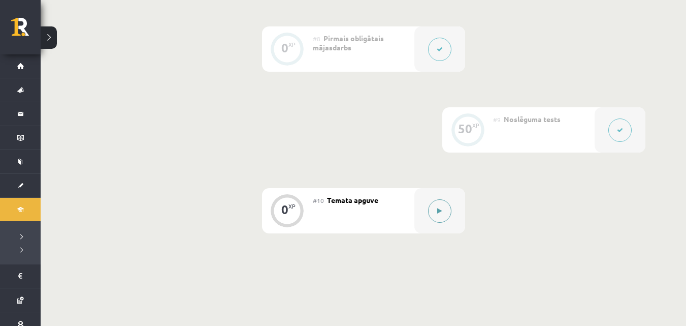
click at [441, 212] on icon at bounding box center [439, 211] width 5 height 6
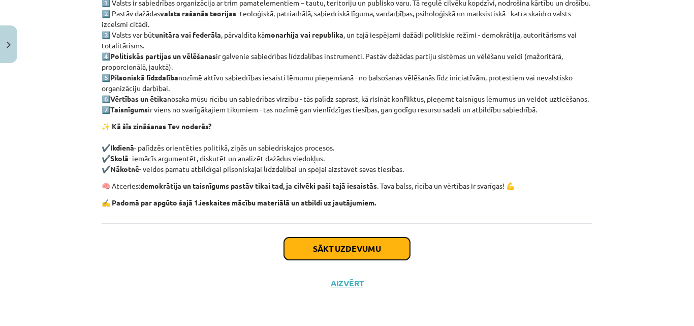
click at [369, 248] on button "Sākt uzdevumu" at bounding box center [347, 248] width 126 height 22
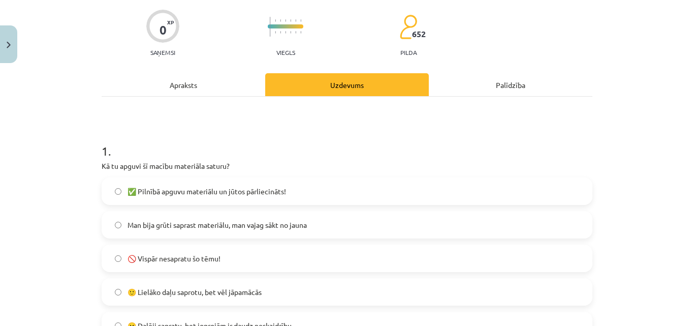
click at [258, 186] on span "✅ Pilnībā apguvu materiālu un jūtos pārliecināts!" at bounding box center [206, 191] width 158 height 11
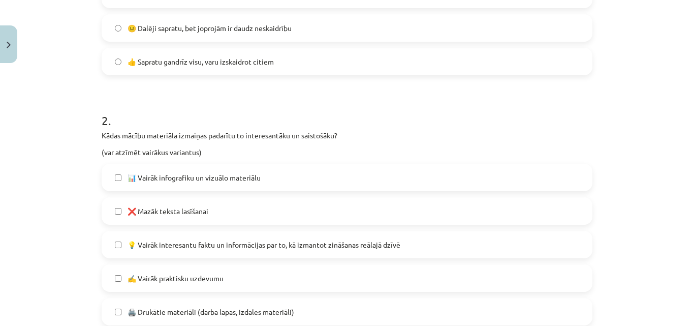
scroll to position [381, 0]
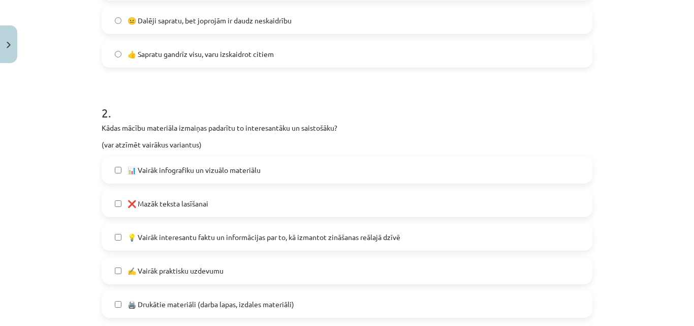
click at [247, 174] on span "📊 Vairāk infografiku un vizuālo materiālu" at bounding box center [193, 170] width 133 height 11
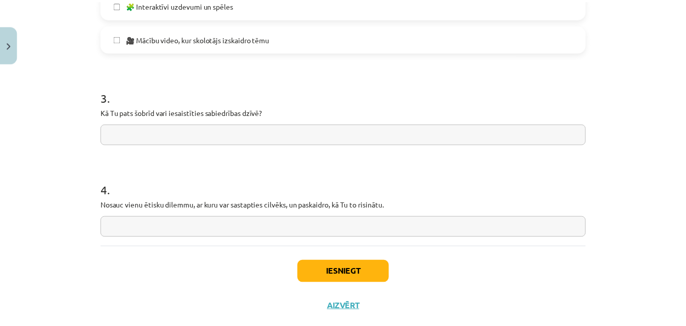
scroll to position [837, 0]
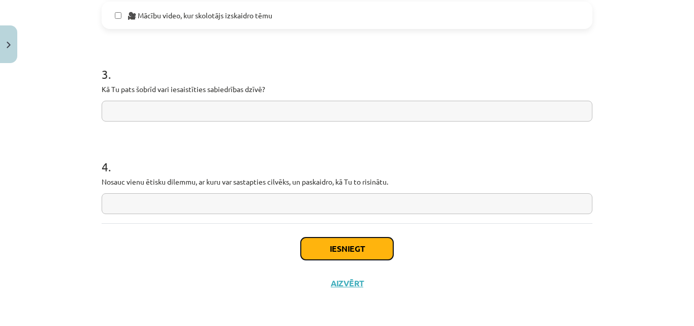
click at [338, 255] on button "Iesniegt" at bounding box center [347, 248] width 92 height 22
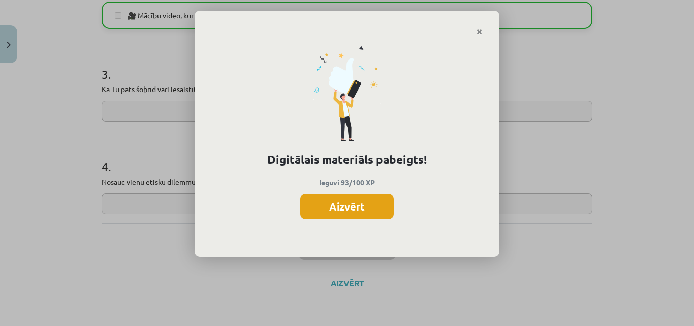
click at [354, 205] on button "Aizvērt" at bounding box center [346, 206] width 93 height 25
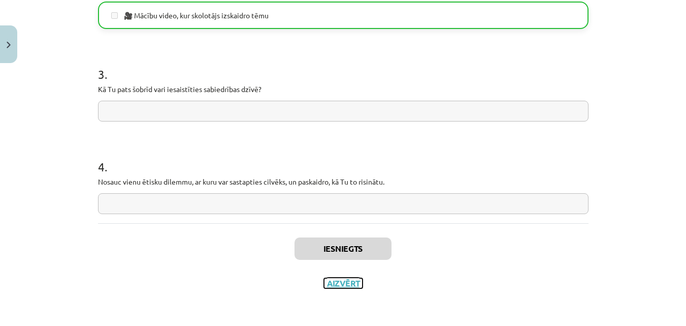
click at [340, 286] on button "Aizvērt" at bounding box center [343, 283] width 39 height 10
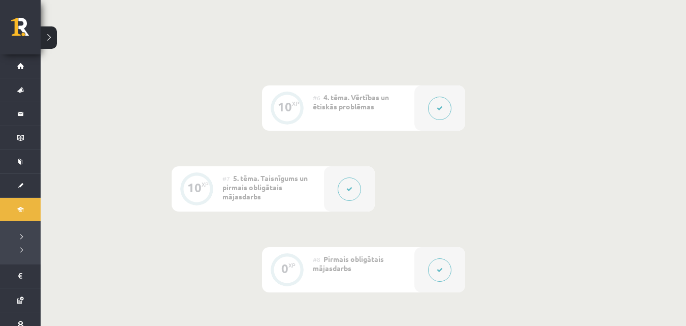
scroll to position [0, 0]
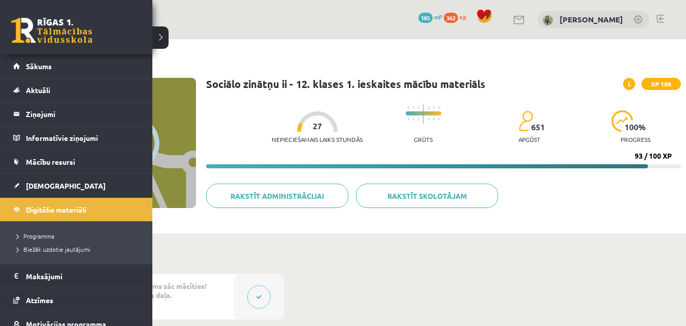
click at [38, 20] on link at bounding box center [51, 30] width 81 height 25
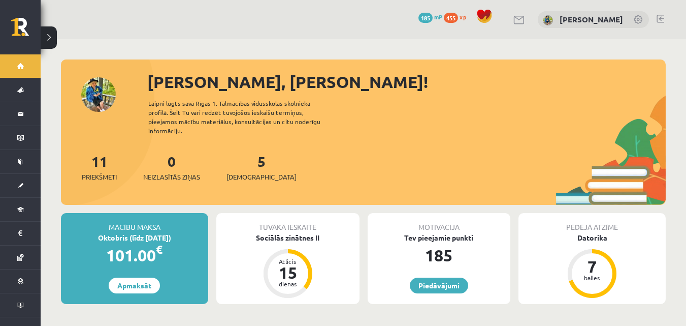
click at [637, 21] on link at bounding box center [639, 20] width 10 height 10
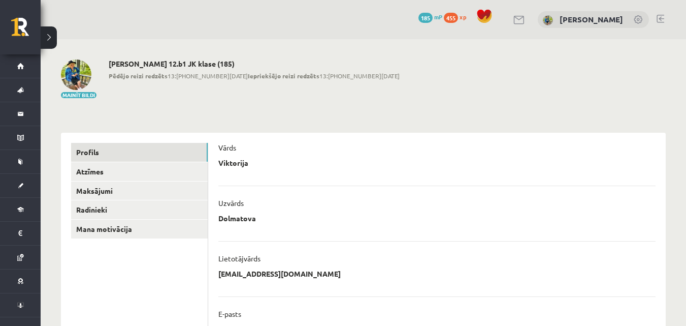
click at [640, 18] on link at bounding box center [639, 20] width 10 height 10
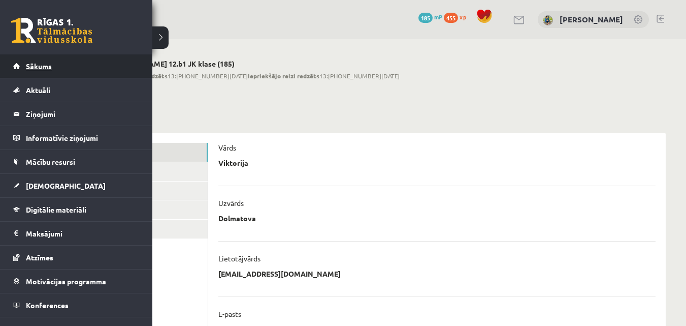
click at [49, 72] on link "Sākums" at bounding box center [76, 65] width 126 height 23
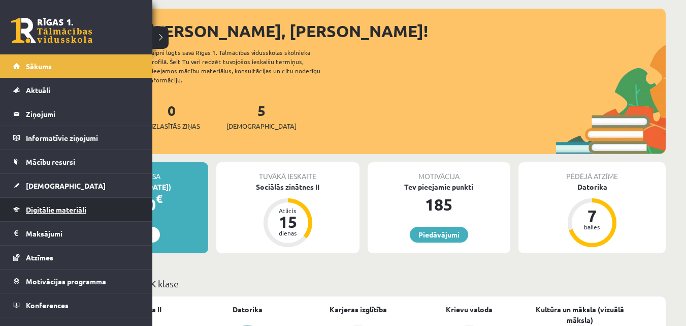
click at [47, 208] on span "Digitālie materiāli" at bounding box center [56, 209] width 60 height 9
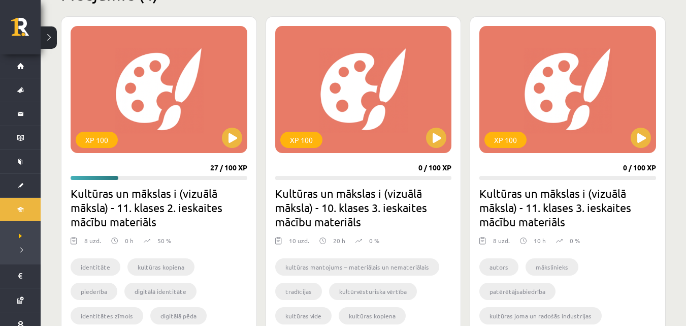
scroll to position [305, 0]
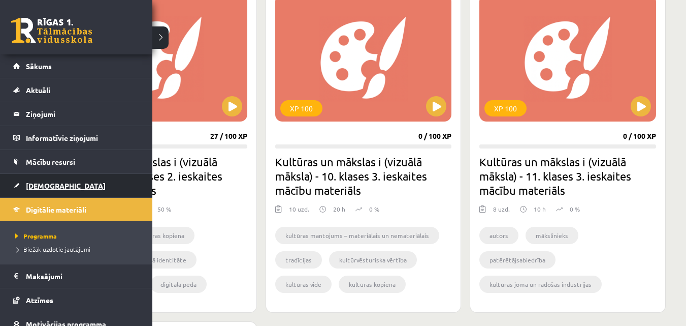
click at [49, 184] on span "[DEMOGRAPHIC_DATA]" at bounding box center [66, 185] width 80 height 9
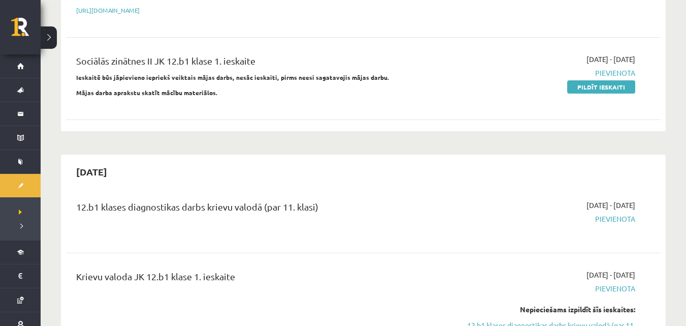
scroll to position [254, 0]
click at [596, 79] on link "Pildīt ieskaiti" at bounding box center [601, 85] width 68 height 13
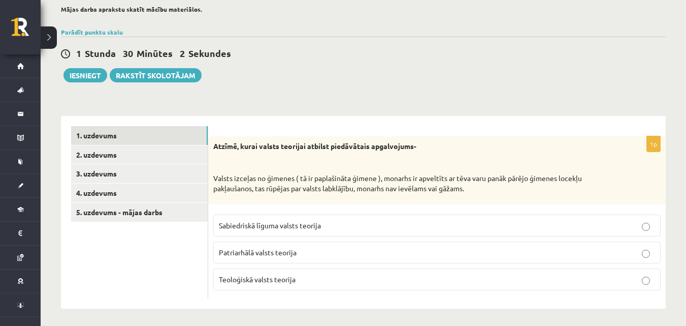
scroll to position [90, 0]
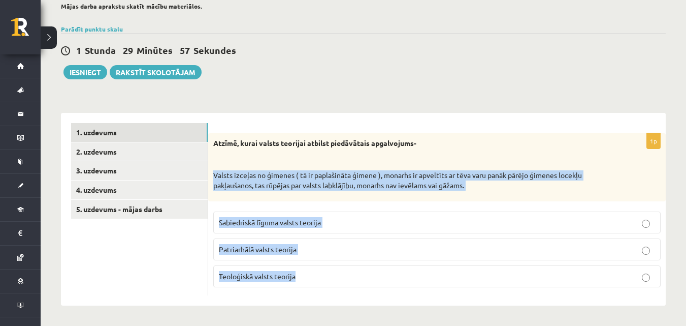
drag, startPoint x: 213, startPoint y: 174, endPoint x: 443, endPoint y: 279, distance: 252.5
click at [443, 279] on div "1p Atzīmē, kurai valsts teorijai atbilst piedāvātais apgalvojums- Valsts izceļa…" at bounding box center [437, 214] width 458 height 162
copy div "Valsts izceļas no ģimenes ( tā ir paplašināta ģimene ), monarhs ir apveltīts ar…"
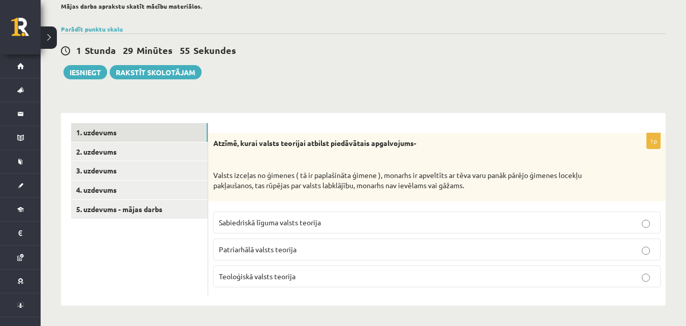
click at [331, 104] on div "**********" at bounding box center [363, 204] width 605 height 203
click at [274, 247] on span "Patriarhālā valsts teorija" at bounding box center [258, 248] width 78 height 9
click at [113, 152] on link "2. uzdevums" at bounding box center [139, 151] width 137 height 19
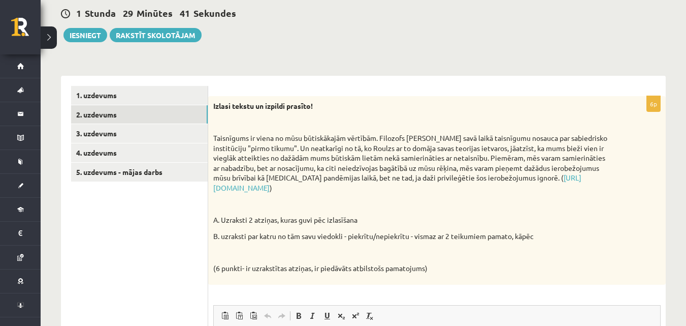
scroll to position [95, 0]
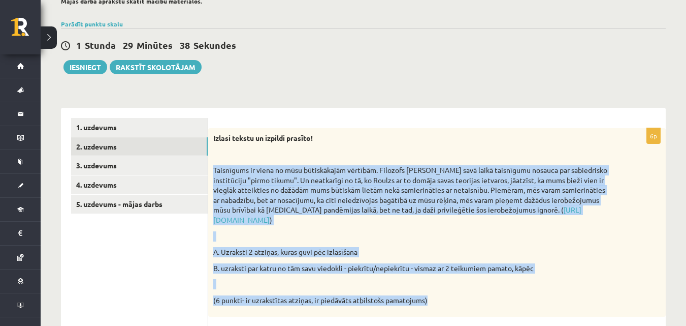
drag, startPoint x: 213, startPoint y: 167, endPoint x: 453, endPoint y: 302, distance: 275.2
click at [453, 302] on div "Izlasi tekstu un izpildi prasīto! Taisnīgums ir viena no mūsu būtiskākajām vērt…" at bounding box center [437, 222] width 458 height 188
copy div "Taisnīgums ir viena no mūsu būtiskākajām vērtībām. Filozofs [PERSON_NAME] savā …"
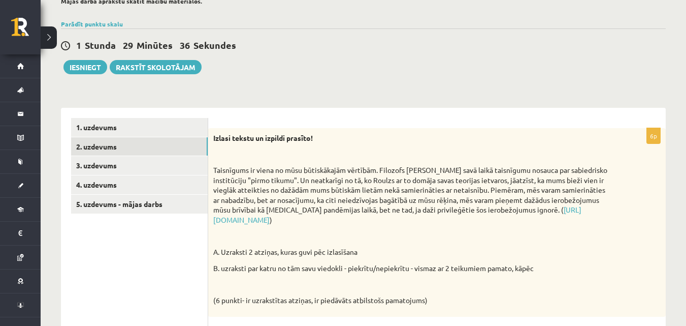
click at [383, 134] on p "Izlasi tekstu un izpildi prasīto!" at bounding box center [411, 138] width 397 height 10
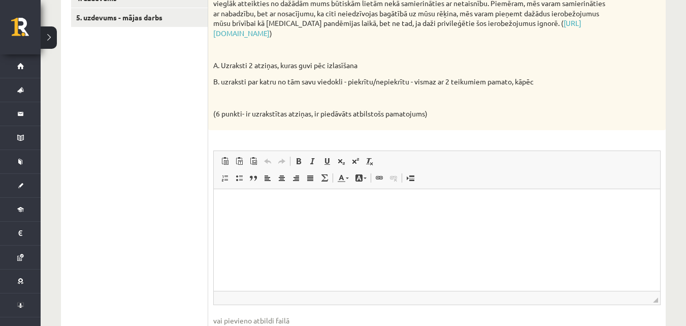
scroll to position [298, 0]
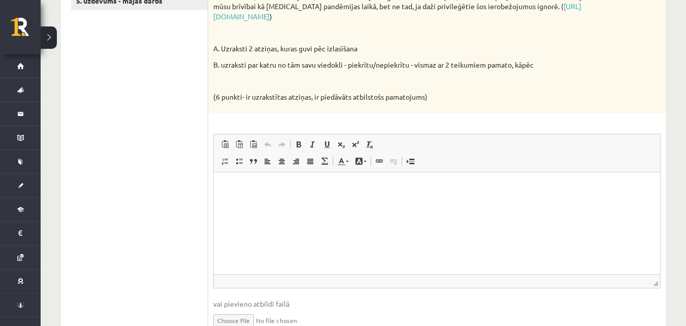
click at [249, 190] on p "Editor, wiswyg-editor-user-answer-47024829807360" at bounding box center [437, 187] width 426 height 11
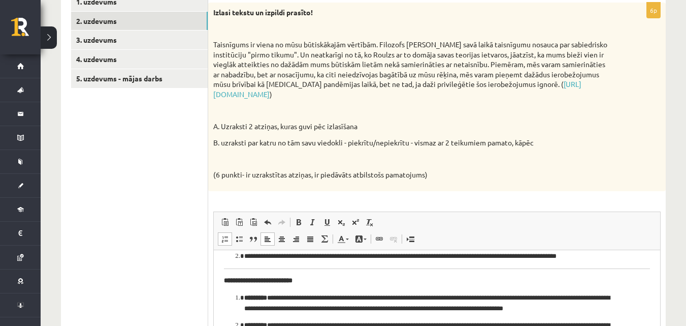
scroll to position [146, 0]
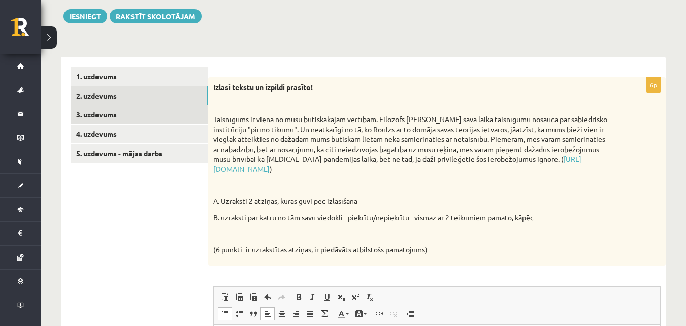
click at [102, 112] on link "3. uzdevums" at bounding box center [139, 114] width 137 height 19
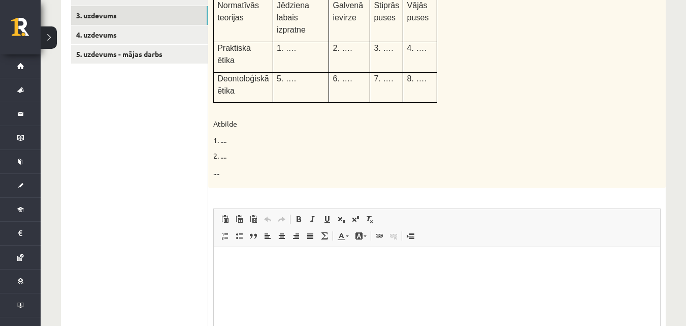
scroll to position [143, 0]
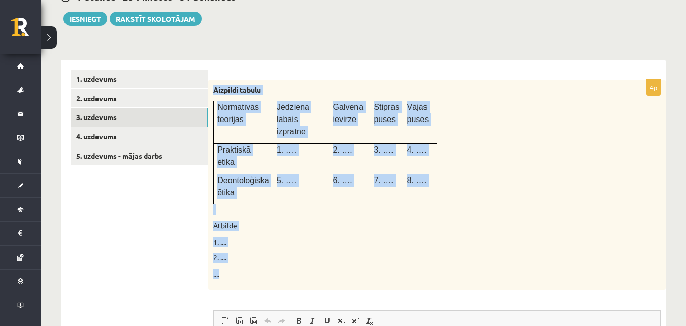
drag, startPoint x: 213, startPoint y: 89, endPoint x: 360, endPoint y: 255, distance: 222.0
click at [360, 255] on div "Aizpildi tabulu Normatīvās teorijas Jēdziena labais izpratne Galvenā ievirze St…" at bounding box center [437, 185] width 458 height 210
copy div "Aizpildi tabulu Normatīvās teorijas Jēdziena labais izpratne Galvenā ievirze St…"
click at [324, 207] on div "Aizpildi tabulu Normatīvās teorijas Jēdziena labais izpratne Galvenā ievirze St…" at bounding box center [437, 185] width 458 height 210
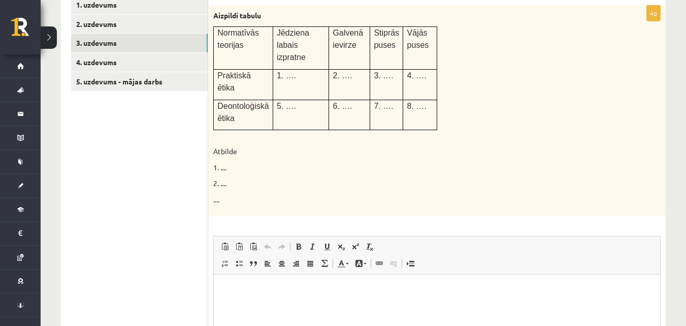
scroll to position [194, 0]
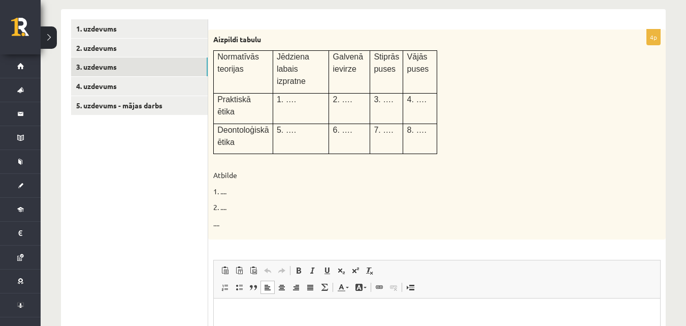
click at [288, 303] on html at bounding box center [437, 313] width 446 height 31
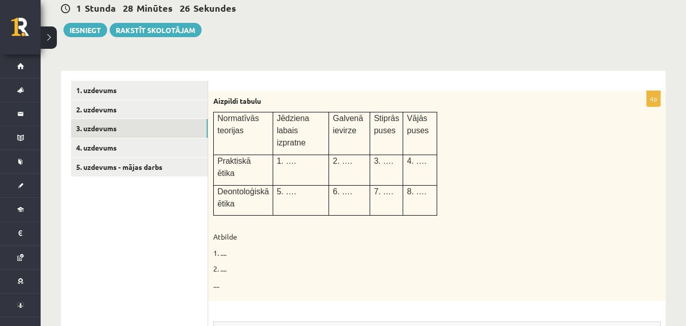
scroll to position [152, 0]
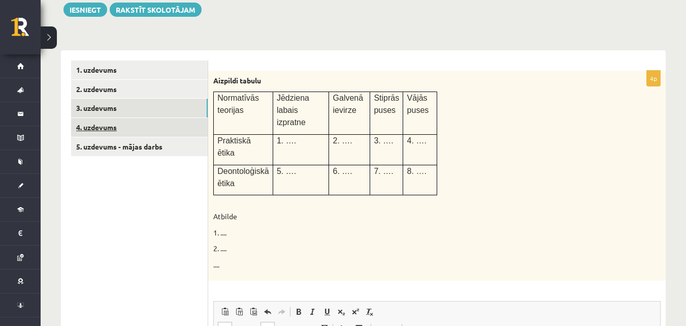
click at [100, 130] on link "4. uzdevums" at bounding box center [139, 127] width 137 height 19
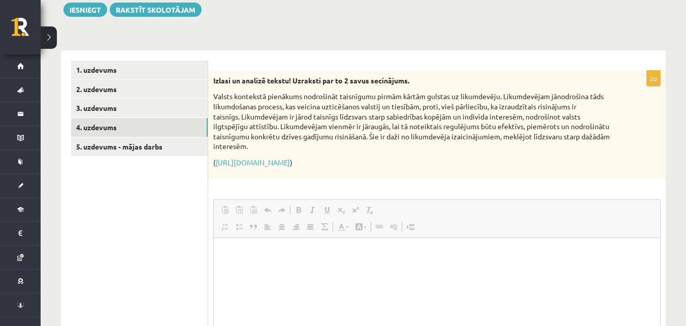
scroll to position [0, 0]
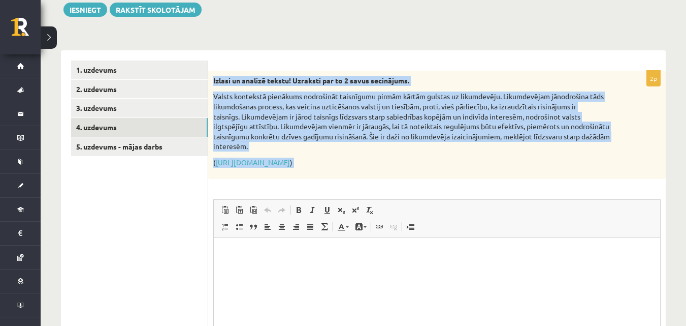
drag, startPoint x: 213, startPoint y: 80, endPoint x: 410, endPoint y: 179, distance: 220.8
click at [410, 179] on div "2p Izlasi un analizē tekstu! Uzraksti par to 2 savus secinājums. Valsts konteks…" at bounding box center [437, 241] width 458 height 340
click at [289, 19] on div "Sociālās zinātnes II 12.b1 klase 1. ieskaite , [PERSON_NAME] (12.b1 JK klase) I…" at bounding box center [364, 164] width 646 height 554
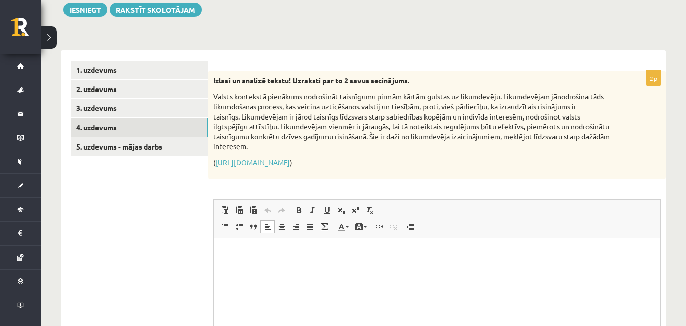
click at [259, 262] on html at bounding box center [437, 252] width 446 height 31
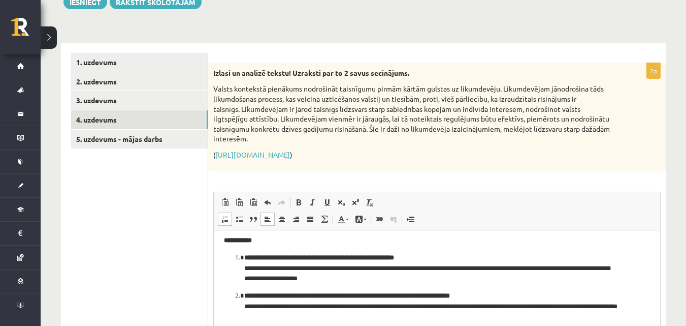
scroll to position [6, 0]
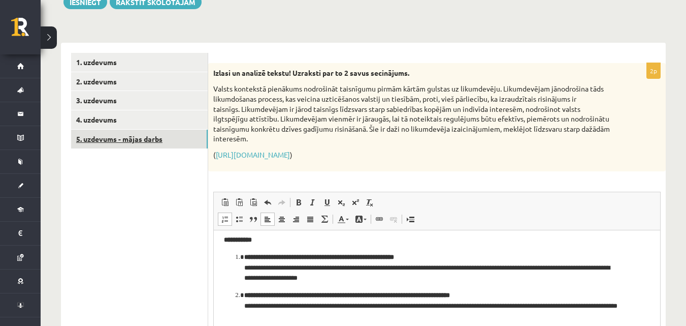
click at [136, 141] on link "5. uzdevums - mājas darbs" at bounding box center [139, 139] width 137 height 19
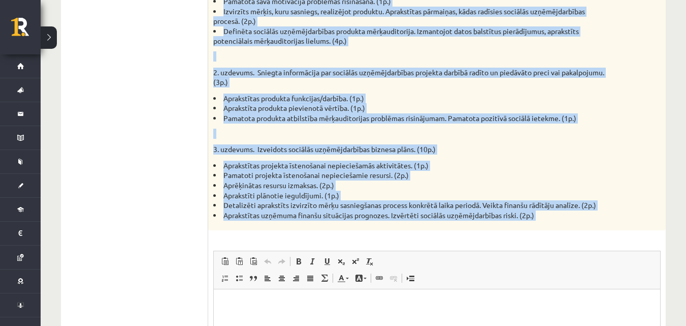
scroll to position [617, 0]
drag, startPoint x: 214, startPoint y: 166, endPoint x: 609, endPoint y: 267, distance: 407.7
click at [609, 267] on div "21p Mājas darbam bija jābūt paveiktam pirms ieskaites sākšanas. Pievieno sagata…" at bounding box center [437, 34] width 458 height 856
copy div "Lo ips dolorsitam Consectetur adipiscinge seddoeiusm. ( Temp 16 i.) 6. utlabore…"
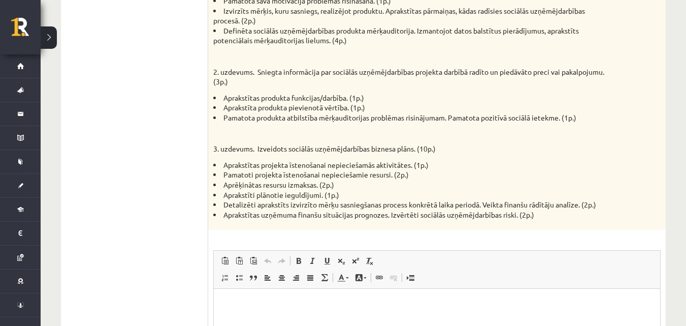
click at [152, 102] on ul "1. uzdevums 2. uzdevums 3. uzdevums 4. uzdevums 5. uzdevums - mājas darbs" at bounding box center [139, 29] width 137 height 866
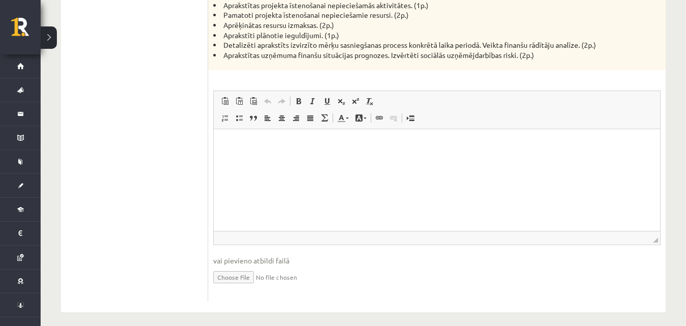
scroll to position [784, 0]
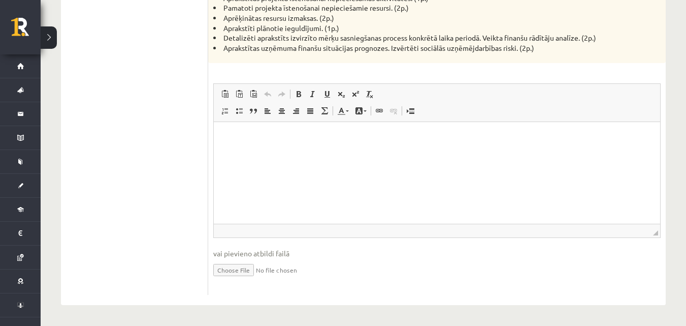
click at [285, 151] on html at bounding box center [437, 137] width 446 height 31
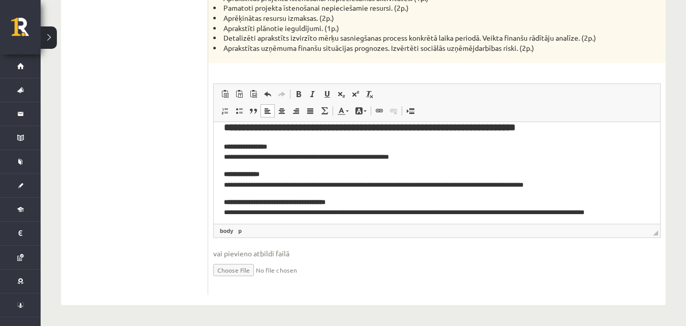
scroll to position [0, 0]
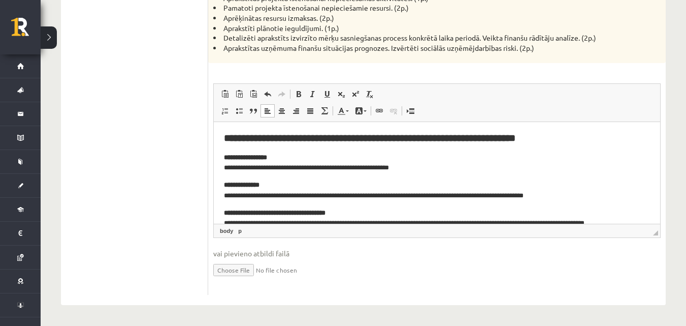
click at [555, 142] on h2 "**********" at bounding box center [437, 138] width 426 height 12
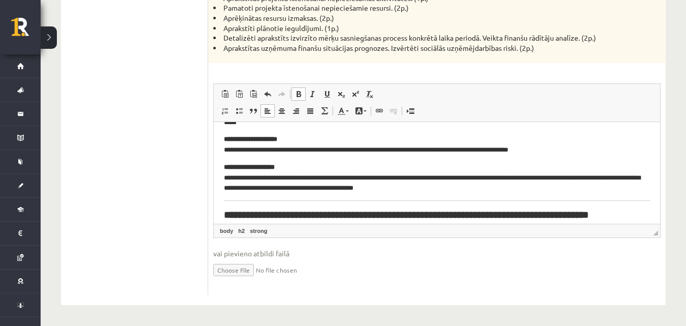
scroll to position [203, 0]
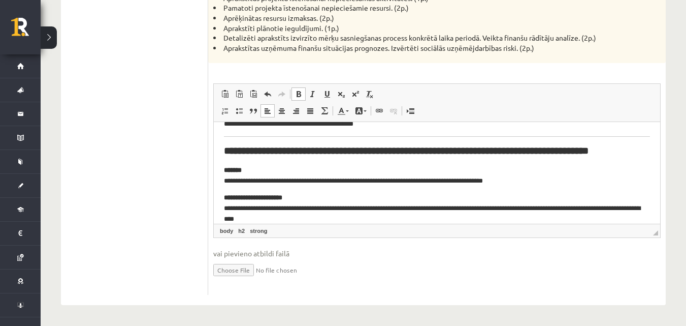
click at [642, 149] on html "**********" at bounding box center [437, 204] width 446 height 570
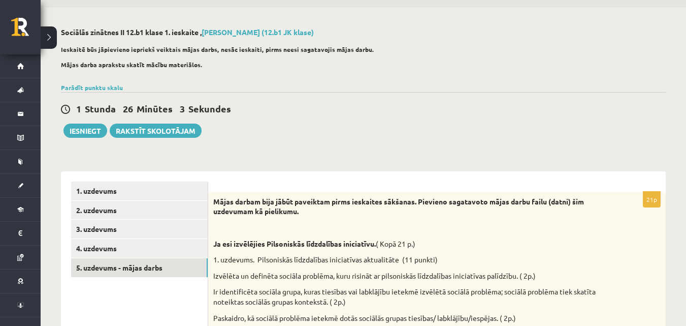
scroll to position [22, 0]
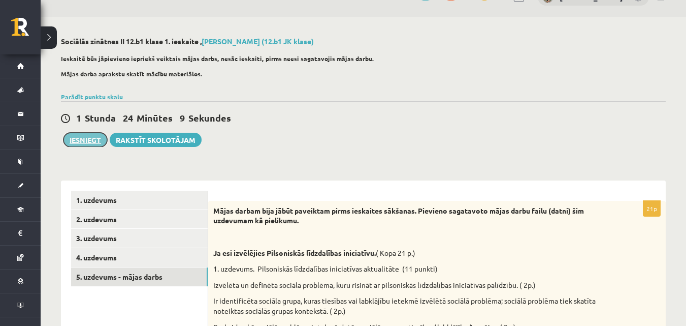
click at [92, 143] on button "Iesniegt" at bounding box center [85, 140] width 44 height 14
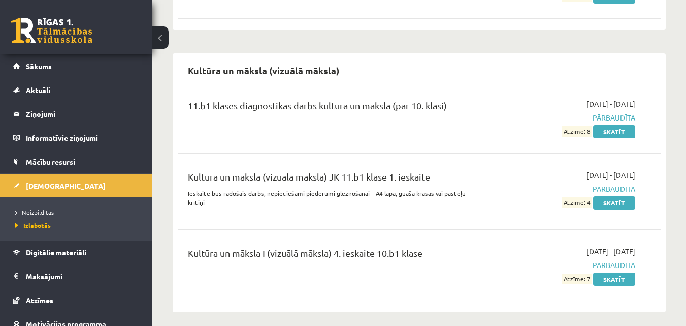
scroll to position [362, 0]
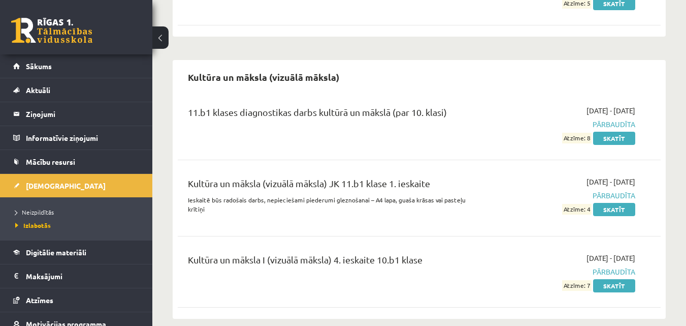
click at [157, 42] on button at bounding box center [160, 37] width 16 height 22
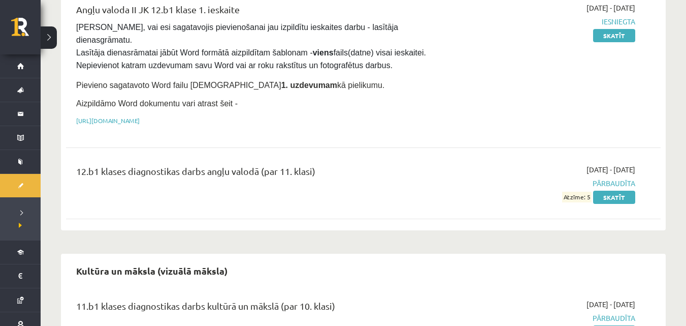
scroll to position [0, 0]
